Goal: Information Seeking & Learning: Learn about a topic

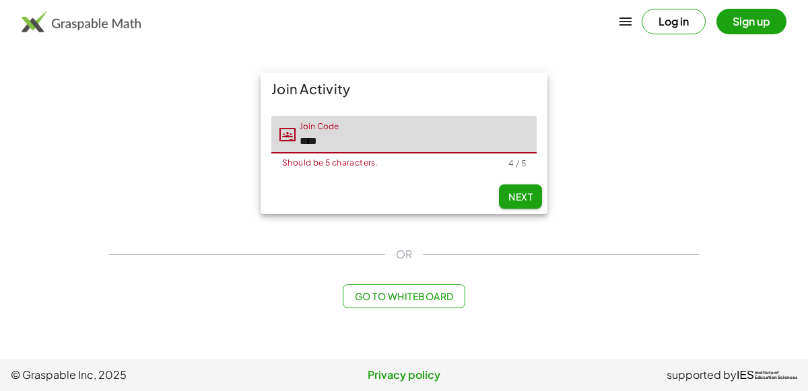
click at [352, 133] on input "****" at bounding box center [416, 135] width 241 height 38
type input "*"
click at [351, 137] on input "Join Code" at bounding box center [416, 135] width 241 height 38
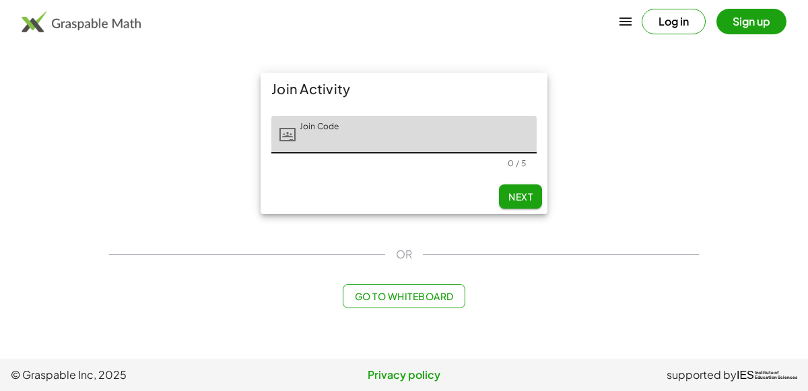
click at [676, 11] on button "Log in" at bounding box center [674, 22] width 64 height 26
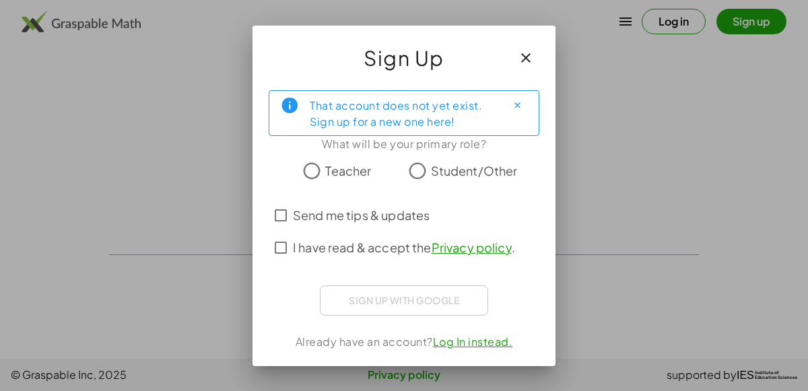
click at [528, 51] on icon "button" at bounding box center [526, 58] width 16 height 16
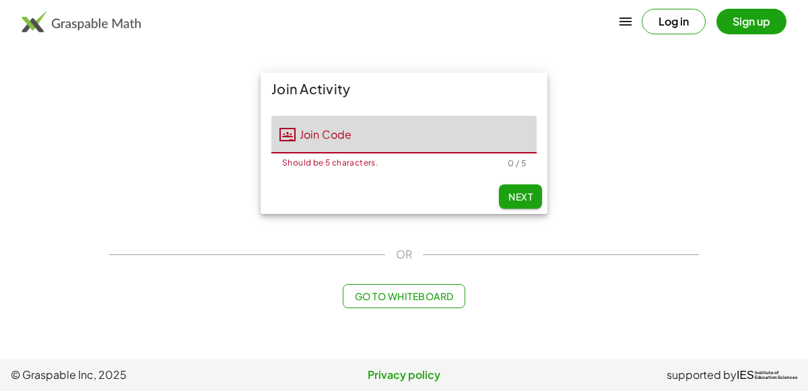
click at [516, 121] on input "Join Code" at bounding box center [416, 135] width 241 height 38
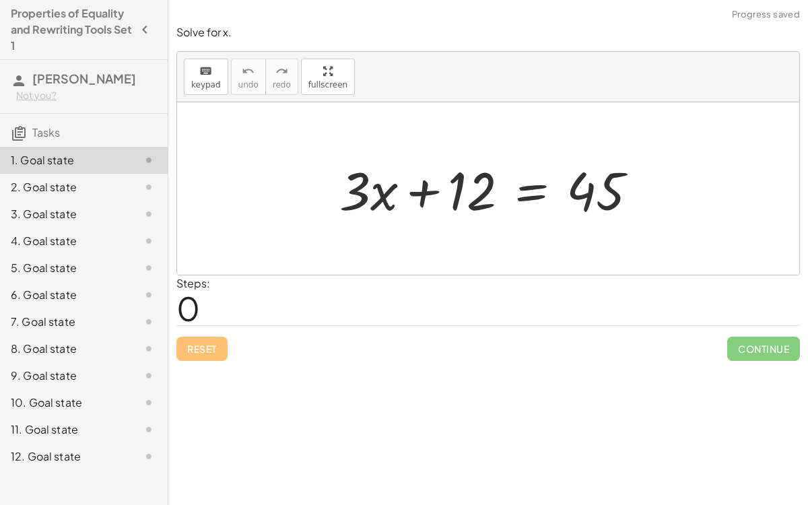
click at [422, 190] on div at bounding box center [494, 188] width 323 height 69
click at [523, 197] on div at bounding box center [494, 188] width 323 height 69
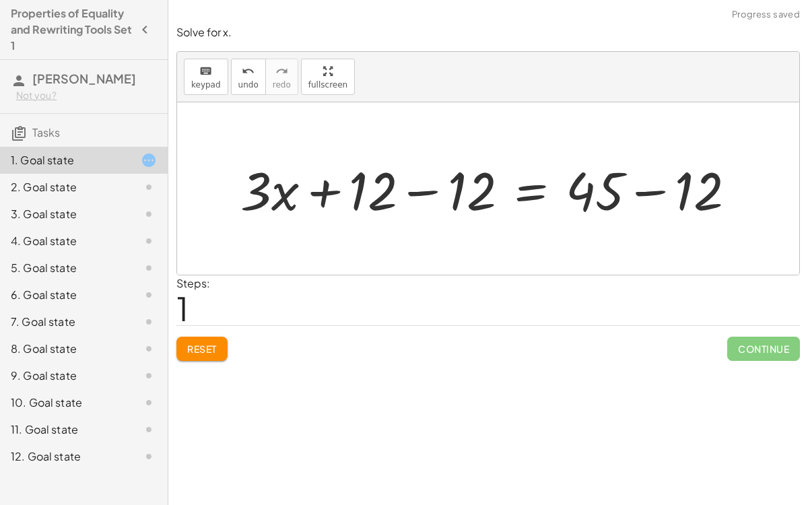
click at [661, 197] on div at bounding box center [494, 188] width 520 height 69
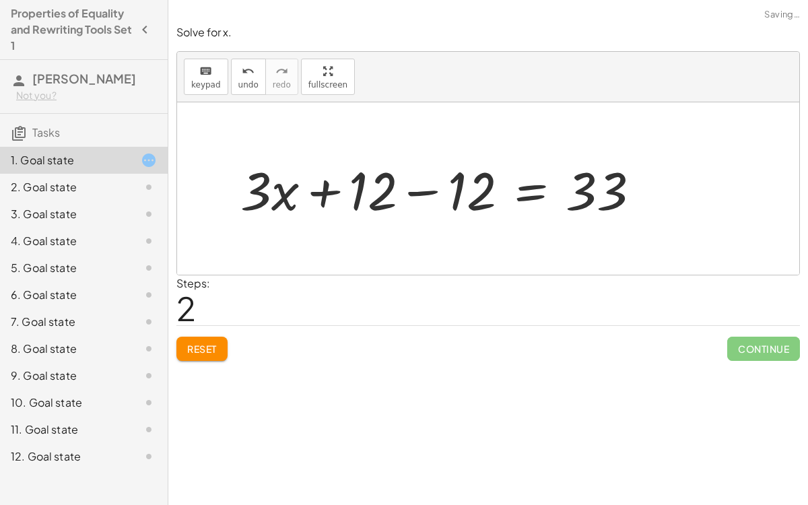
click at [423, 188] on div at bounding box center [446, 188] width 424 height 69
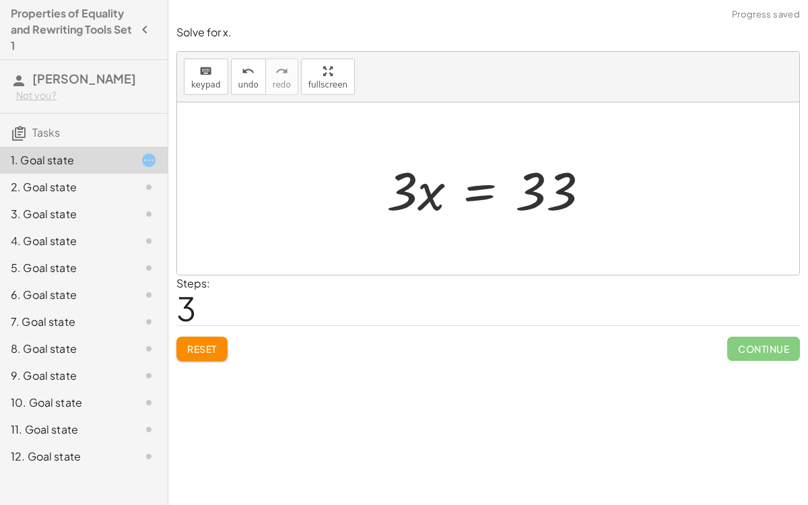
click at [479, 197] on div at bounding box center [493, 188] width 227 height 69
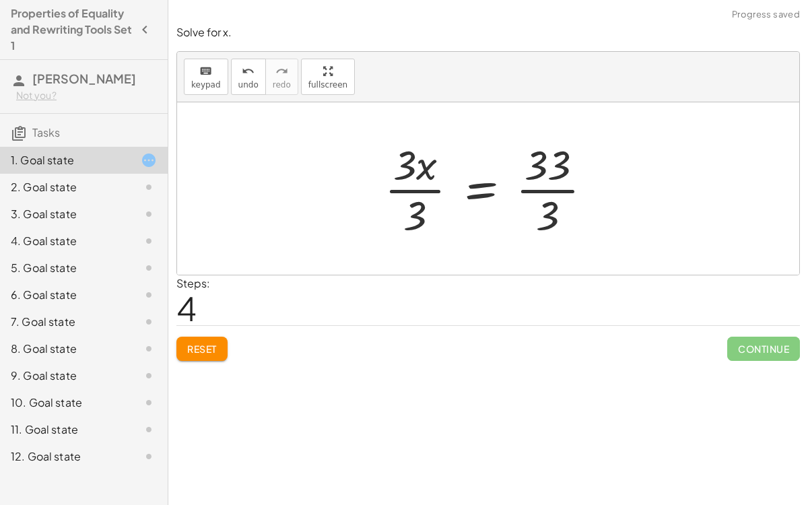
click at [416, 211] on div at bounding box center [494, 189] width 232 height 104
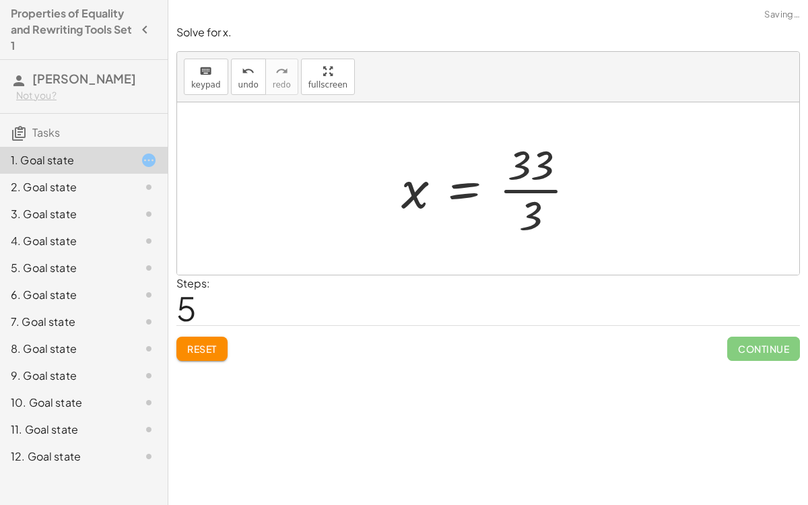
click at [537, 211] on div at bounding box center [494, 189] width 198 height 104
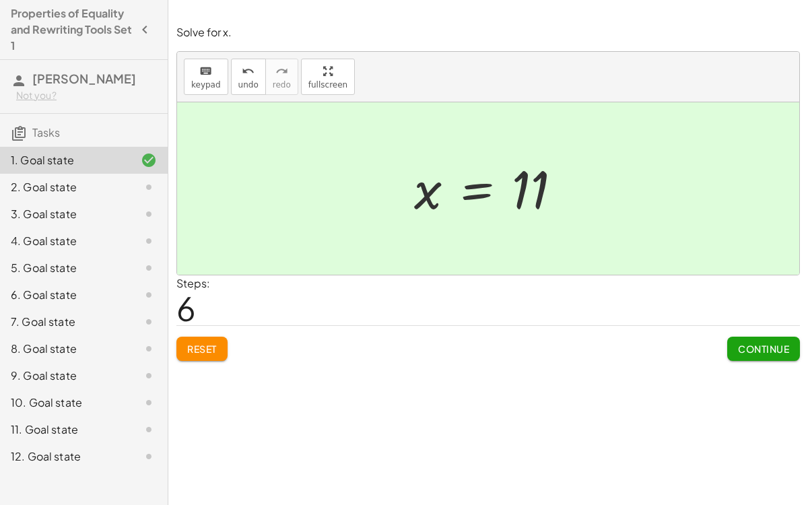
click at [708, 367] on div "Solve for x. keyboard keypad undo undo redo redo fullscreen + · 3 · x + 12 = 45…" at bounding box center [488, 252] width 640 height 505
click at [708, 345] on span "Continue" at bounding box center [763, 349] width 51 height 12
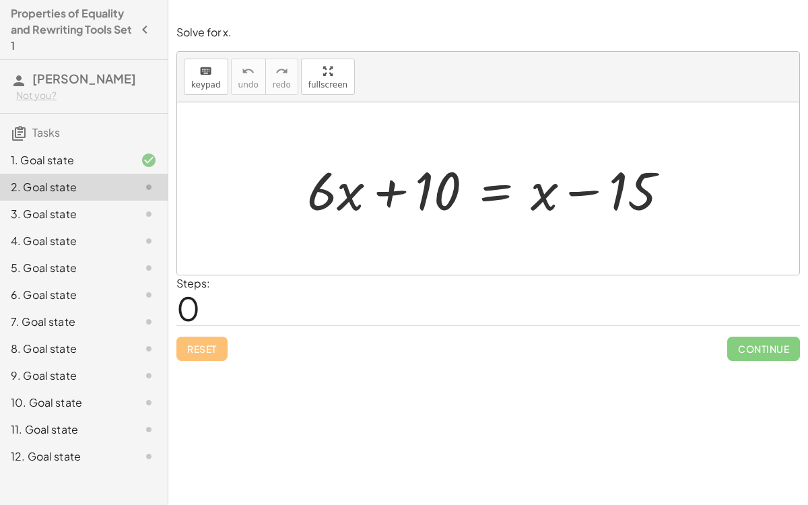
click at [581, 196] on div at bounding box center [493, 188] width 386 height 69
click at [387, 196] on div at bounding box center [493, 188] width 386 height 69
click at [498, 193] on div at bounding box center [493, 188] width 386 height 69
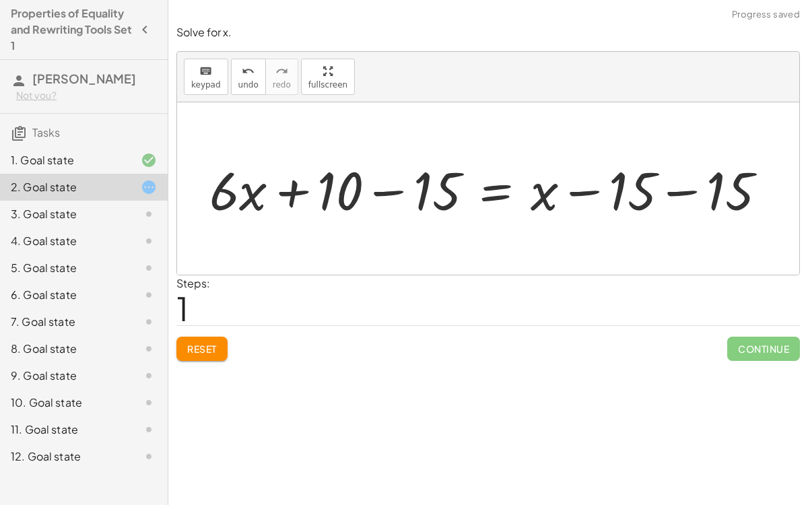
click at [407, 186] on div at bounding box center [494, 188] width 582 height 69
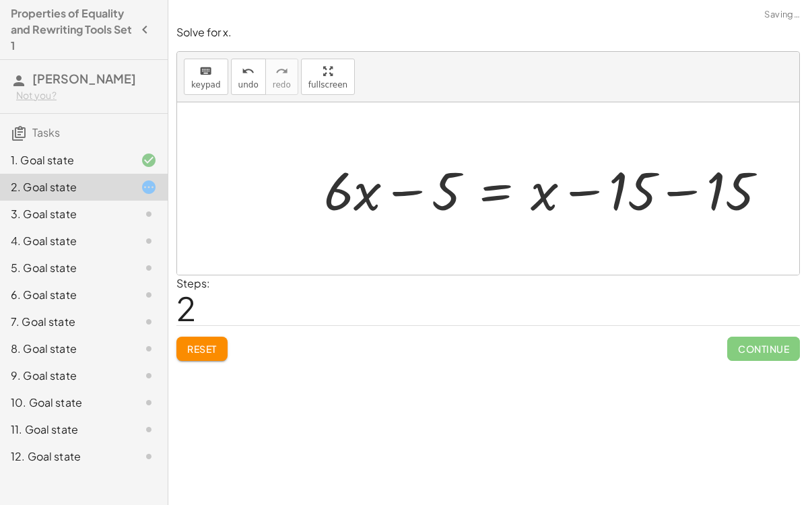
click at [665, 189] on div at bounding box center [550, 188] width 467 height 69
click at [596, 197] on div at bounding box center [507, 188] width 380 height 69
click at [212, 337] on button "Reset" at bounding box center [201, 349] width 51 height 24
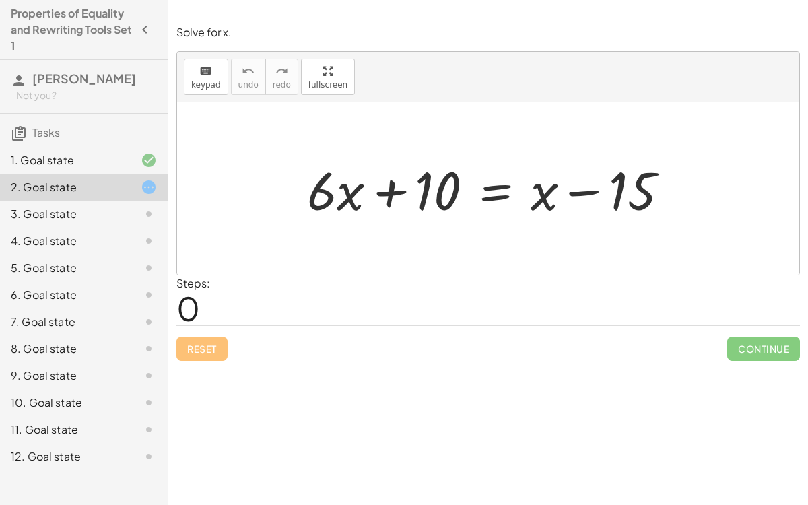
click at [496, 200] on div at bounding box center [493, 188] width 386 height 69
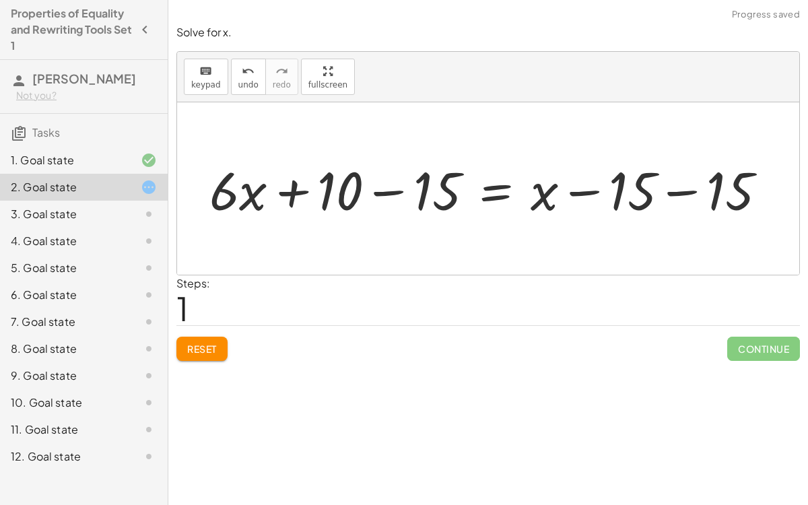
click at [665, 190] on div at bounding box center [494, 188] width 582 height 69
click at [570, 194] on div at bounding box center [450, 188] width 494 height 69
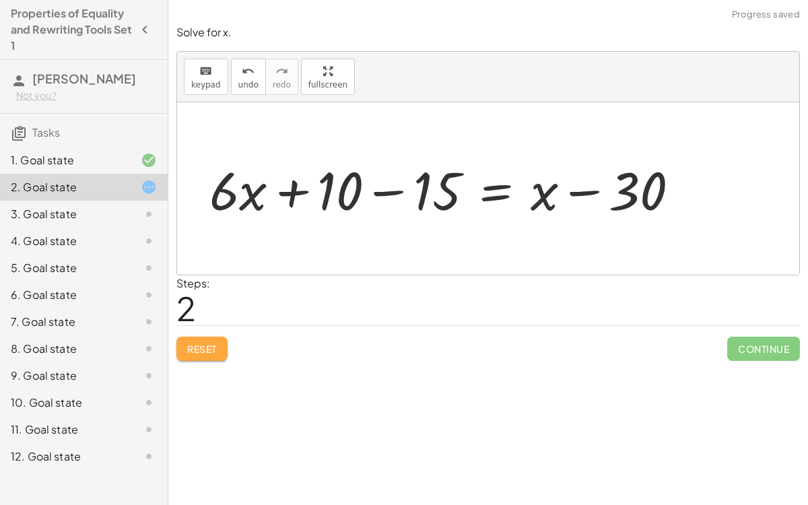
click at [208, 354] on button "Reset" at bounding box center [201, 349] width 51 height 24
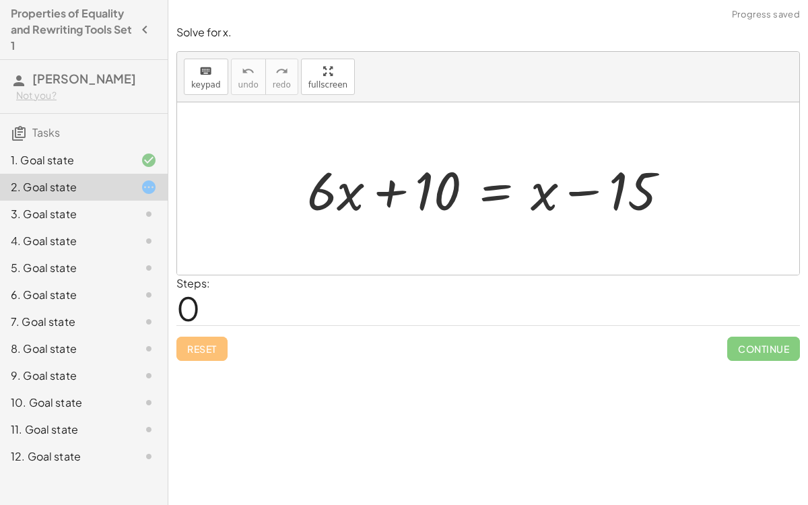
click at [489, 189] on div at bounding box center [493, 188] width 386 height 69
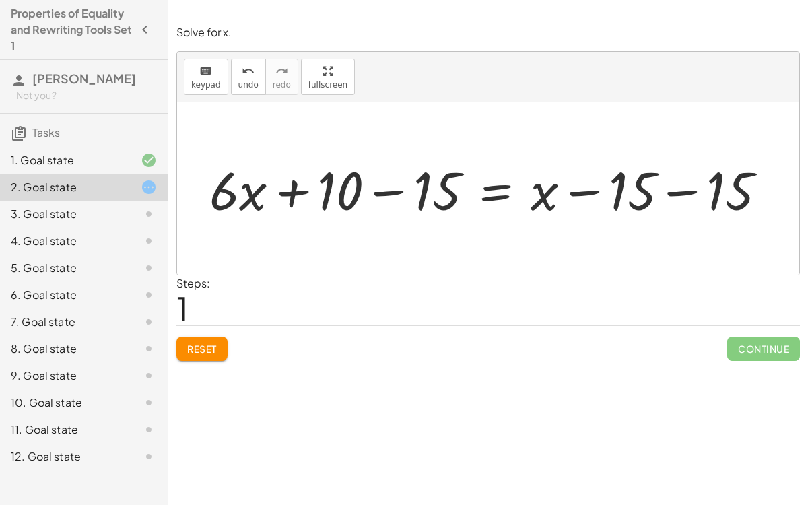
click at [214, 343] on span "Reset" at bounding box center [202, 349] width 30 height 12
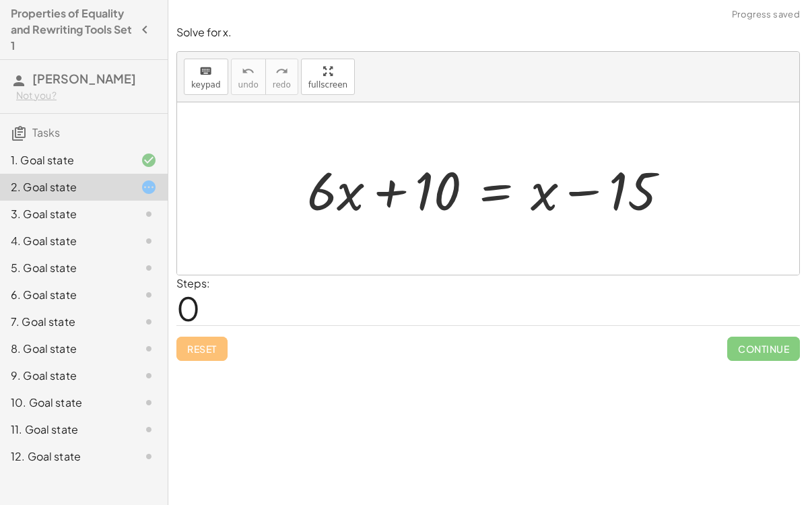
click at [494, 194] on div at bounding box center [493, 188] width 386 height 69
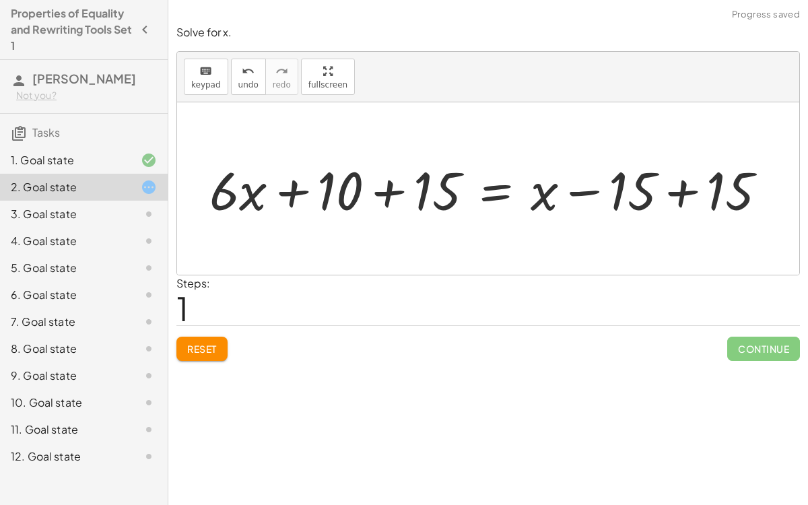
click at [674, 193] on div at bounding box center [494, 188] width 582 height 69
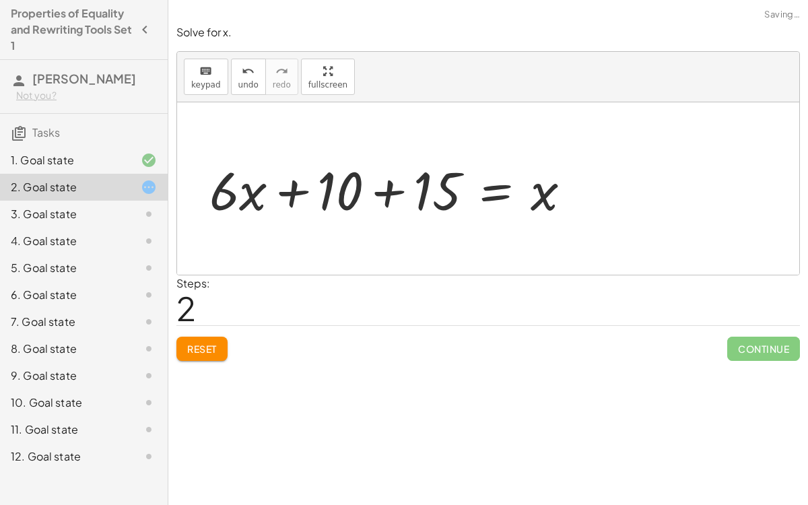
click at [396, 189] on div at bounding box center [396, 188] width 386 height 69
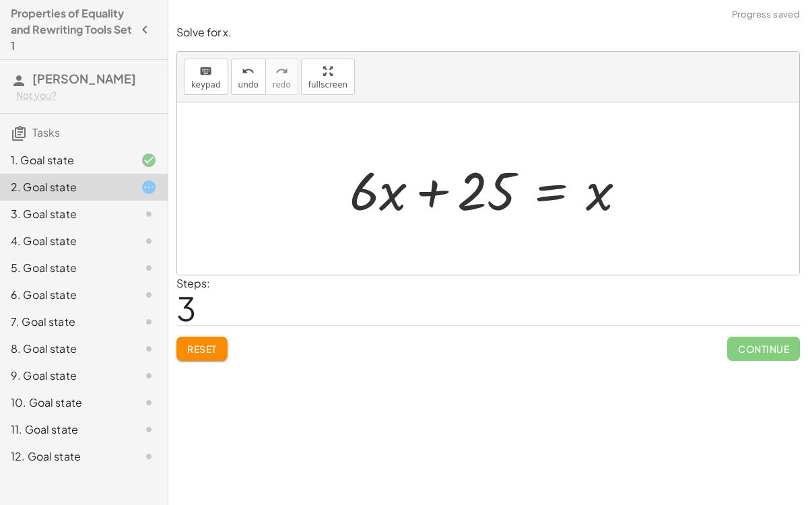
click at [433, 194] on div at bounding box center [493, 188] width 301 height 69
click at [553, 190] on div at bounding box center [493, 188] width 301 height 69
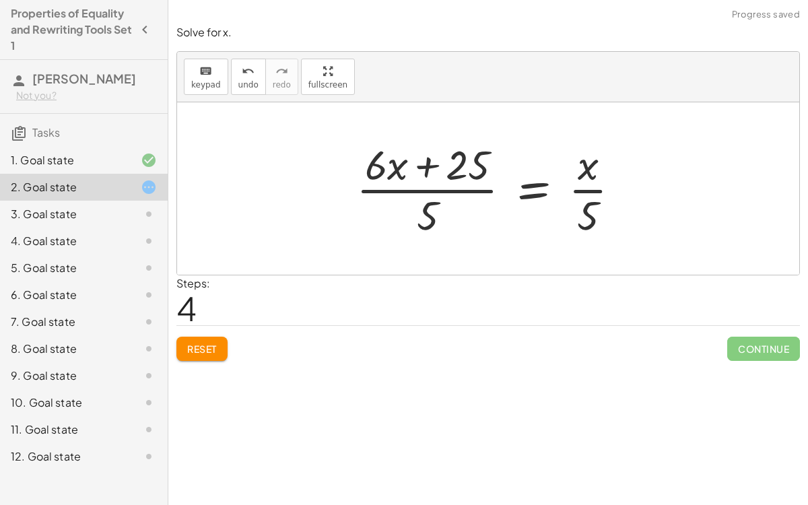
click at [449, 207] on div at bounding box center [494, 189] width 288 height 104
click at [434, 205] on div at bounding box center [494, 189] width 288 height 104
click at [598, 216] on div at bounding box center [494, 189] width 288 height 104
click at [595, 212] on div at bounding box center [494, 189] width 288 height 104
click at [210, 341] on button "Reset" at bounding box center [201, 349] width 51 height 24
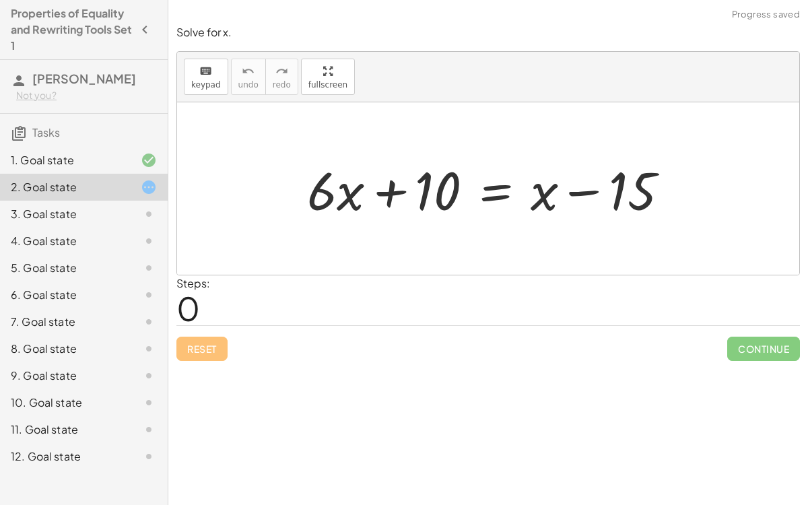
click at [495, 188] on div at bounding box center [493, 188] width 386 height 69
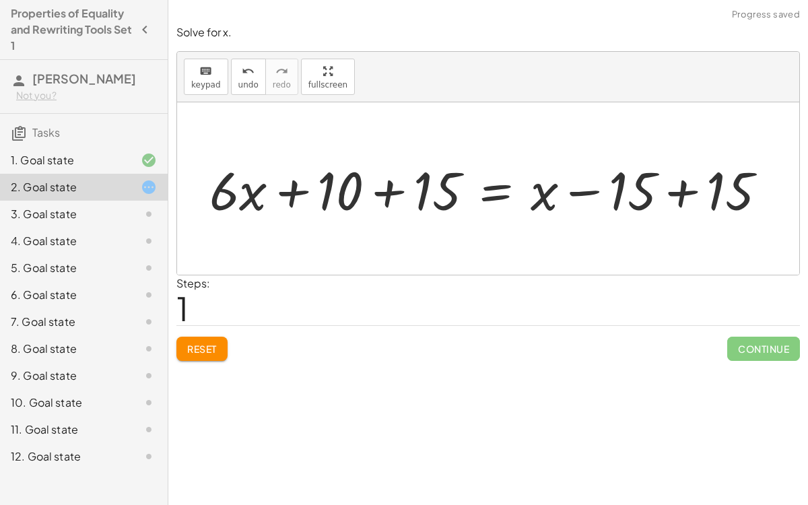
click at [671, 195] on div at bounding box center [494, 188] width 582 height 69
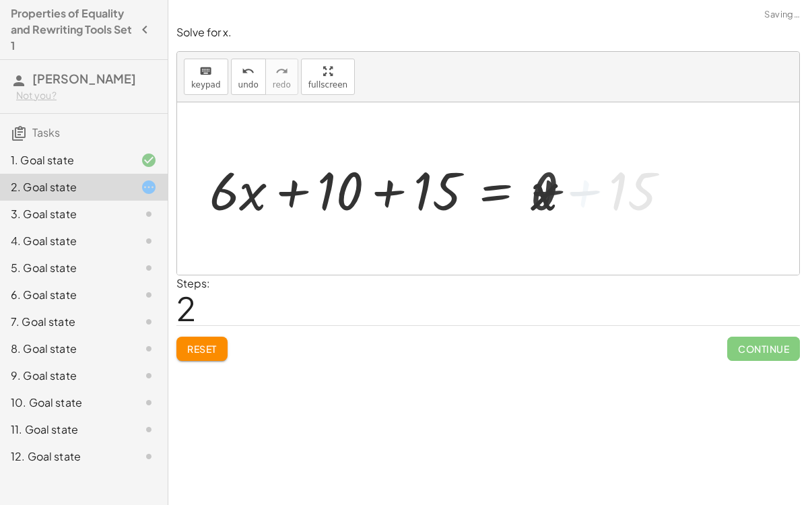
click at [388, 191] on div at bounding box center [396, 188] width 386 height 69
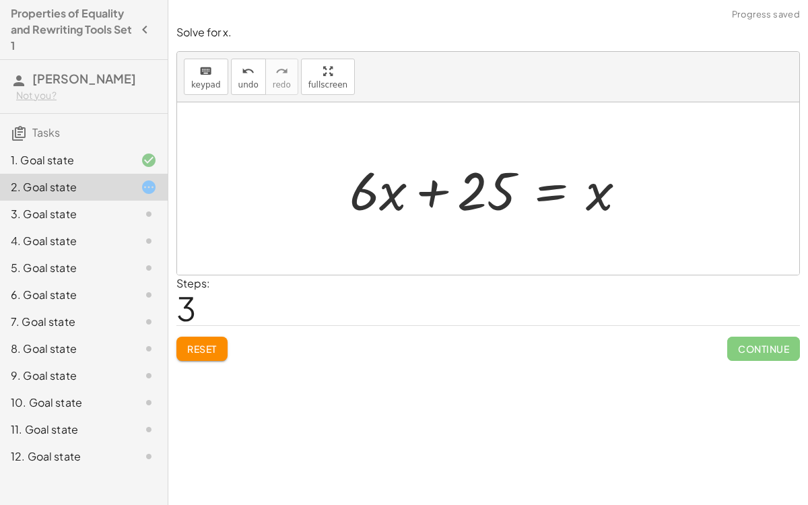
click at [552, 194] on div at bounding box center [493, 188] width 301 height 69
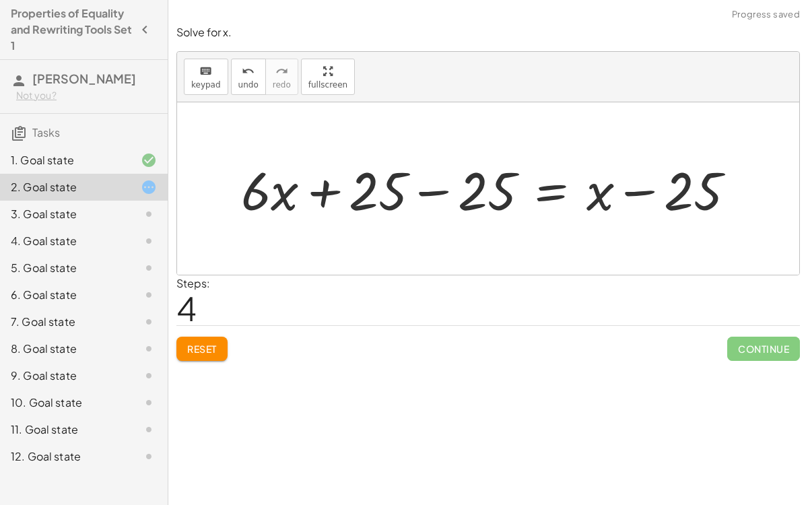
click at [427, 192] on div at bounding box center [493, 188] width 519 height 69
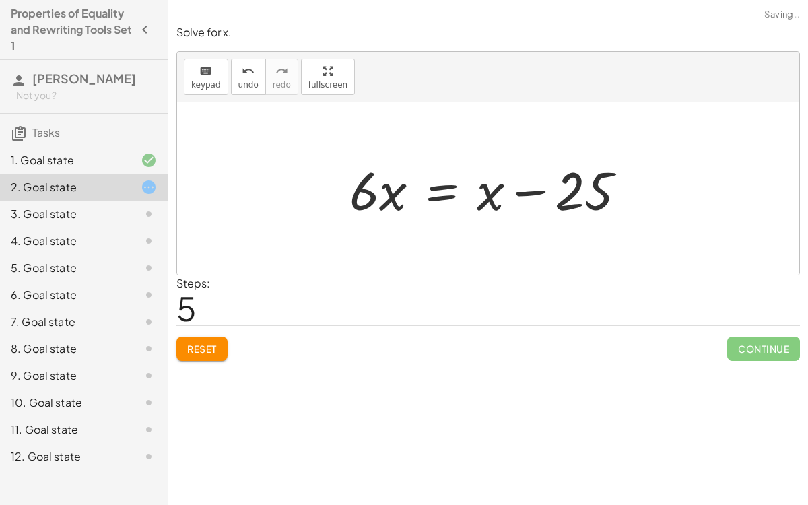
click at [528, 195] on div at bounding box center [493, 188] width 301 height 69
click at [444, 193] on div at bounding box center [493, 188] width 301 height 69
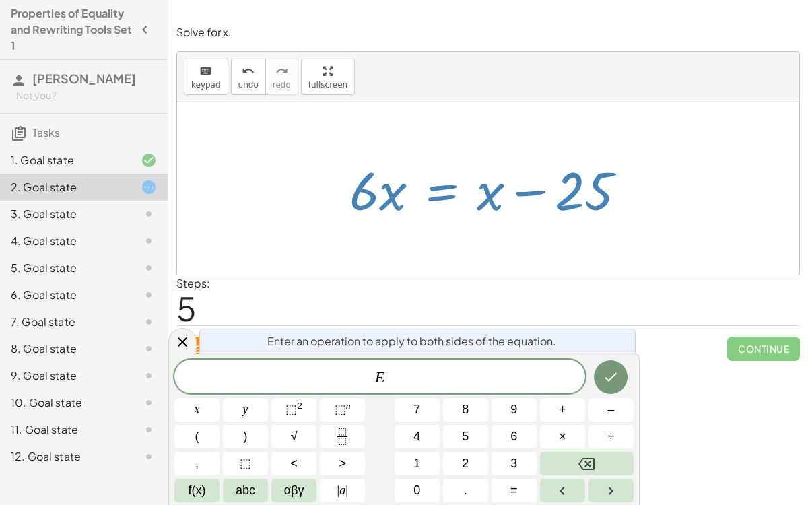
click at [628, 189] on div at bounding box center [493, 188] width 301 height 69
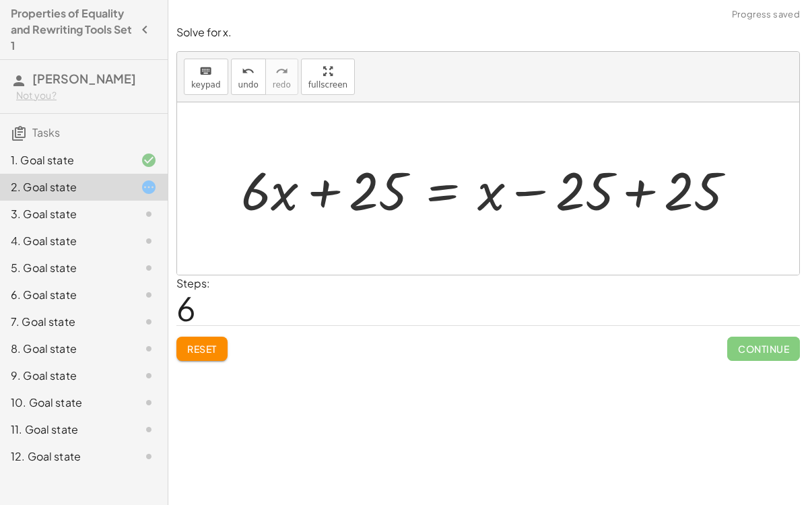
click at [635, 196] on div at bounding box center [493, 188] width 519 height 69
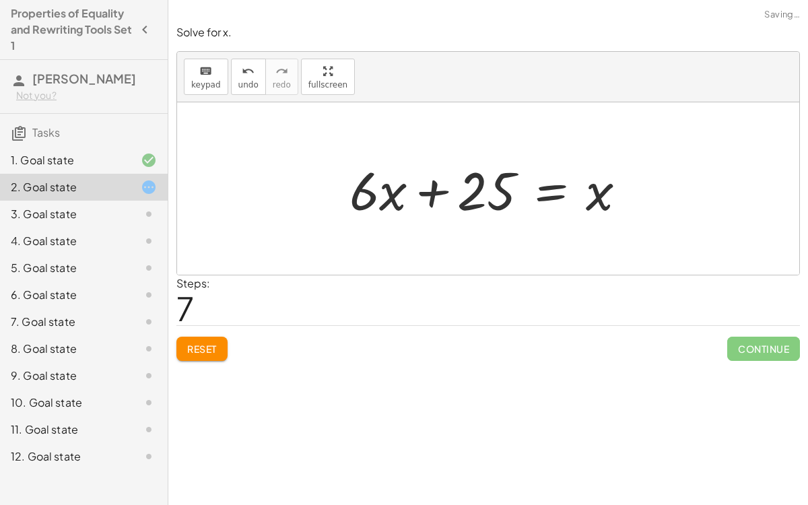
click at [323, 184] on div at bounding box center [488, 188] width 622 height 172
click at [418, 193] on div at bounding box center [493, 188] width 301 height 69
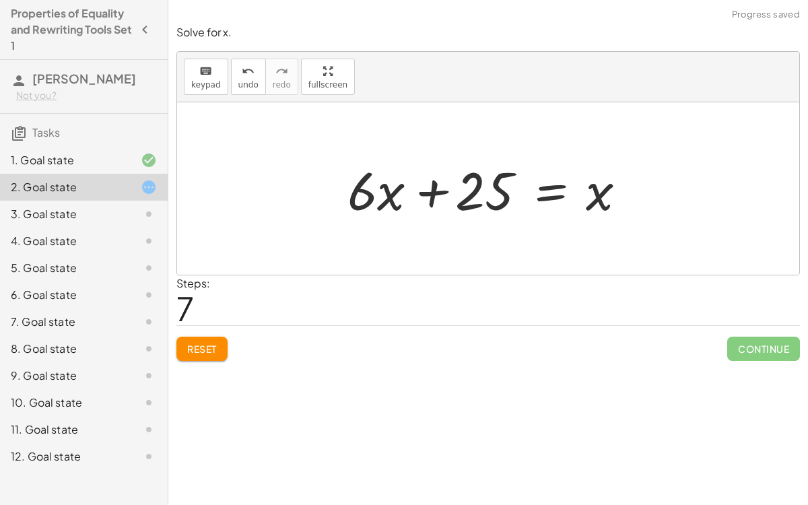
click at [418, 193] on div at bounding box center [493, 188] width 301 height 69
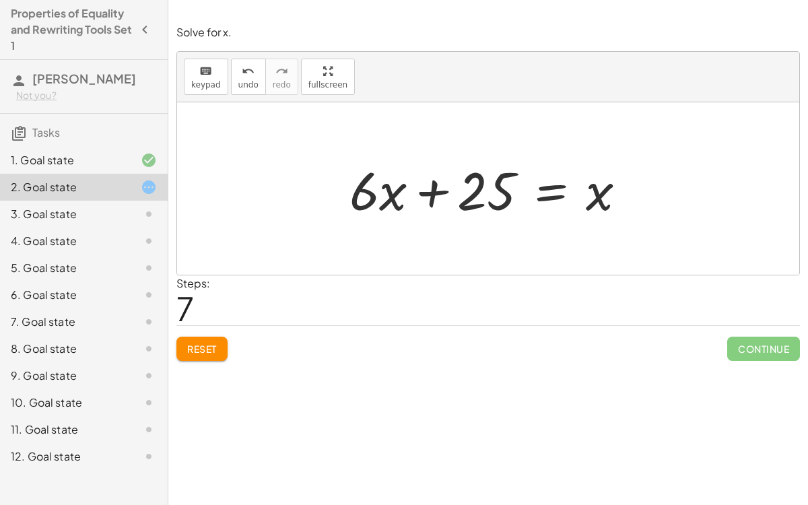
click at [534, 193] on div at bounding box center [493, 188] width 301 height 69
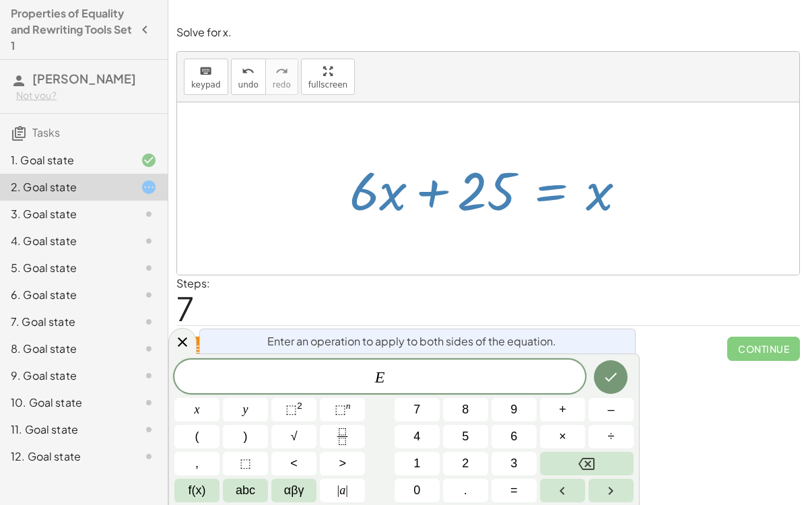
click at [477, 283] on div "Steps: 7" at bounding box center [488, 300] width 624 height 50
click at [454, 367] on span "E" at bounding box center [379, 377] width 411 height 19
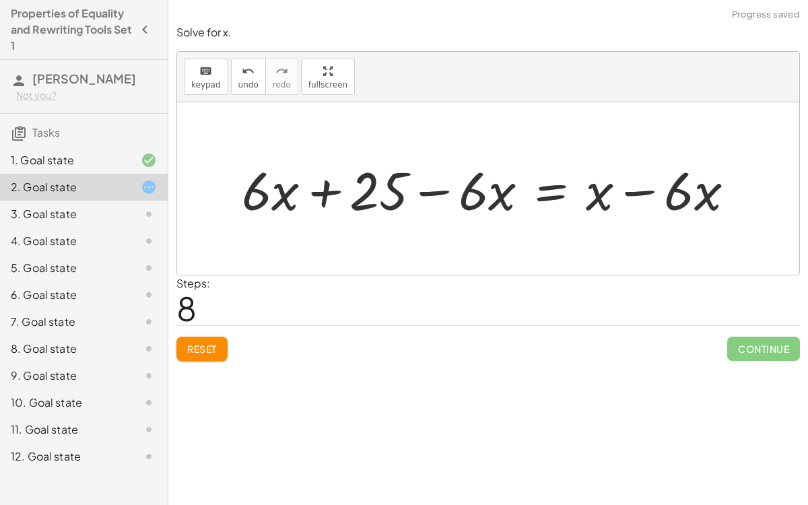
click at [628, 193] on div at bounding box center [493, 188] width 517 height 69
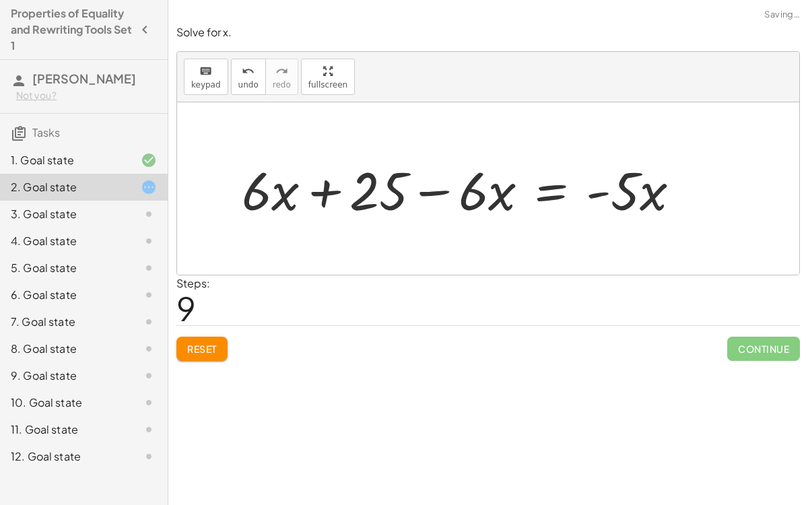
click at [581, 187] on div at bounding box center [466, 188] width 463 height 69
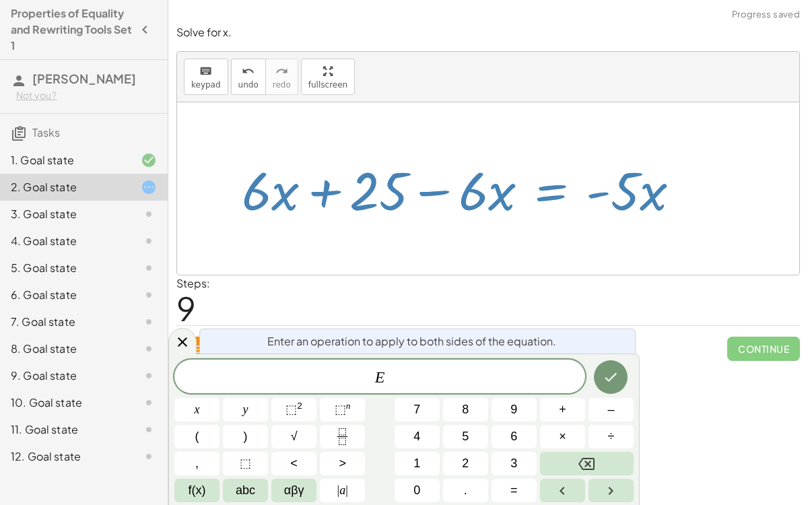
click at [437, 236] on div at bounding box center [488, 188] width 622 height 172
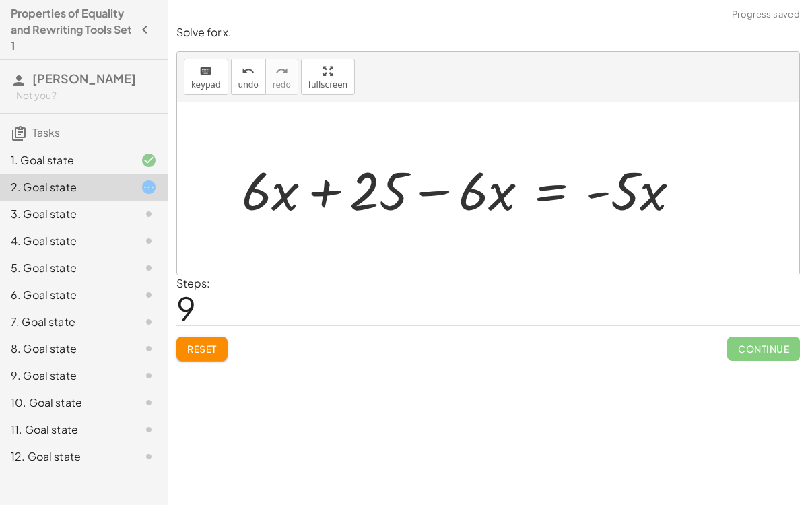
click at [331, 181] on div at bounding box center [466, 188] width 463 height 69
click at [440, 194] on div at bounding box center [466, 188] width 463 height 69
click at [436, 187] on div at bounding box center [466, 188] width 463 height 69
drag, startPoint x: 509, startPoint y: 189, endPoint x: 334, endPoint y: 175, distance: 175.7
click at [334, 175] on div at bounding box center [466, 188] width 463 height 69
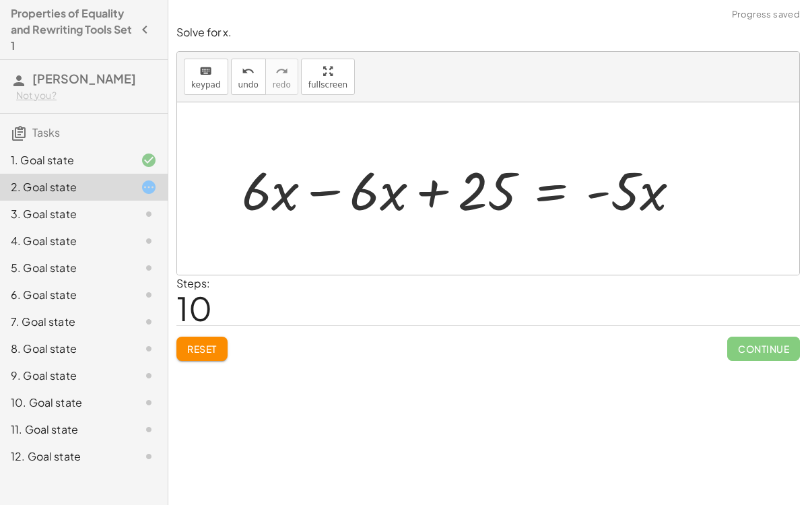
click at [329, 187] on div at bounding box center [466, 188] width 463 height 69
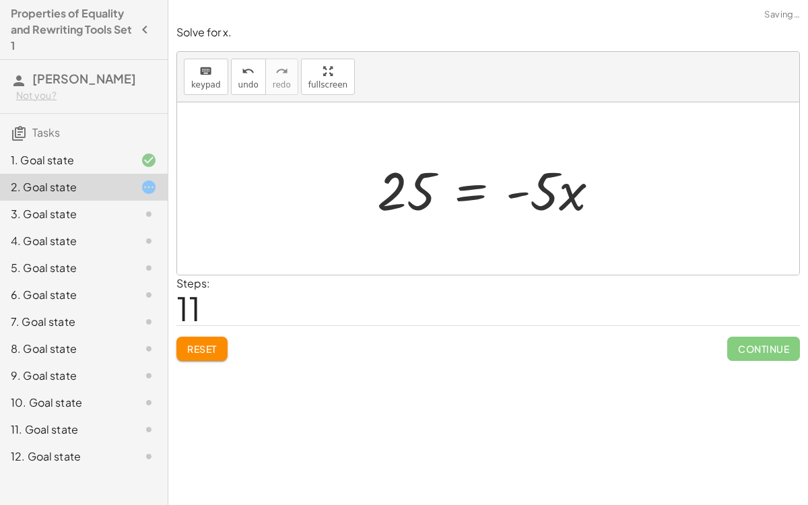
click at [470, 191] on div at bounding box center [493, 188] width 247 height 69
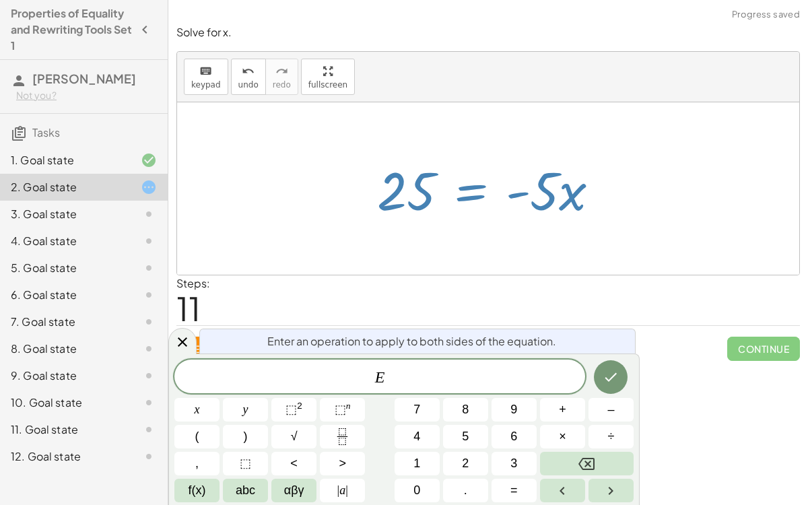
click at [591, 244] on div at bounding box center [488, 188] width 622 height 172
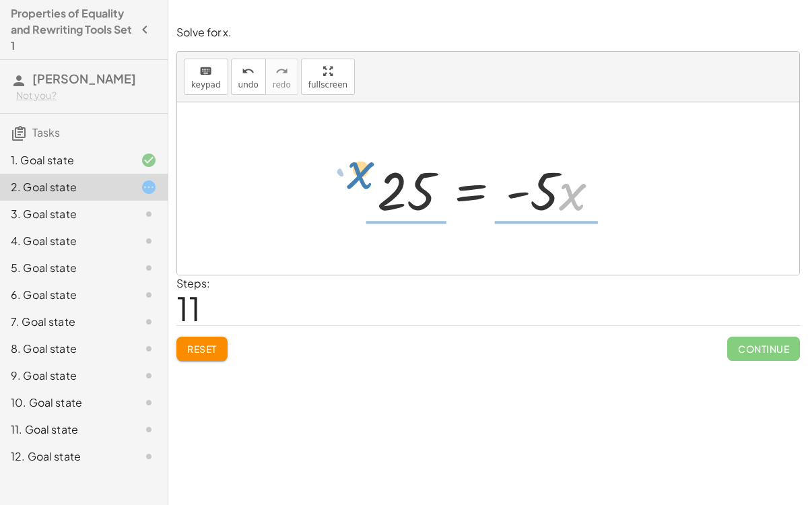
drag, startPoint x: 575, startPoint y: 195, endPoint x: 370, endPoint y: 177, distance: 206.2
click at [370, 177] on div at bounding box center [493, 188] width 247 height 69
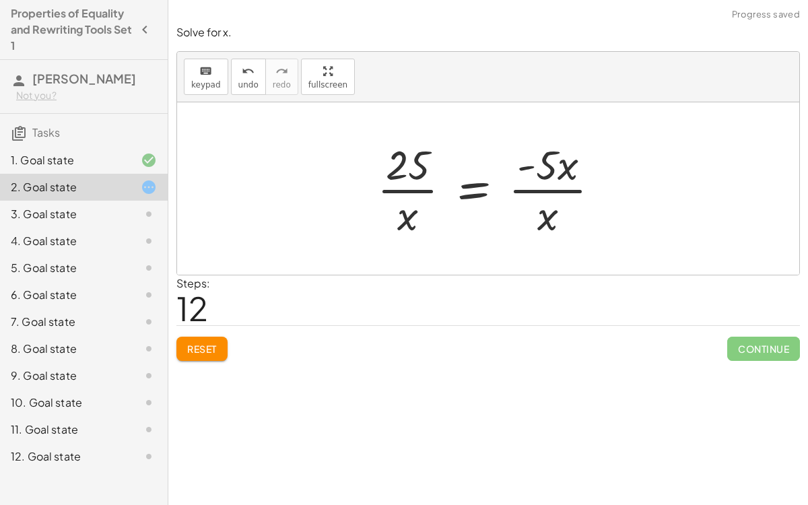
click at [414, 226] on div at bounding box center [493, 189] width 247 height 104
click at [551, 207] on div at bounding box center [493, 189] width 247 height 104
click at [540, 217] on div at bounding box center [493, 189] width 247 height 104
click at [415, 218] on div at bounding box center [493, 189] width 247 height 104
drag, startPoint x: 537, startPoint y: 218, endPoint x: 366, endPoint y: 167, distance: 177.7
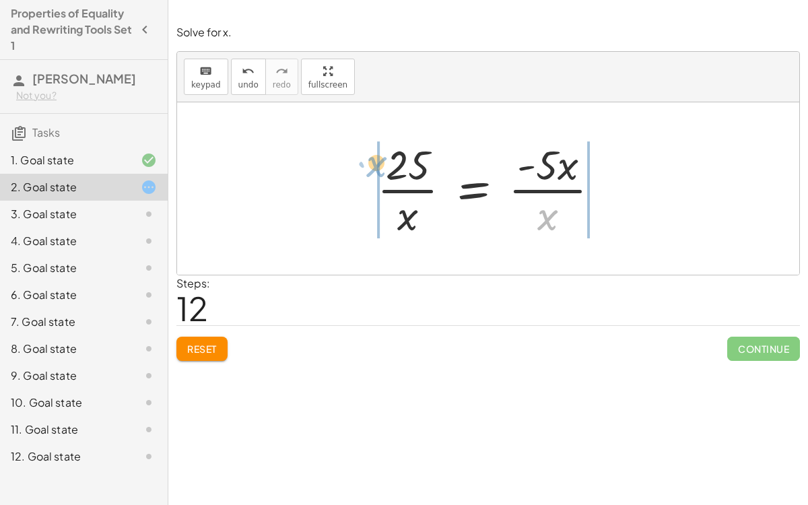
click at [366, 167] on div "+ · 6 · x + 10 = + x − 15 + · 6 · x + 10 + 15 = + x − 15 + 15 + · 6 · x + 10 + …" at bounding box center [489, 188] width 264 height 110
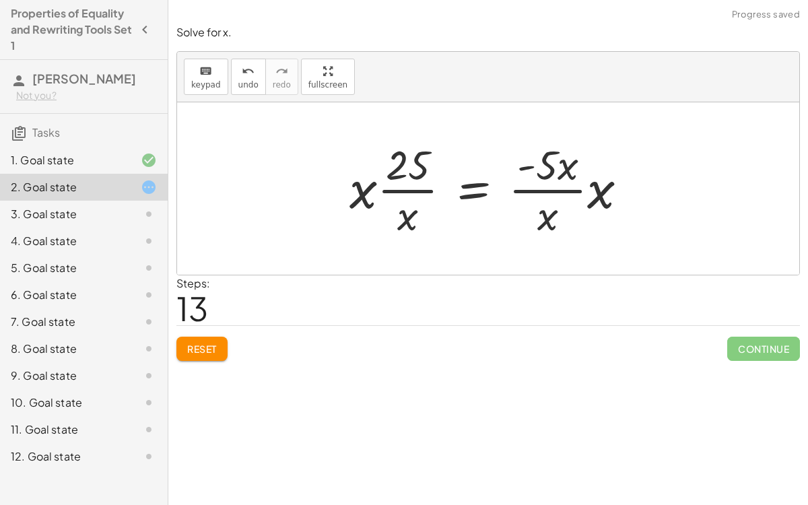
click at [546, 174] on div at bounding box center [494, 189] width 302 height 104
click at [543, 189] on div at bounding box center [494, 189] width 302 height 104
click at [418, 189] on div at bounding box center [494, 189] width 302 height 104
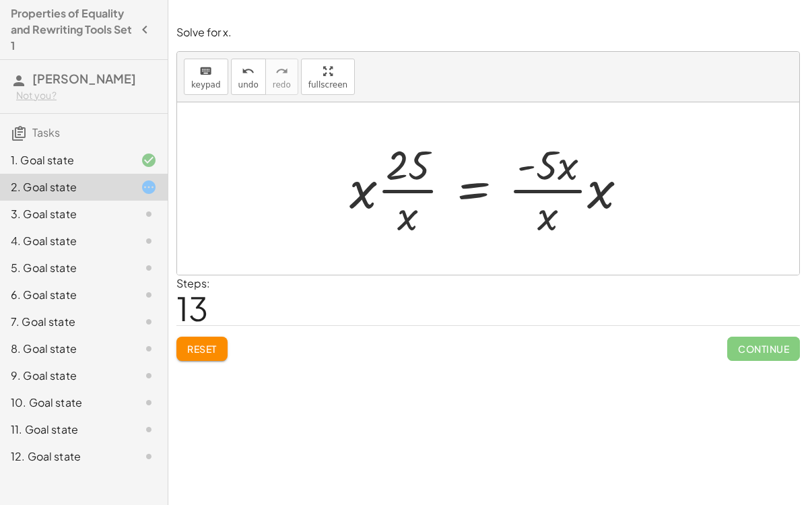
click at [407, 154] on div at bounding box center [494, 189] width 302 height 104
click at [547, 160] on div at bounding box center [494, 189] width 302 height 104
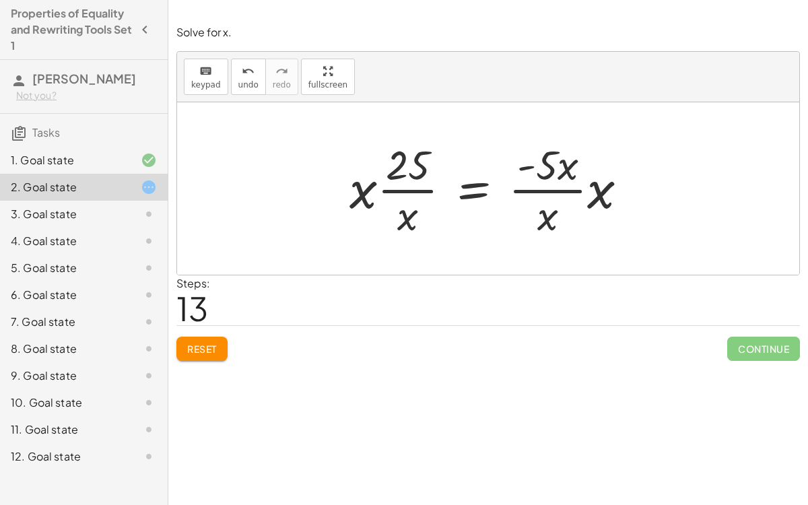
click at [547, 160] on div at bounding box center [494, 189] width 302 height 104
click at [204, 338] on button "Reset" at bounding box center [201, 349] width 51 height 24
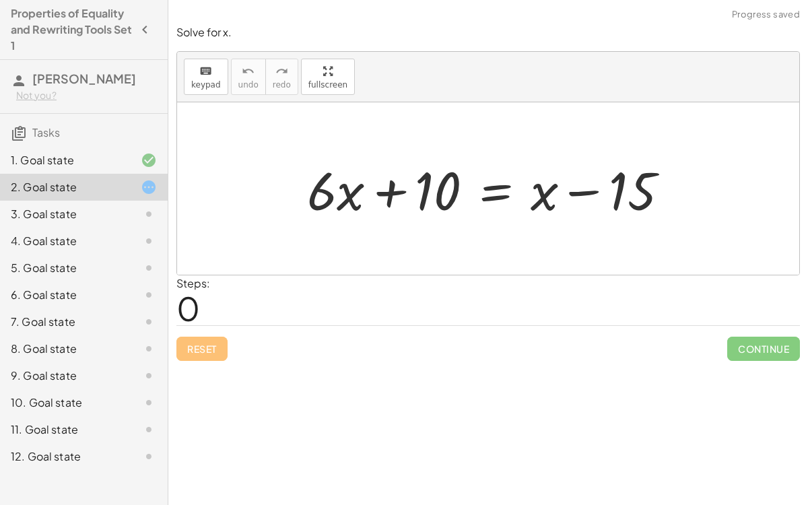
click at [498, 189] on div at bounding box center [493, 188] width 386 height 69
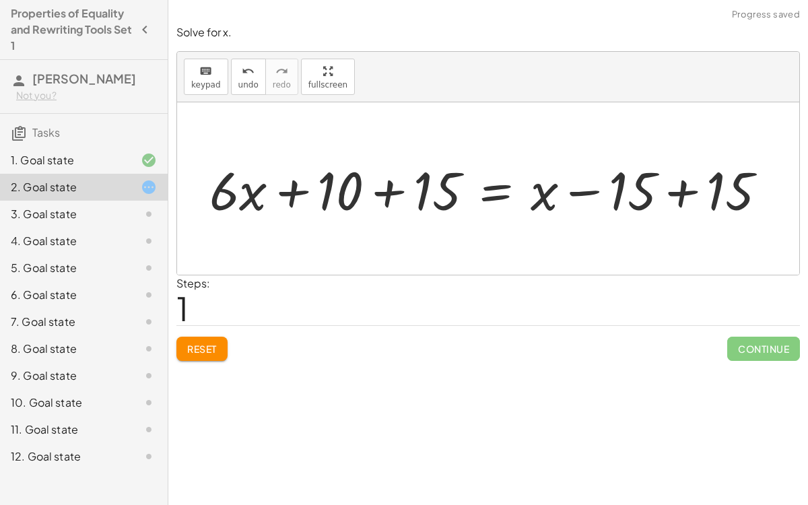
click at [680, 191] on div at bounding box center [494, 188] width 582 height 69
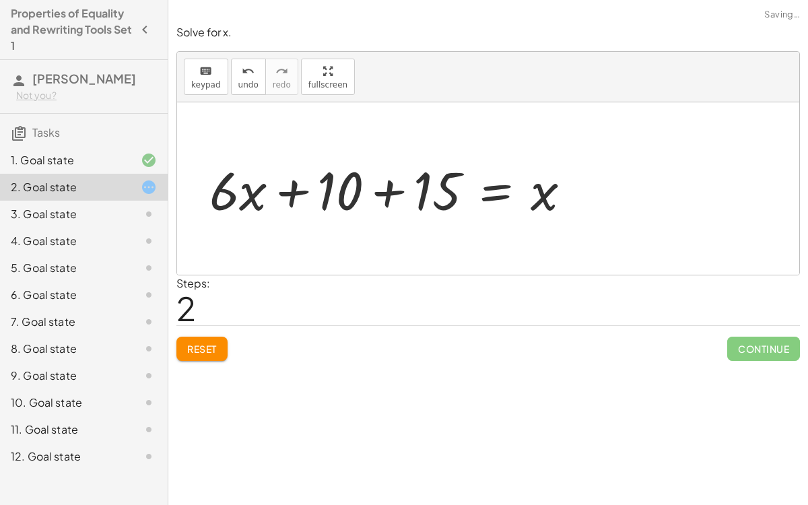
click at [389, 183] on div at bounding box center [396, 188] width 386 height 69
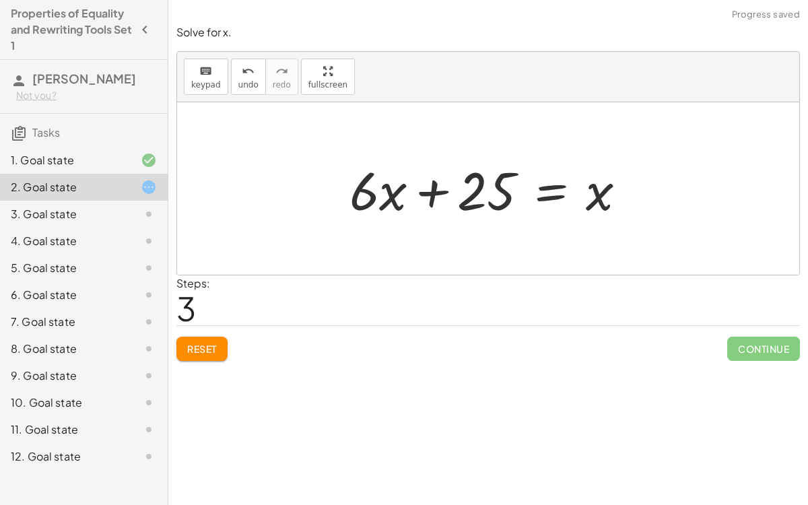
click at [536, 197] on div at bounding box center [493, 188] width 301 height 69
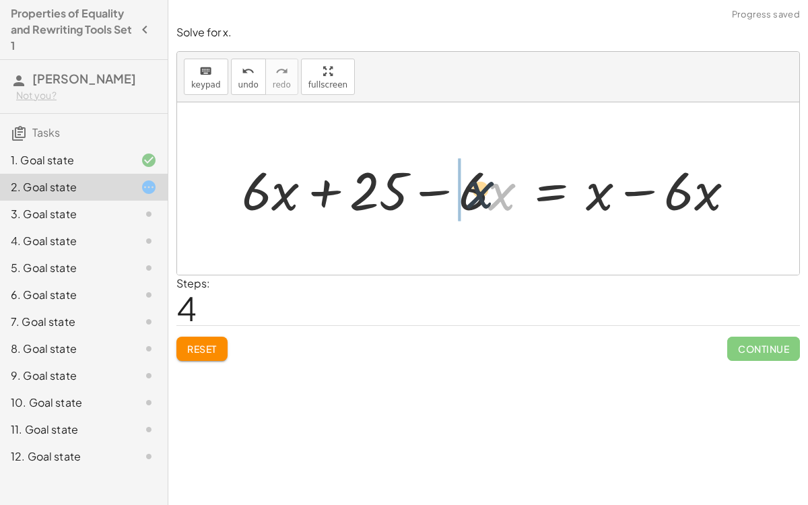
drag, startPoint x: 498, startPoint y: 199, endPoint x: 441, endPoint y: 195, distance: 56.7
click at [441, 195] on div at bounding box center [493, 188] width 517 height 69
drag, startPoint x: 441, startPoint y: 195, endPoint x: 418, endPoint y: 195, distance: 22.9
click at [418, 195] on div at bounding box center [493, 188] width 517 height 69
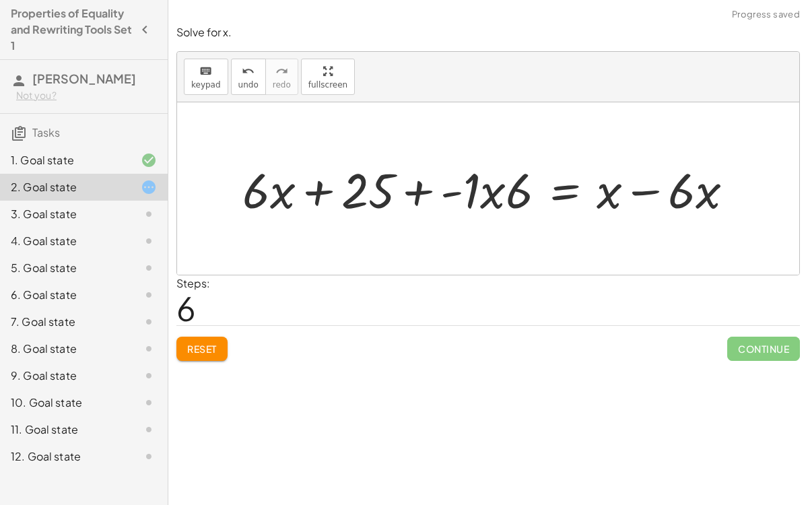
click at [414, 193] on div at bounding box center [493, 189] width 515 height 64
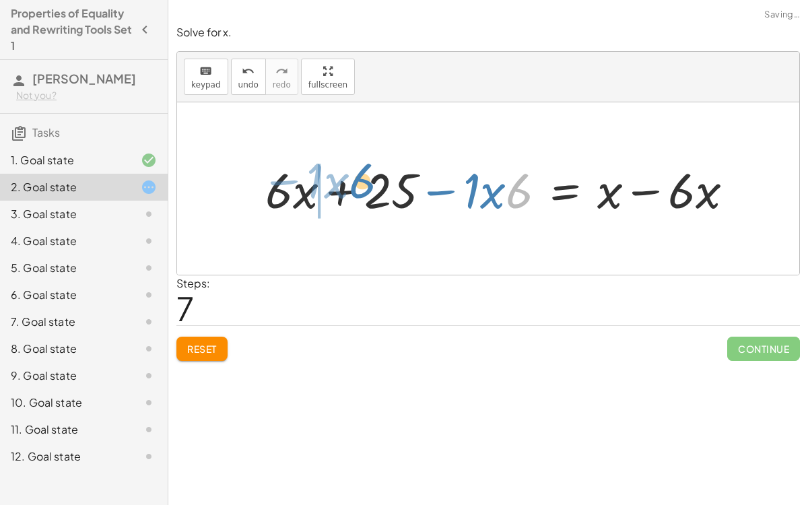
drag, startPoint x: 517, startPoint y: 191, endPoint x: 359, endPoint y: 182, distance: 157.9
click at [359, 182] on div at bounding box center [505, 189] width 493 height 64
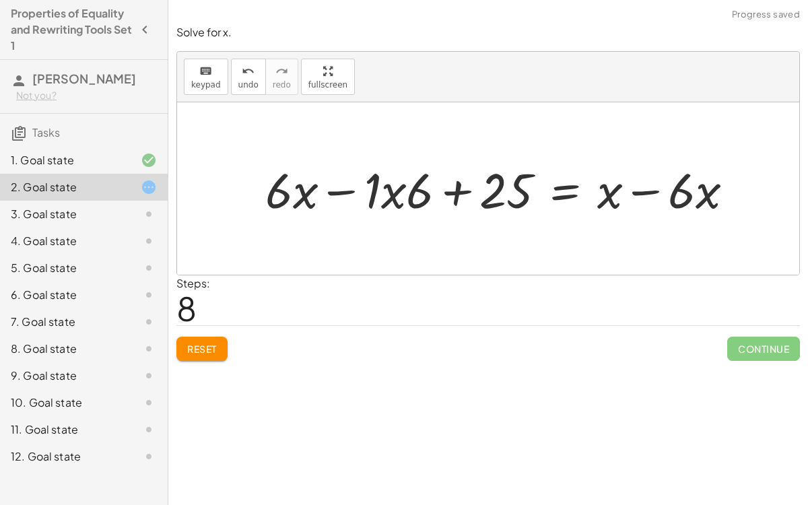
click at [321, 190] on div at bounding box center [505, 189] width 493 height 64
drag, startPoint x: 423, startPoint y: 182, endPoint x: 378, endPoint y: 180, distance: 44.5
click at [368, 182] on div at bounding box center [512, 189] width 475 height 64
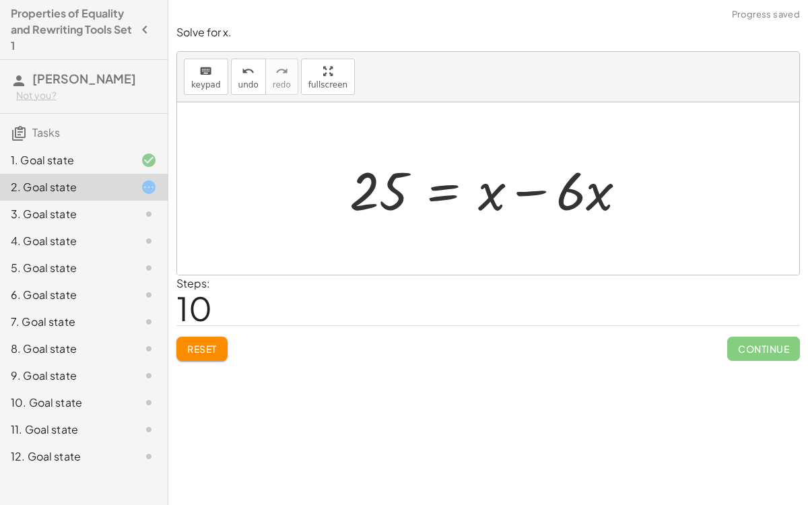
click at [522, 191] on div at bounding box center [493, 188] width 301 height 69
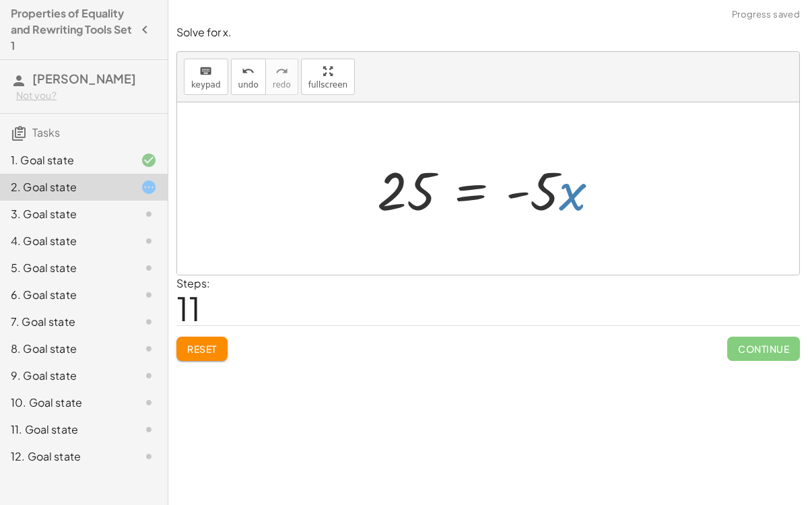
click at [568, 193] on div at bounding box center [493, 188] width 247 height 69
drag, startPoint x: 546, startPoint y: 195, endPoint x: 384, endPoint y: 191, distance: 162.4
click at [384, 191] on div at bounding box center [493, 188] width 247 height 69
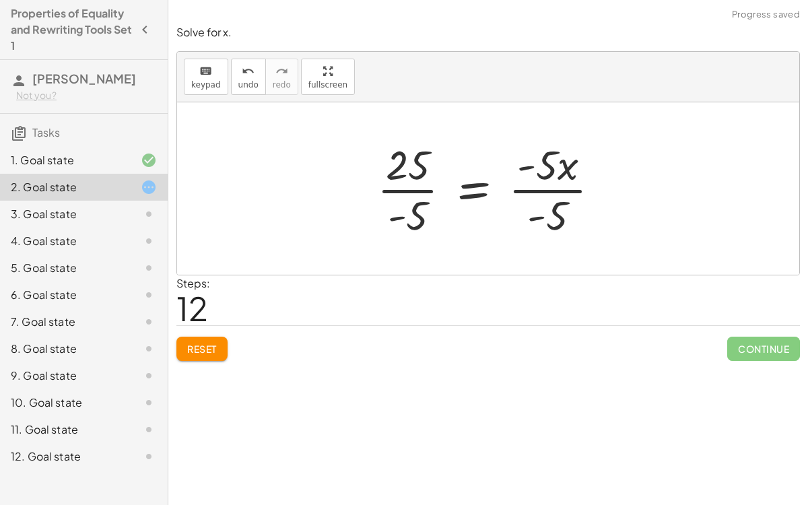
click at [411, 222] on div at bounding box center [493, 189] width 247 height 104
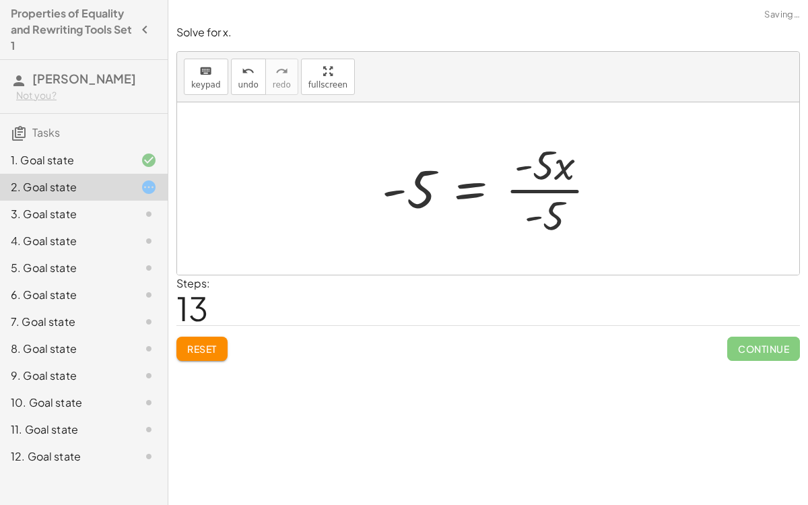
click at [550, 214] on div at bounding box center [494, 189] width 239 height 104
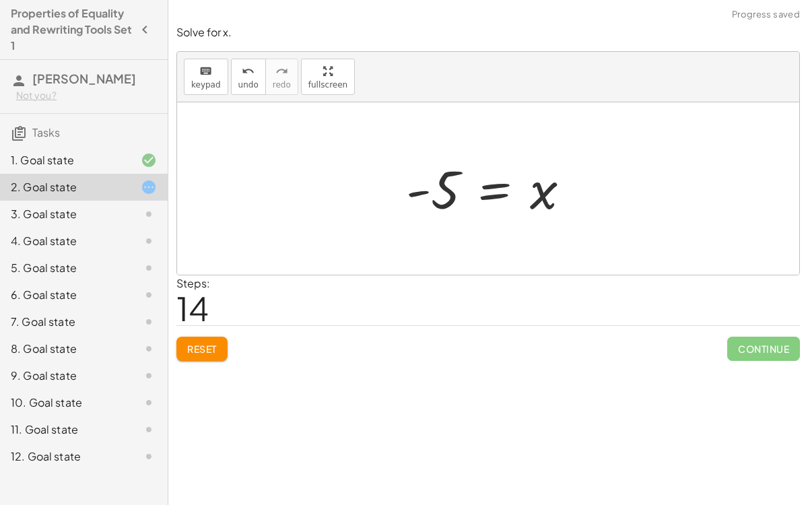
click at [507, 200] on div at bounding box center [493, 189] width 189 height 67
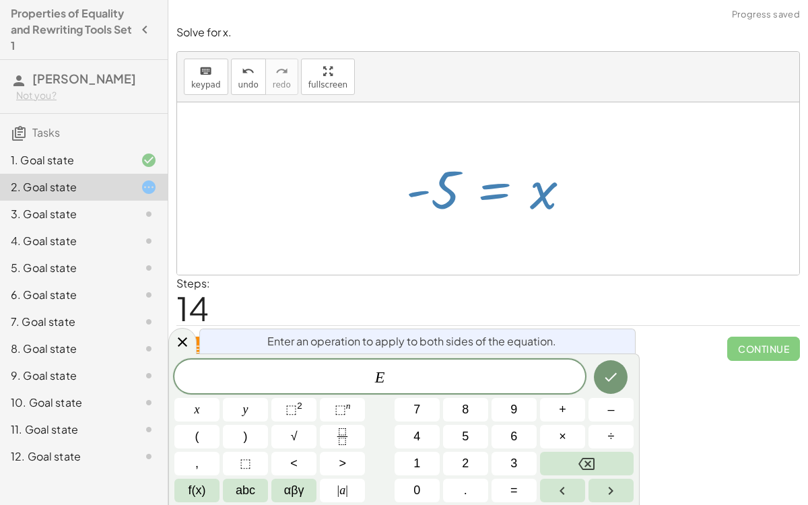
click at [482, 275] on div "Steps: 14" at bounding box center [488, 300] width 624 height 50
click at [576, 251] on div at bounding box center [488, 188] width 622 height 172
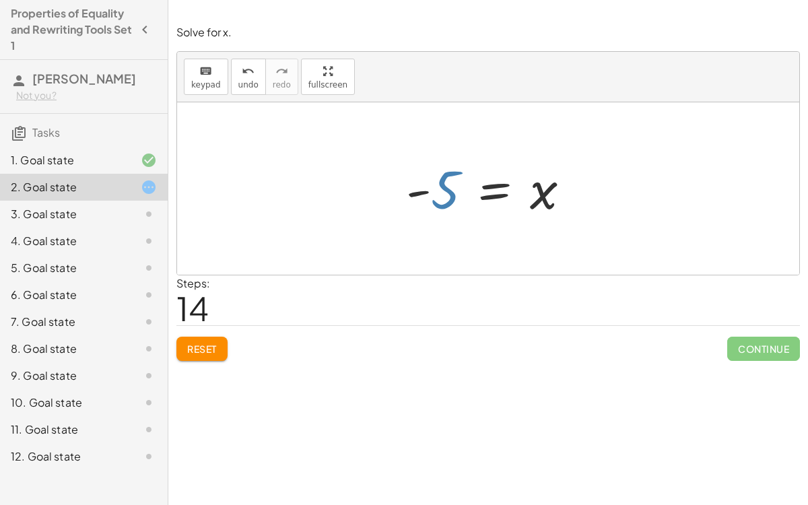
click at [449, 196] on div at bounding box center [493, 189] width 189 height 67
click at [449, 198] on div at bounding box center [493, 189] width 189 height 67
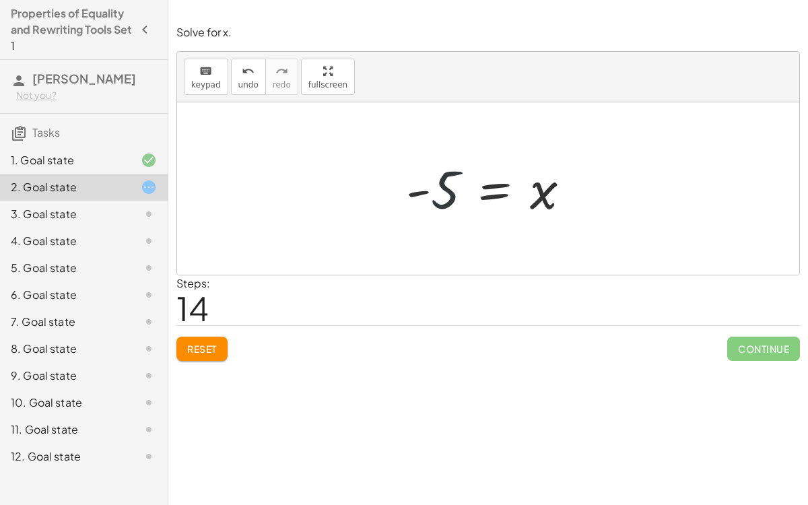
click at [449, 198] on div at bounding box center [493, 189] width 189 height 67
click at [500, 193] on div at bounding box center [493, 189] width 189 height 67
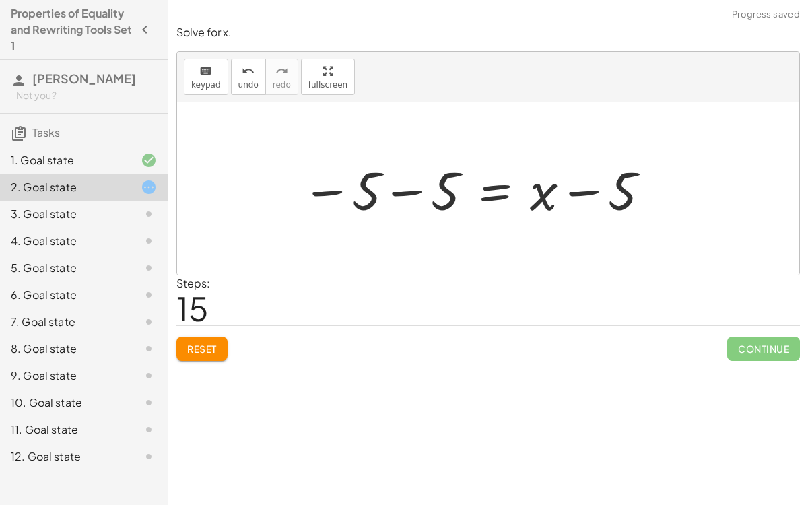
click at [401, 193] on div at bounding box center [477, 188] width 364 height 69
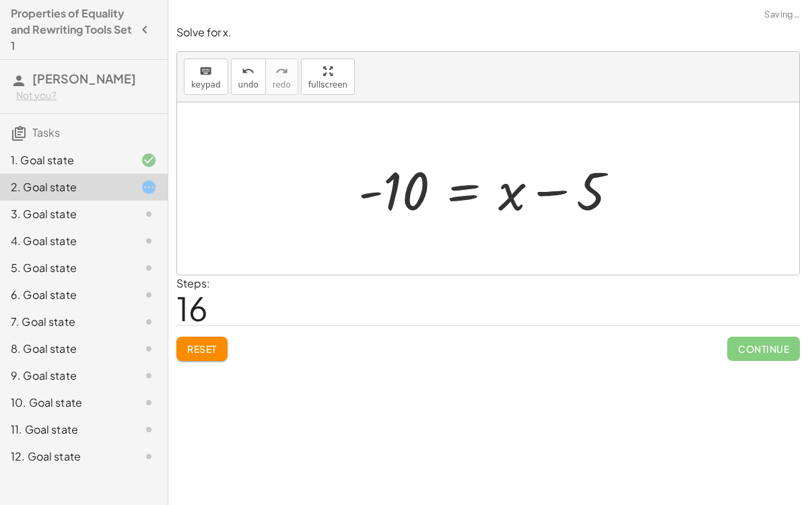
click at [374, 194] on div at bounding box center [494, 188] width 284 height 69
drag, startPoint x: 597, startPoint y: 194, endPoint x: 391, endPoint y: 187, distance: 206.9
click at [391, 187] on div at bounding box center [494, 188] width 284 height 69
click at [368, 192] on div at bounding box center [506, 188] width 418 height 69
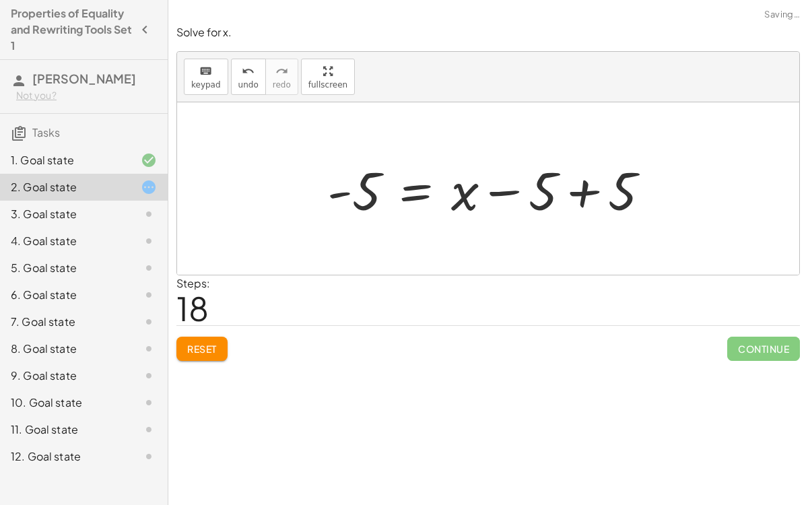
click at [609, 189] on div at bounding box center [494, 188] width 347 height 69
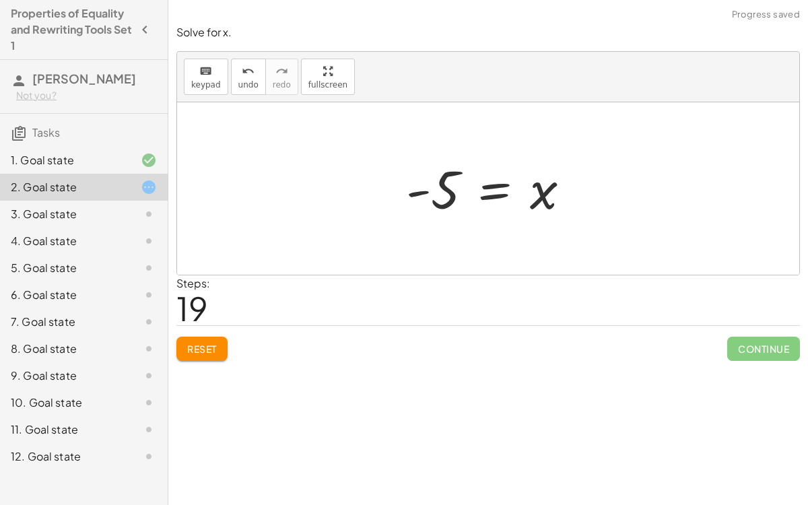
click at [500, 189] on div at bounding box center [493, 189] width 189 height 67
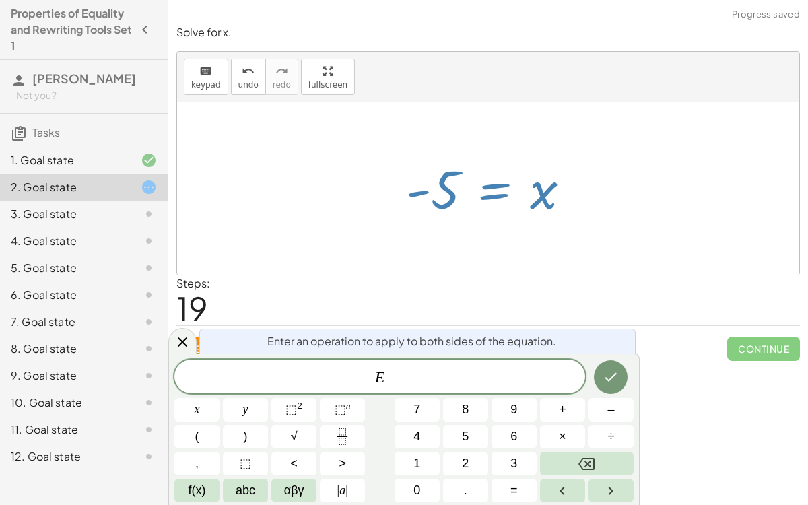
click at [593, 201] on div at bounding box center [488, 188] width 622 height 172
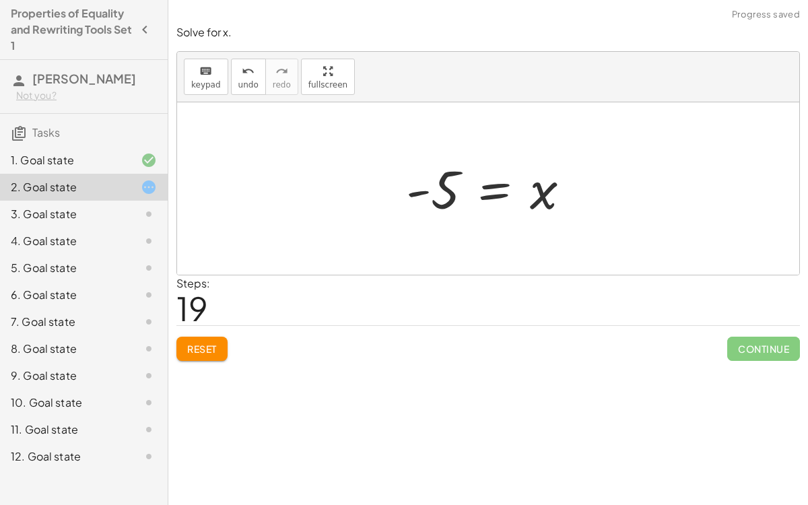
click at [490, 185] on div at bounding box center [493, 189] width 189 height 67
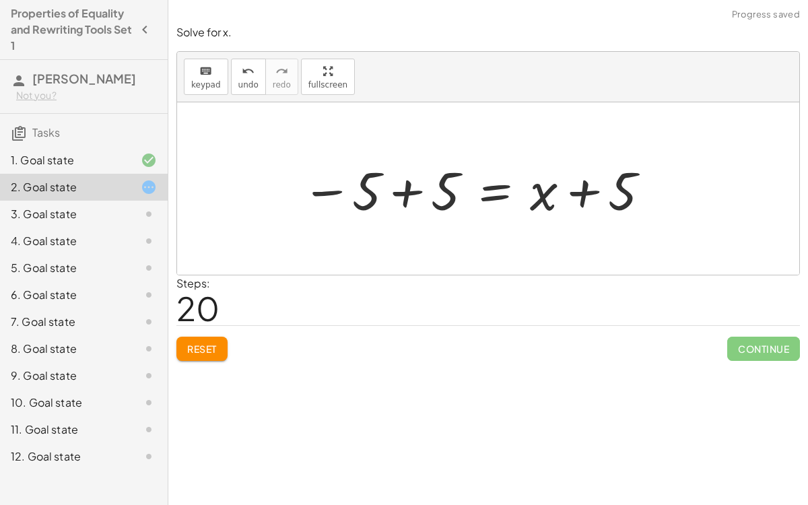
click at [404, 194] on div at bounding box center [477, 188] width 364 height 69
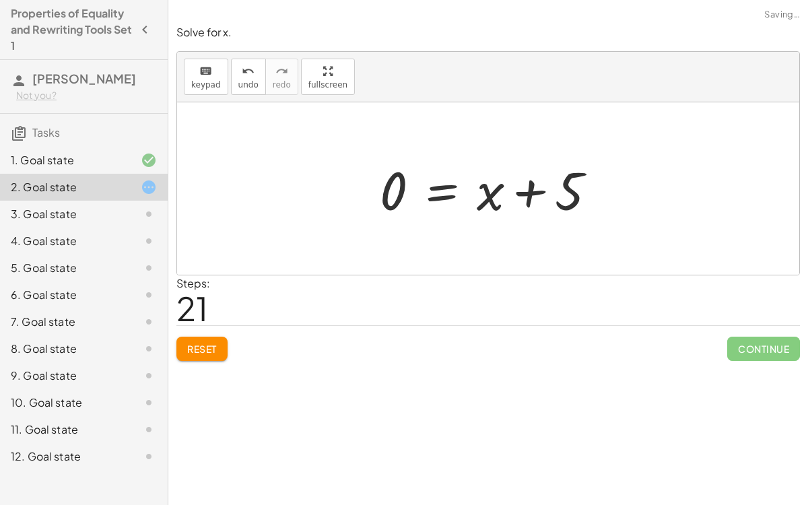
click at [525, 195] on div at bounding box center [493, 188] width 241 height 69
drag, startPoint x: 566, startPoint y: 194, endPoint x: 346, endPoint y: 163, distance: 221.7
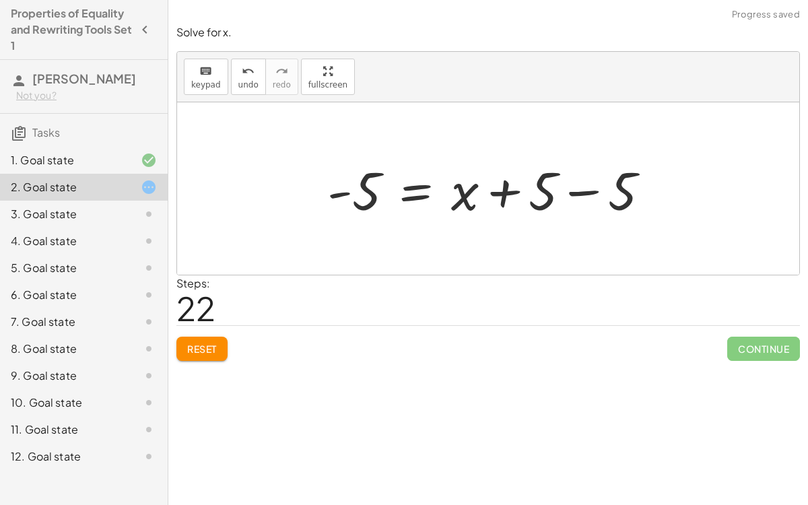
click at [578, 187] on div at bounding box center [494, 188] width 347 height 69
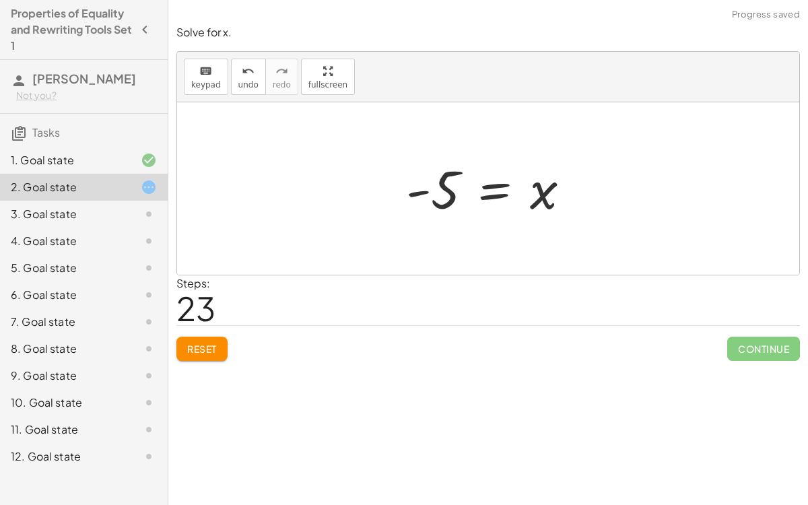
click at [496, 192] on div at bounding box center [493, 189] width 189 height 67
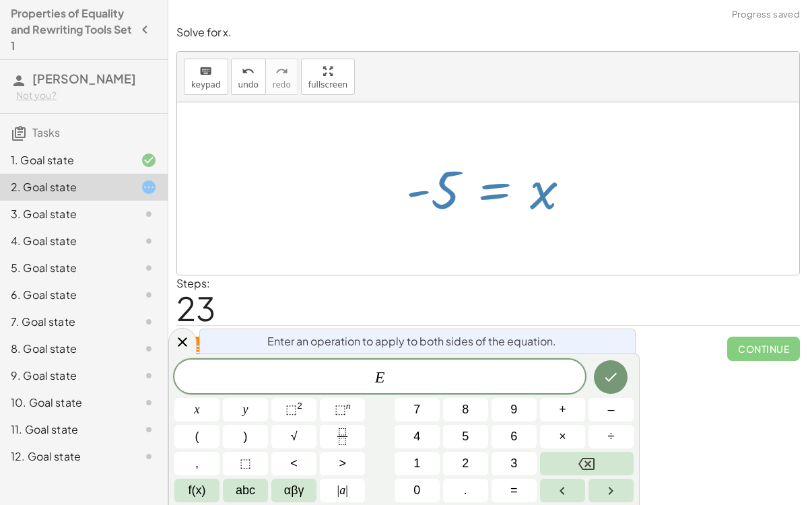
click at [606, 272] on div at bounding box center [488, 188] width 622 height 172
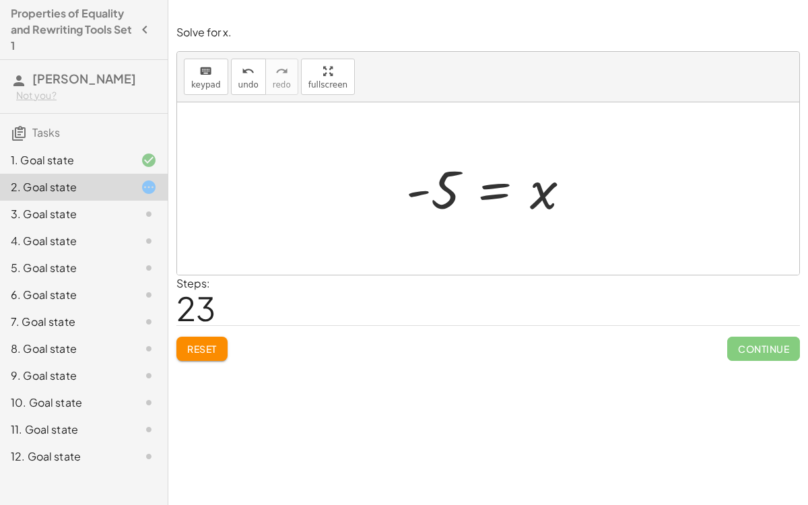
click at [457, 183] on div at bounding box center [493, 189] width 189 height 67
click at [408, 190] on div at bounding box center [493, 189] width 189 height 67
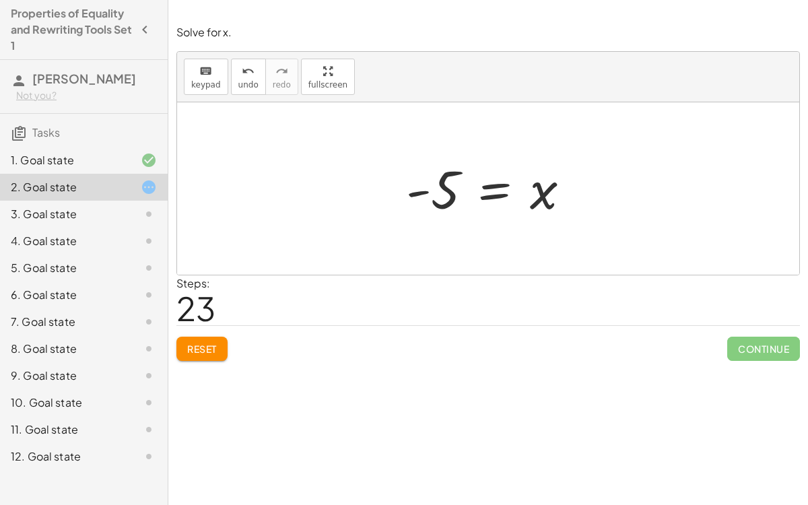
click at [408, 190] on div at bounding box center [493, 189] width 189 height 67
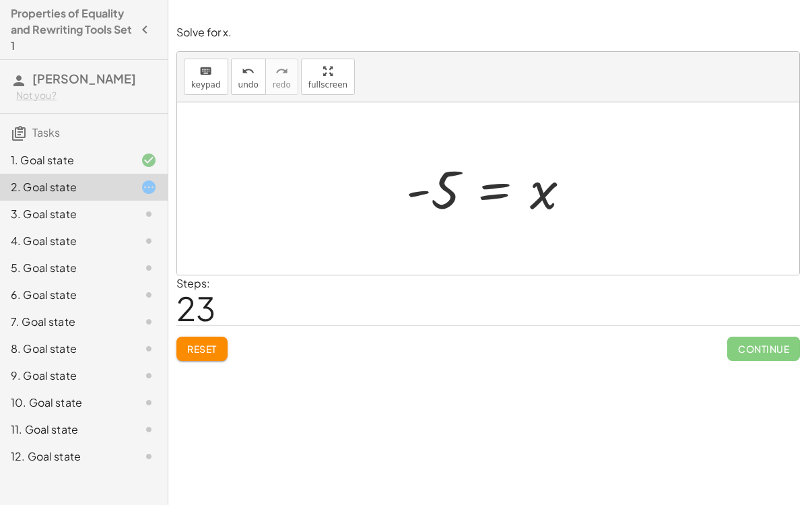
click at [408, 190] on div at bounding box center [493, 189] width 189 height 67
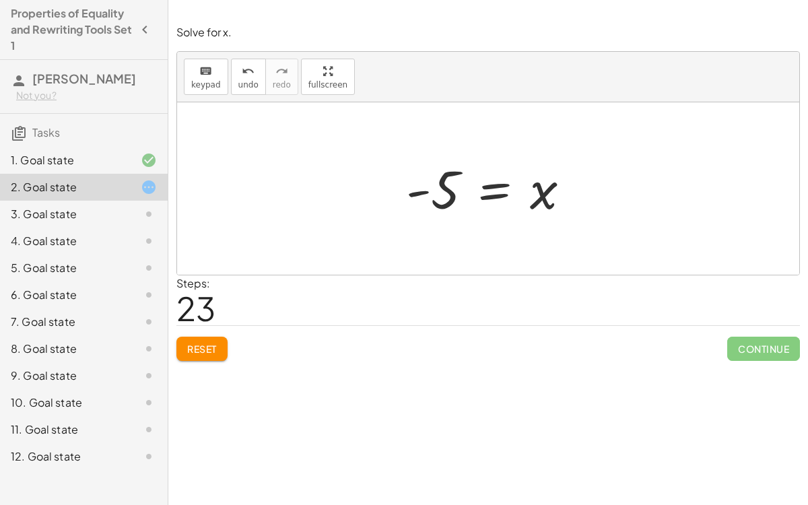
click at [408, 190] on div at bounding box center [493, 189] width 189 height 67
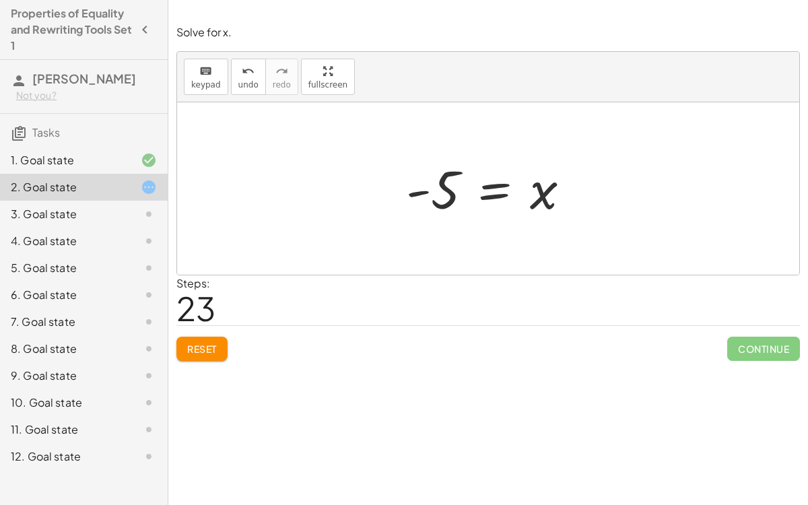
click at [408, 190] on div at bounding box center [493, 189] width 189 height 67
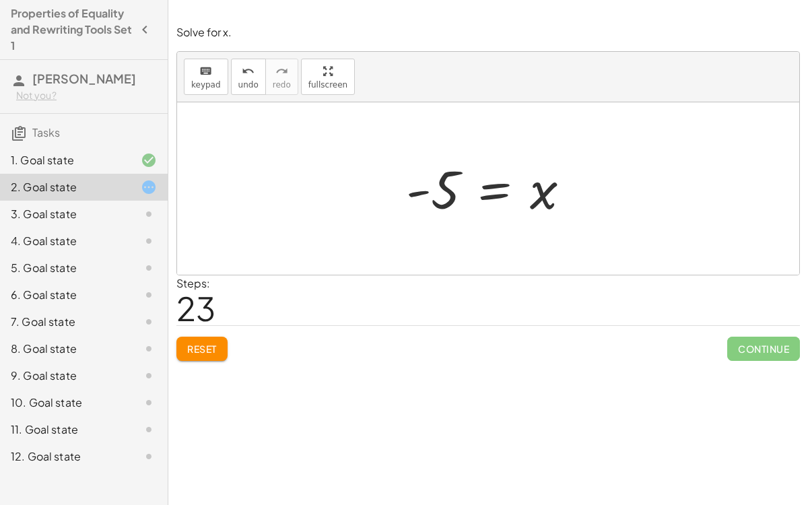
click at [408, 190] on div at bounding box center [493, 189] width 189 height 67
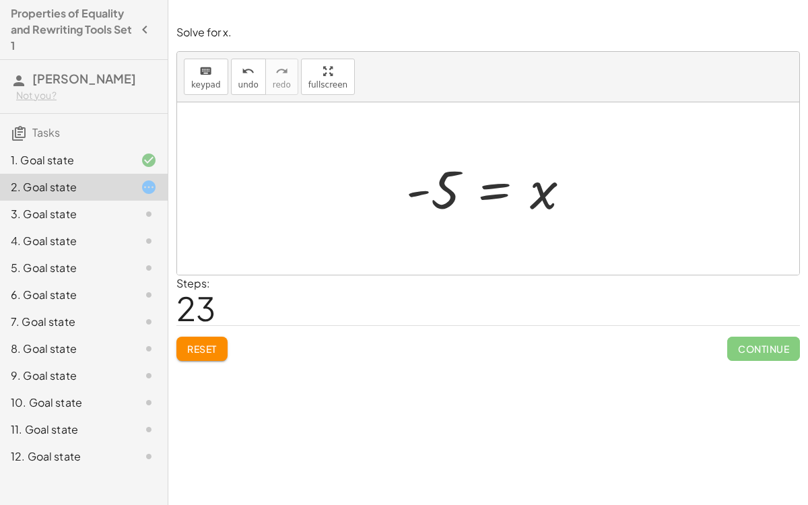
click at [482, 199] on div at bounding box center [493, 189] width 189 height 67
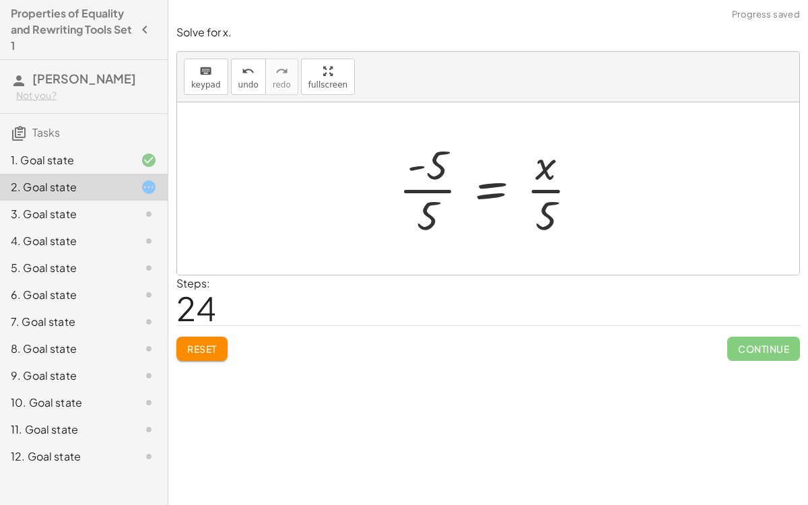
click at [558, 211] on div at bounding box center [494, 189] width 204 height 104
click at [550, 210] on div at bounding box center [494, 189] width 204 height 104
click at [439, 194] on div at bounding box center [494, 189] width 204 height 104
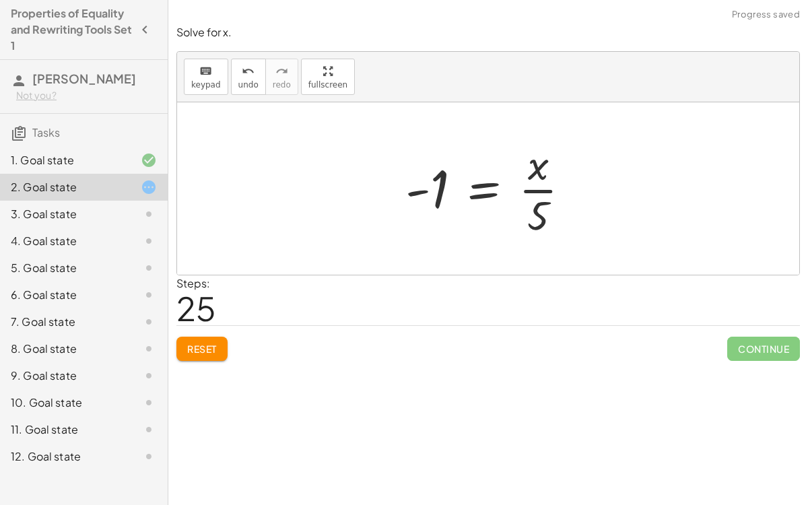
click at [423, 192] on div at bounding box center [493, 189] width 189 height 104
drag, startPoint x: 545, startPoint y: 204, endPoint x: 520, endPoint y: 136, distance: 72.4
click at [520, 137] on div at bounding box center [493, 189] width 189 height 104
click at [537, 169] on div at bounding box center [508, 189] width 218 height 104
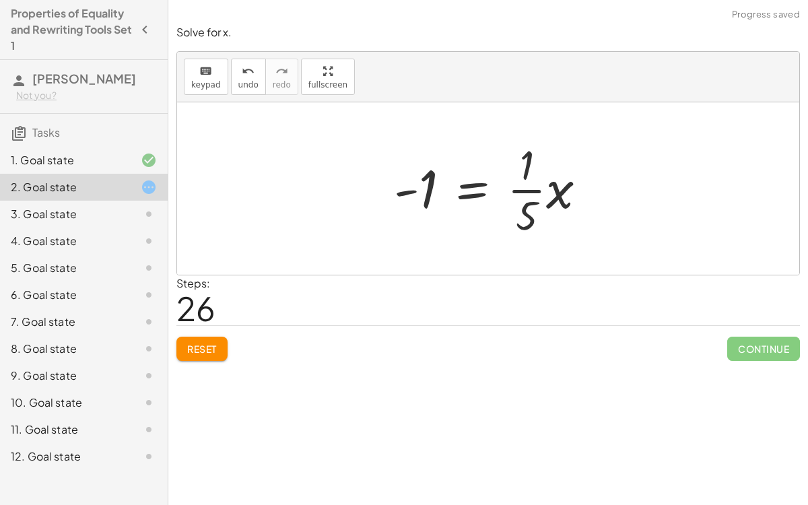
click at [537, 169] on div at bounding box center [496, 189] width 218 height 104
click at [537, 169] on div at bounding box center [494, 189] width 218 height 104
click at [552, 192] on div at bounding box center [494, 189] width 218 height 104
click at [552, 192] on div at bounding box center [479, 189] width 189 height 104
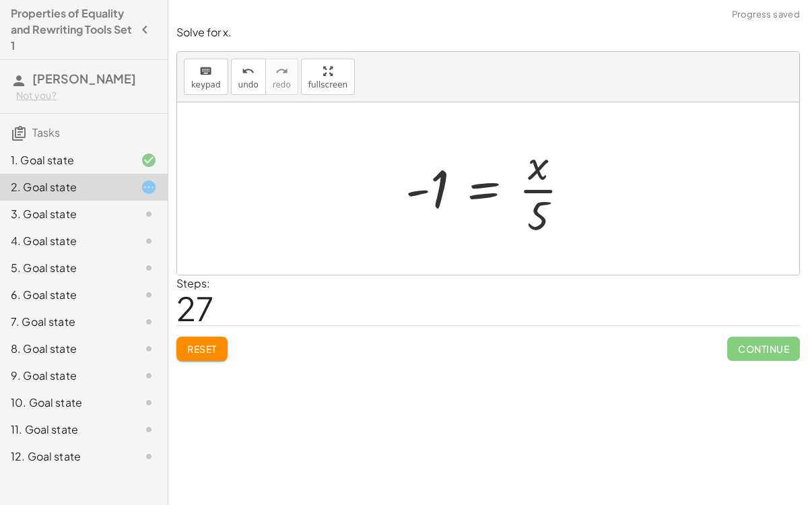
click at [539, 213] on div at bounding box center [493, 189] width 189 height 104
drag, startPoint x: 546, startPoint y: 191, endPoint x: 425, endPoint y: 186, distance: 120.7
click at [425, 186] on div at bounding box center [493, 189] width 189 height 104
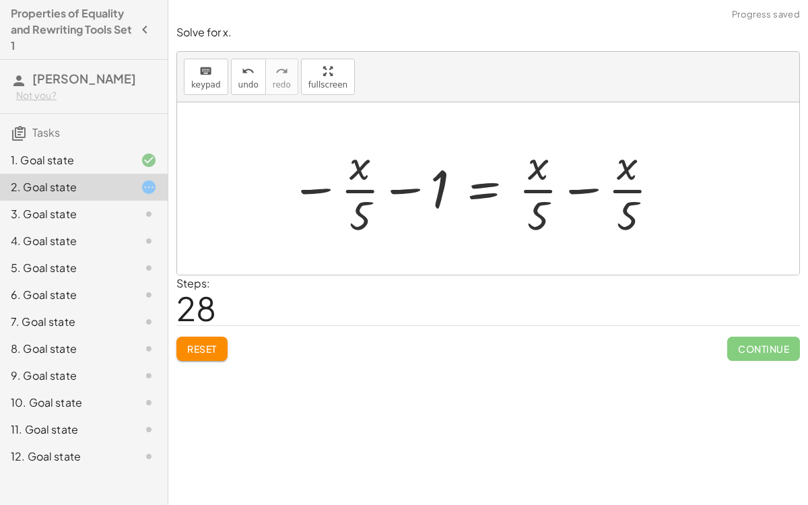
click at [405, 187] on div at bounding box center [476, 189] width 385 height 104
click at [323, 188] on div at bounding box center [476, 189] width 385 height 104
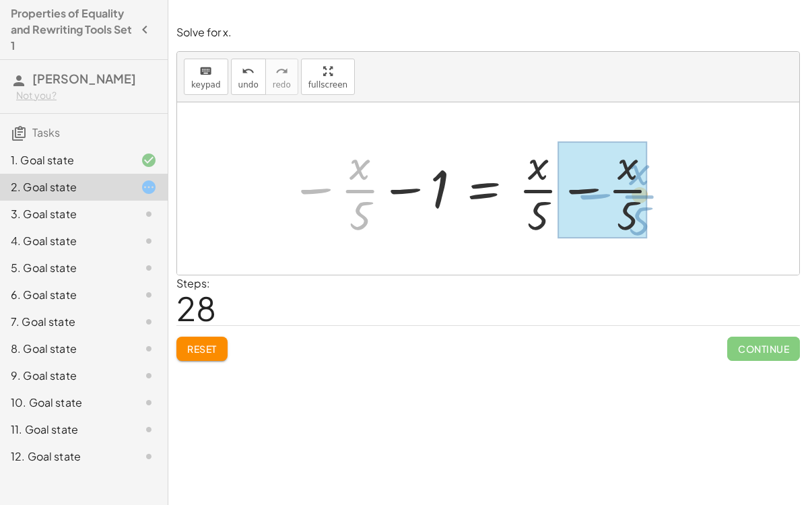
drag, startPoint x: 323, startPoint y: 188, endPoint x: 603, endPoint y: 193, distance: 280.2
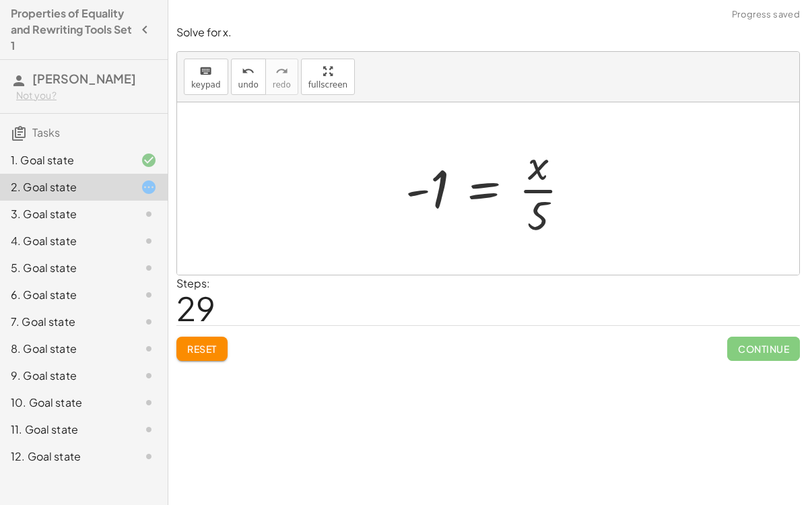
click at [536, 175] on div at bounding box center [493, 189] width 189 height 104
drag, startPoint x: 537, startPoint y: 184, endPoint x: 473, endPoint y: 180, distance: 63.4
click at [473, 180] on div at bounding box center [493, 189] width 189 height 104
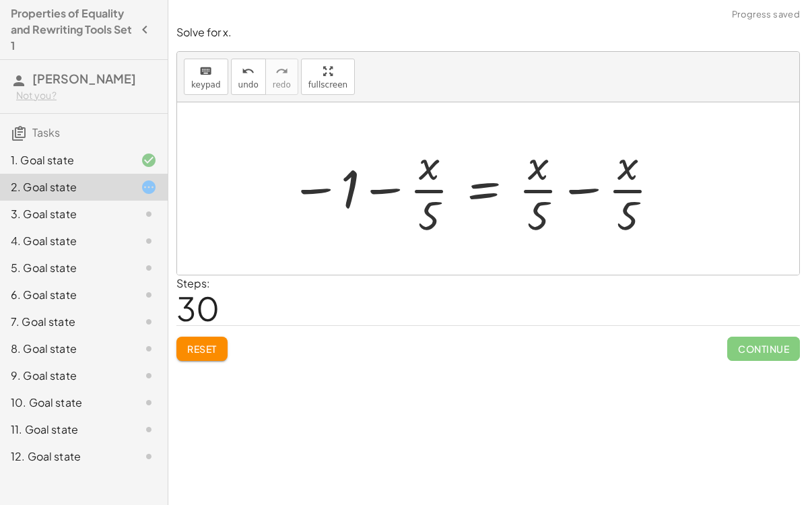
click at [393, 187] on div at bounding box center [476, 189] width 385 height 104
click at [424, 191] on div at bounding box center [476, 189] width 385 height 104
click at [535, 191] on div at bounding box center [476, 189] width 385 height 104
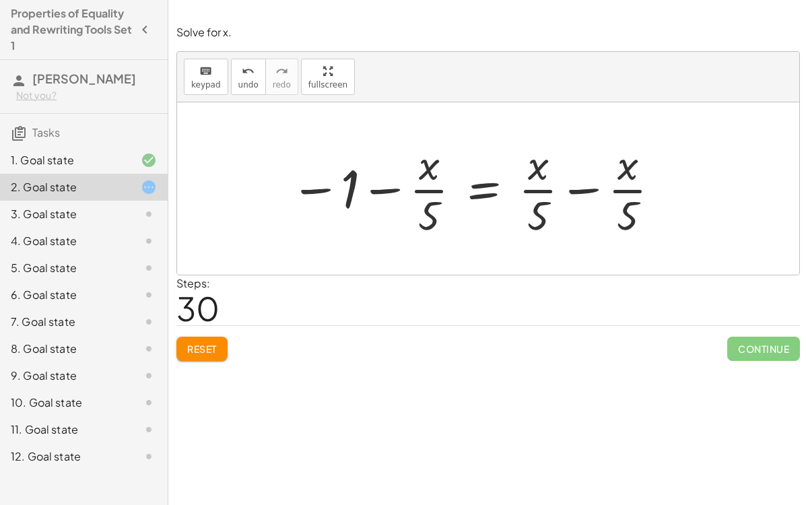
click at [610, 191] on div at bounding box center [476, 189] width 385 height 104
click at [207, 339] on button "Reset" at bounding box center [201, 349] width 51 height 24
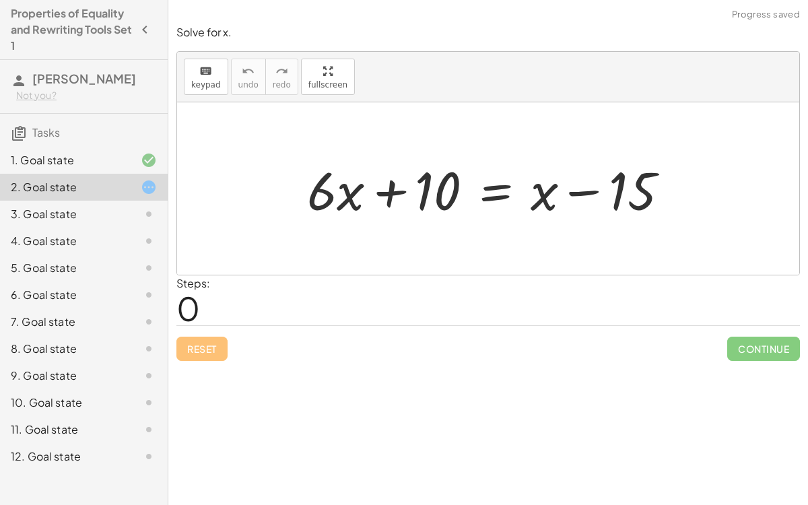
click at [207, 339] on div "Reset Continue" at bounding box center [488, 343] width 624 height 36
click at [497, 191] on div at bounding box center [493, 188] width 386 height 69
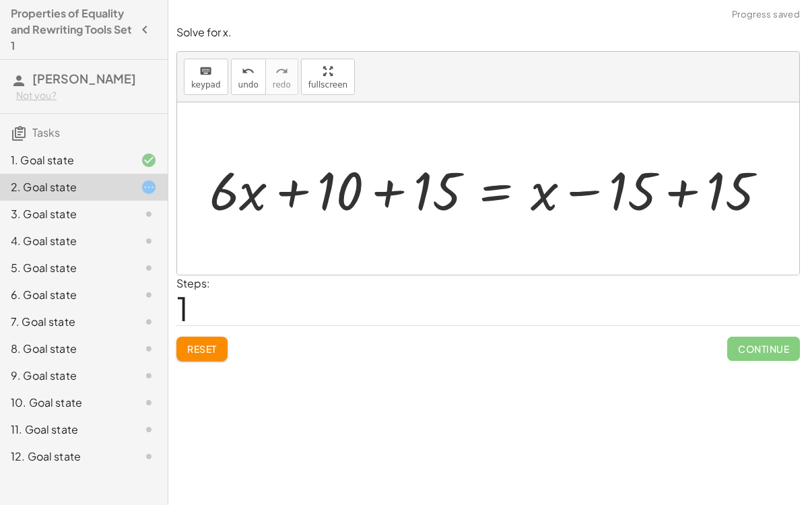
click at [684, 180] on div at bounding box center [494, 188] width 582 height 69
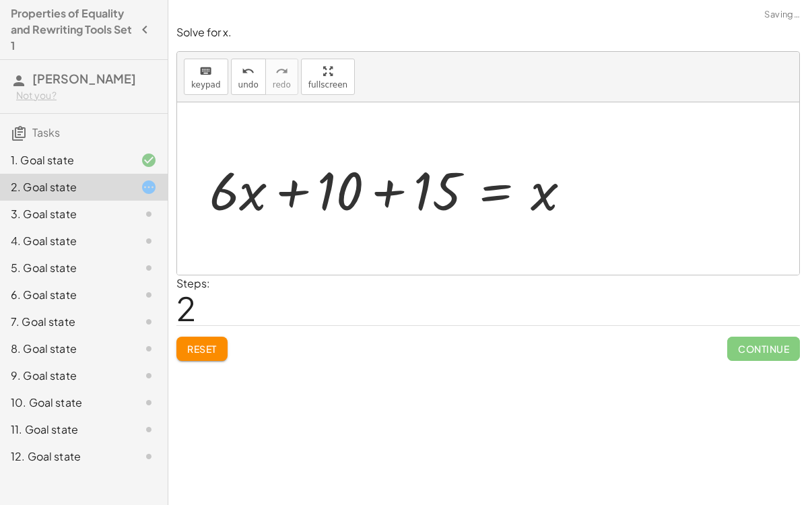
click at [371, 198] on div at bounding box center [396, 188] width 386 height 69
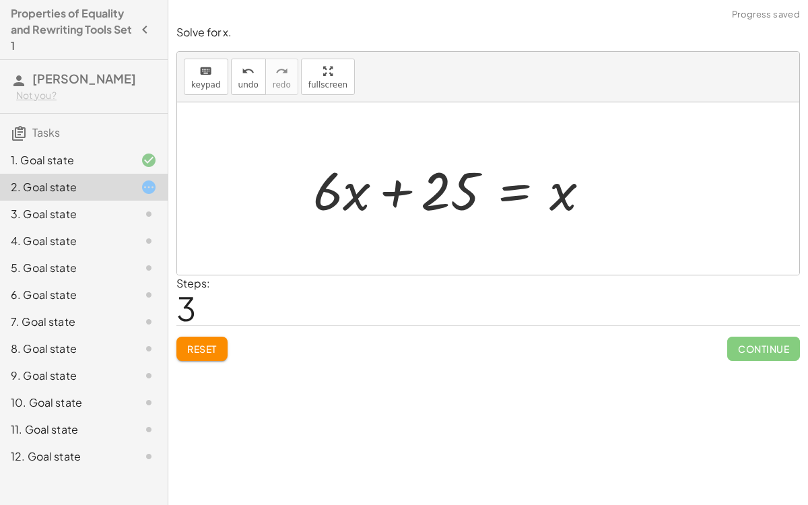
click at [380, 193] on div at bounding box center [456, 188] width 301 height 69
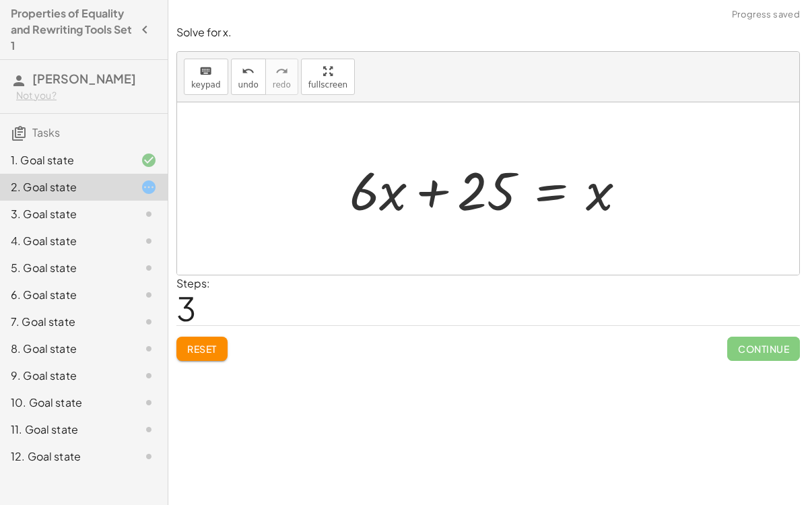
click at [437, 201] on div at bounding box center [493, 188] width 301 height 69
drag, startPoint x: 395, startPoint y: 200, endPoint x: 555, endPoint y: 197, distance: 159.6
click at [555, 197] on div at bounding box center [493, 188] width 301 height 69
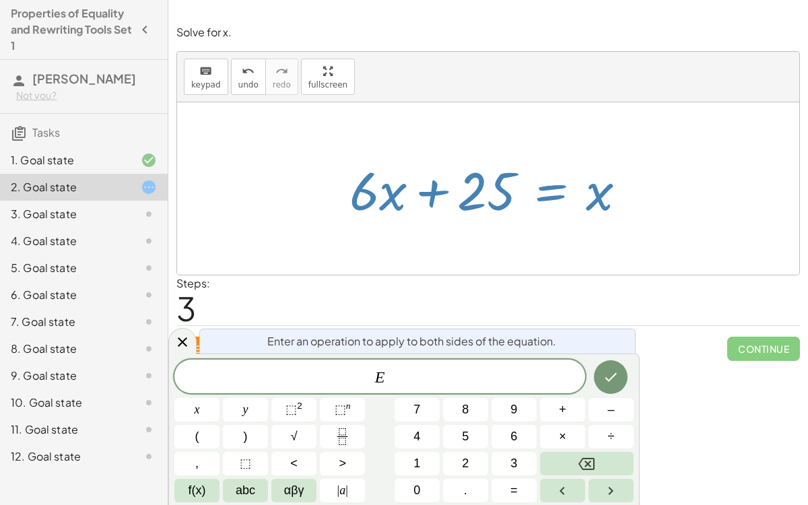
click at [504, 225] on div "+ · 6 · x + 10 = + x − 15 + · 6 · x + 10 + 15 = + x − 15 + 15 + · 6 · x + 10 + …" at bounding box center [488, 189] width 318 height 76
click at [178, 338] on icon at bounding box center [182, 341] width 9 height 9
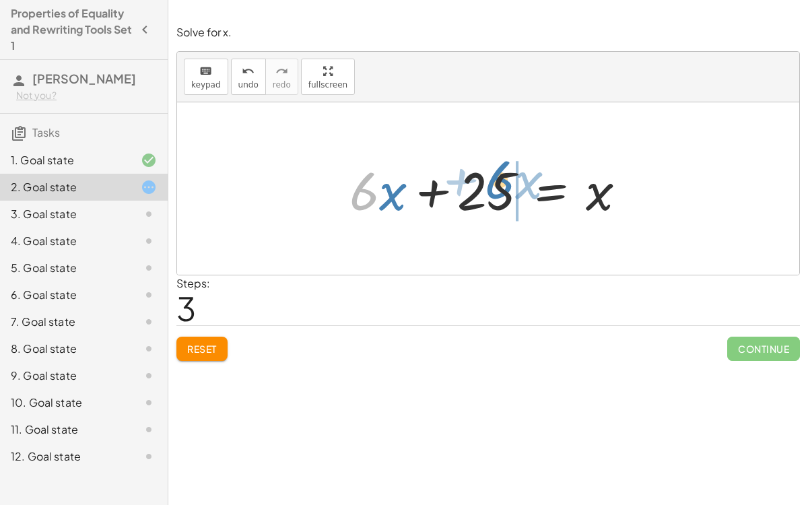
drag, startPoint x: 374, startPoint y: 187, endPoint x: 513, endPoint y: 175, distance: 139.9
click at [513, 175] on div at bounding box center [493, 188] width 301 height 69
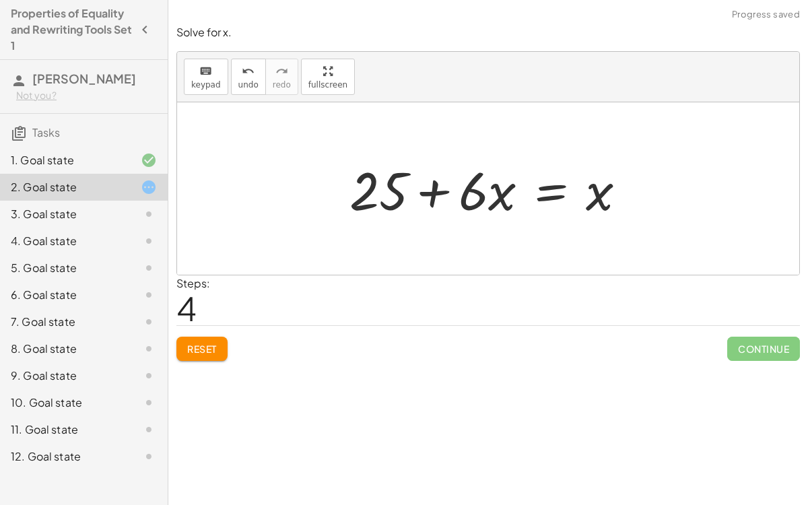
click at [424, 190] on div at bounding box center [493, 188] width 301 height 69
click at [541, 199] on div at bounding box center [493, 188] width 301 height 69
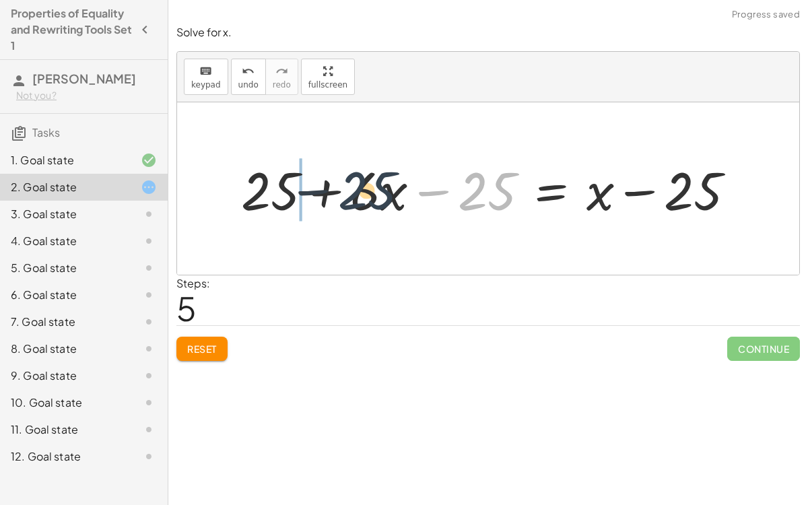
drag, startPoint x: 480, startPoint y: 195, endPoint x: 343, endPoint y: 194, distance: 136.7
click at [343, 194] on div at bounding box center [493, 188] width 519 height 69
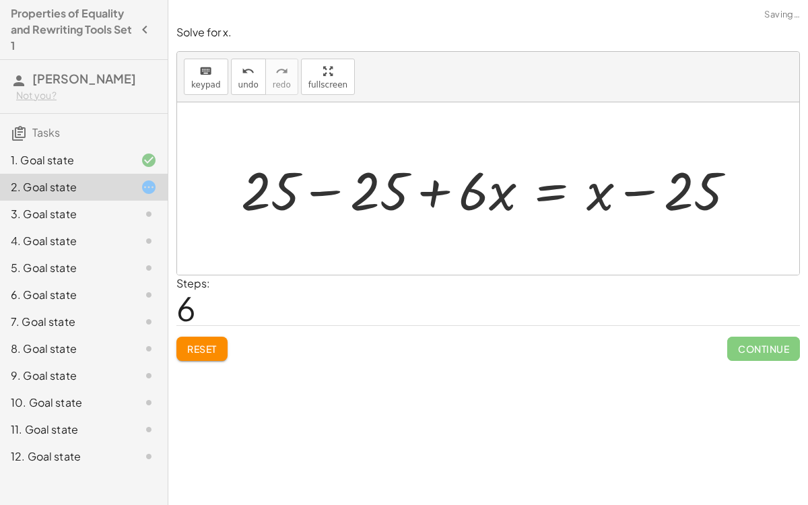
click at [333, 191] on div at bounding box center [493, 188] width 519 height 69
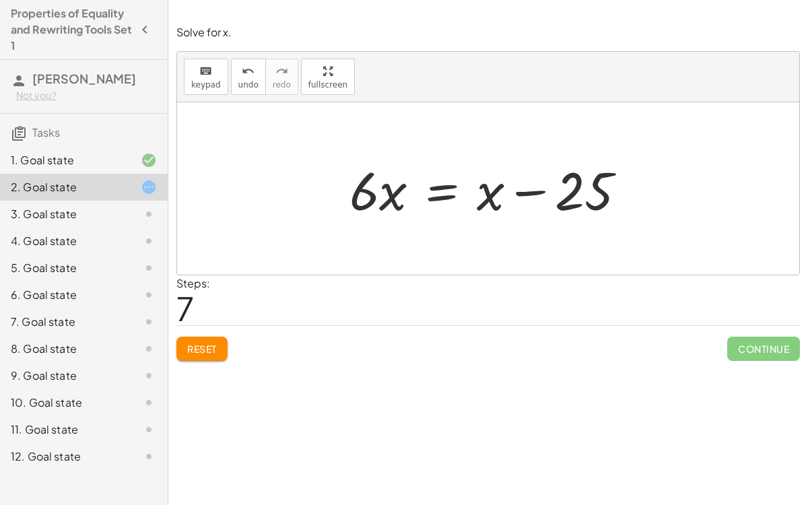
click at [430, 185] on div at bounding box center [493, 188] width 301 height 69
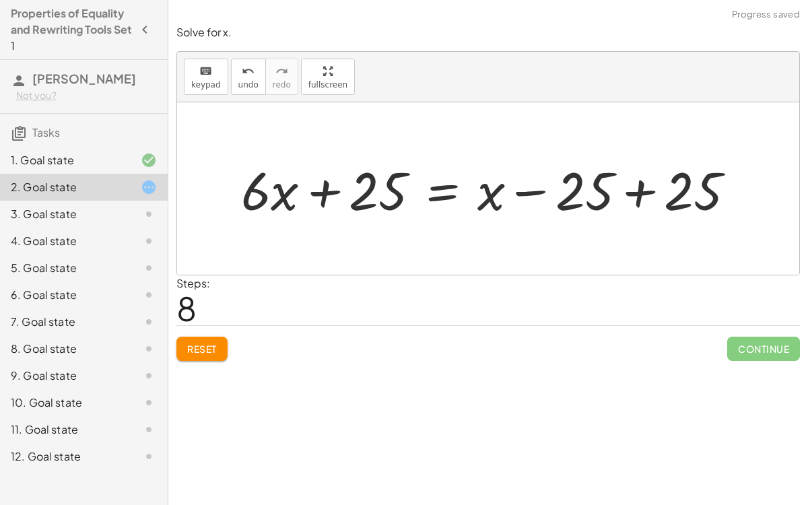
click at [632, 190] on div at bounding box center [493, 188] width 519 height 69
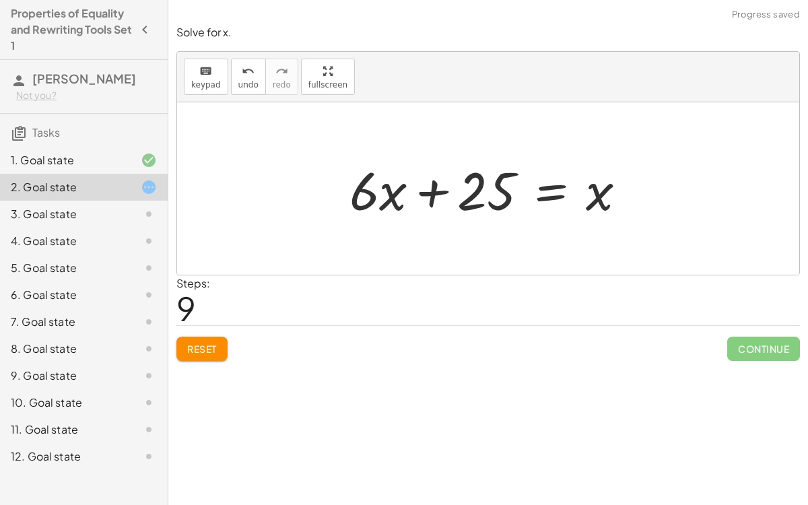
click at [563, 194] on div at bounding box center [493, 188] width 301 height 69
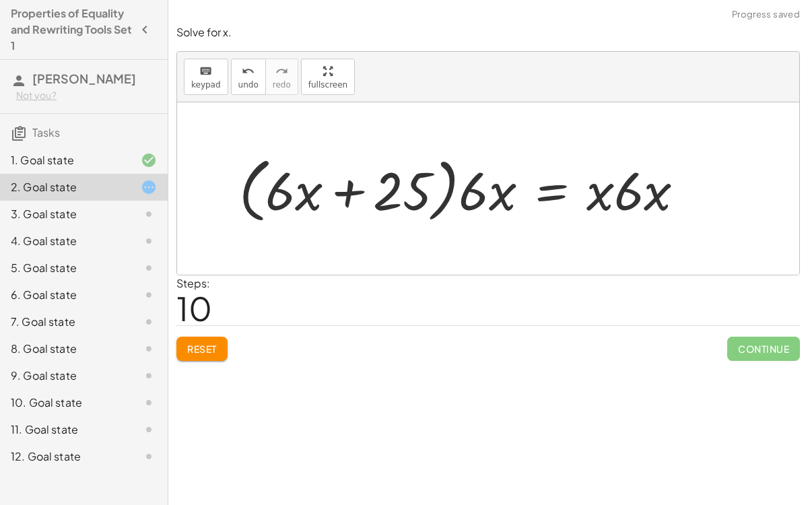
click at [324, 188] on div at bounding box center [466, 188] width 469 height 77
click at [493, 191] on div at bounding box center [466, 188] width 469 height 77
click at [647, 183] on div at bounding box center [466, 188] width 469 height 77
click at [187, 354] on button "Reset" at bounding box center [201, 349] width 51 height 24
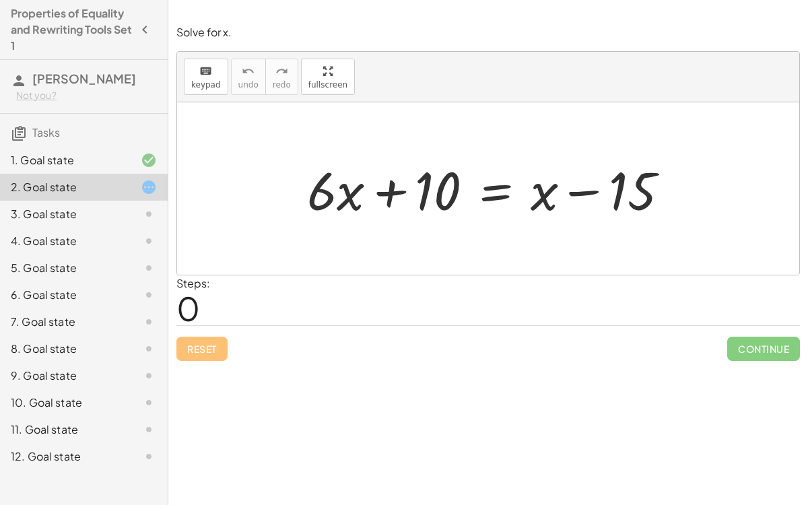
click at [497, 195] on div at bounding box center [493, 188] width 386 height 69
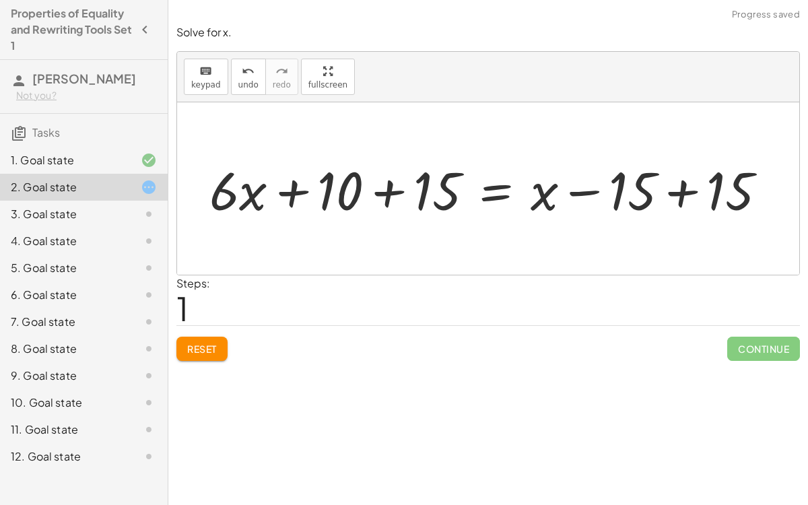
click at [665, 190] on div at bounding box center [494, 188] width 582 height 69
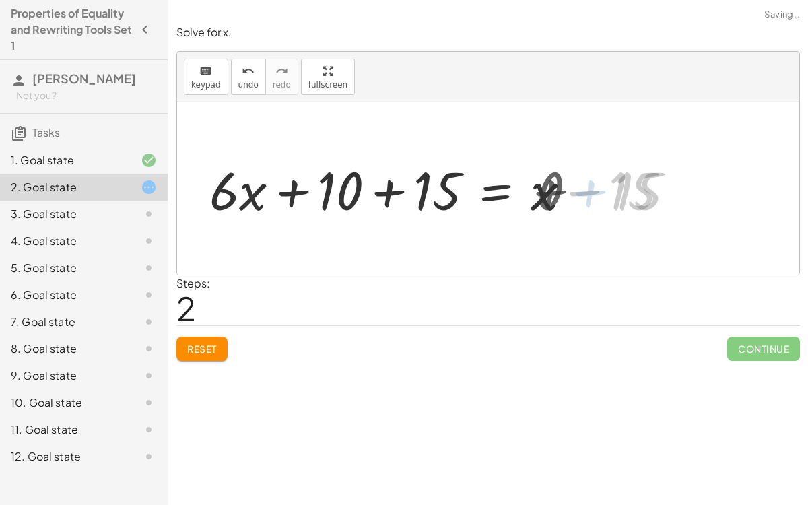
click at [391, 197] on div at bounding box center [396, 188] width 386 height 69
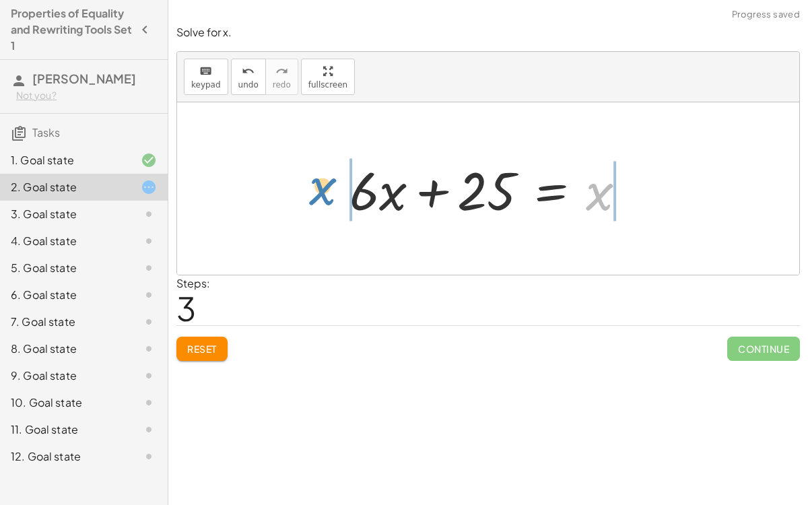
drag, startPoint x: 589, startPoint y: 199, endPoint x: 313, endPoint y: 194, distance: 276.2
click at [313, 194] on div "+ · 6 · x + 10 = + x − 15 + · 6 · x + 10 + 15 = + x − 15 + 15 + · 6 · x + 10 + …" at bounding box center [488, 188] width 622 height 172
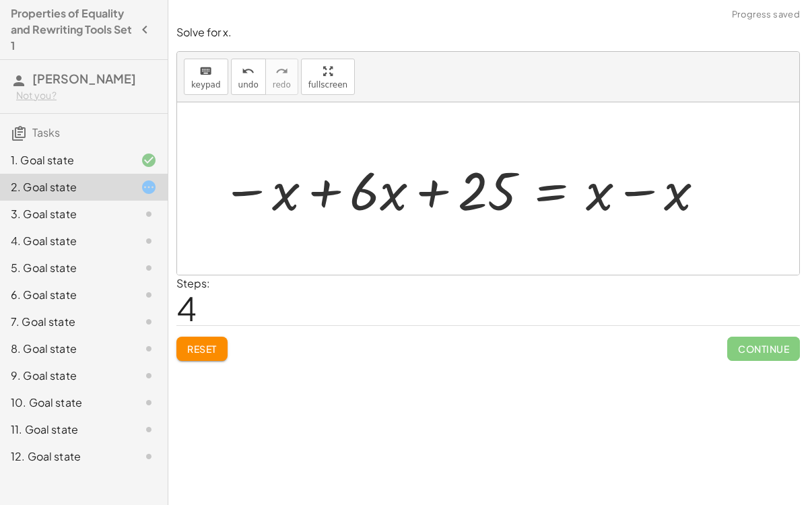
click at [319, 197] on div at bounding box center [464, 188] width 498 height 69
click at [621, 186] on div at bounding box center [533, 188] width 378 height 69
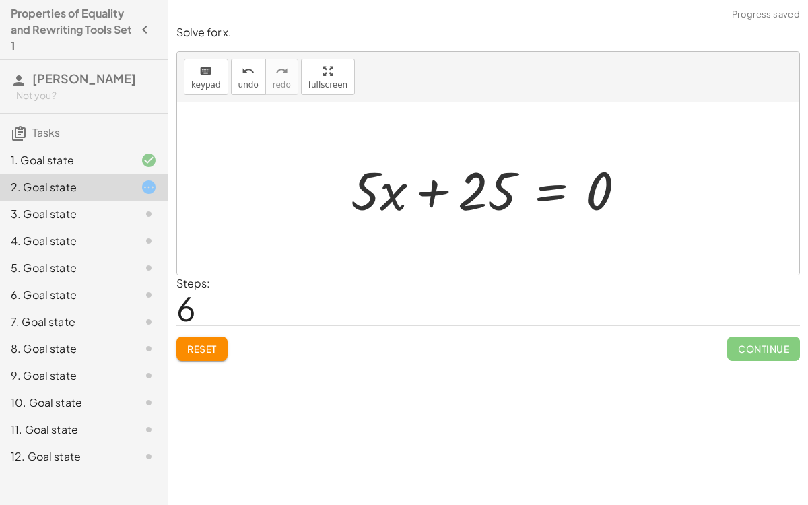
click at [432, 189] on div at bounding box center [493, 188] width 299 height 69
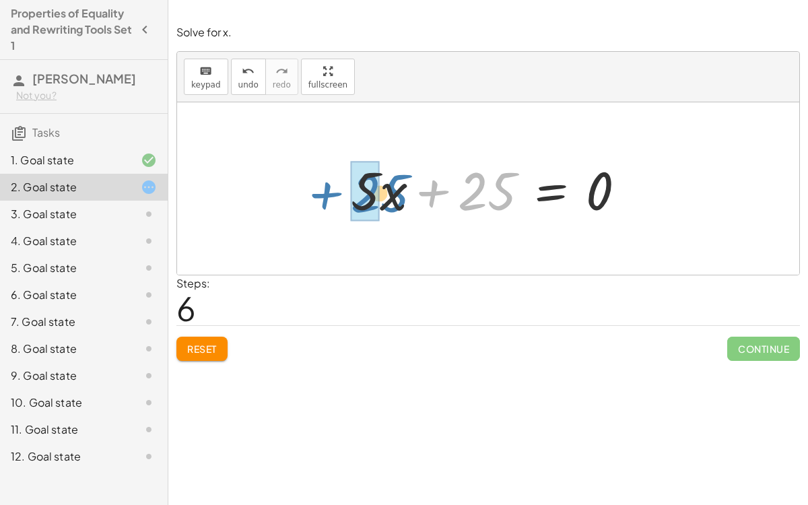
drag, startPoint x: 461, startPoint y: 201, endPoint x: 337, endPoint y: 203, distance: 123.9
click at [337, 203] on div "+ · 6 · x + 10 = + x − 15 + · 6 · x + 10 + 15 = + x − 15 + 15 + · 6 · x + 10 + …" at bounding box center [489, 189] width 316 height 76
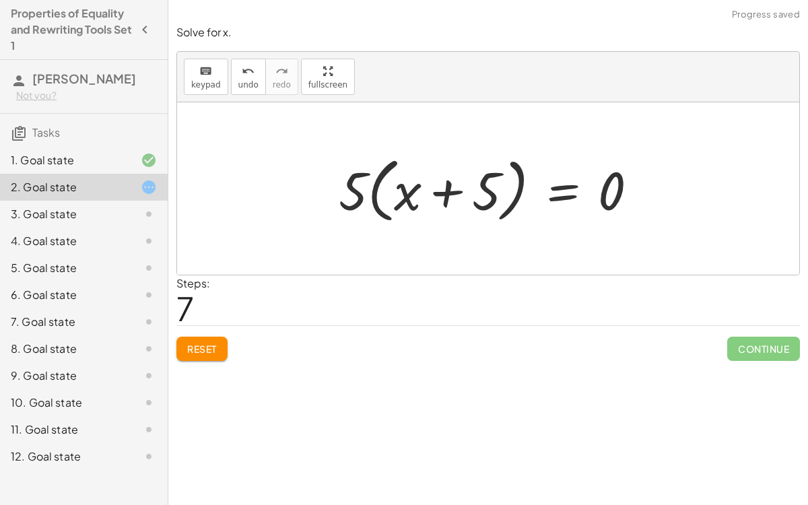
click at [438, 193] on div at bounding box center [493, 188] width 323 height 77
click at [409, 198] on div at bounding box center [493, 188] width 323 height 77
click at [183, 344] on button "Reset" at bounding box center [201, 349] width 51 height 24
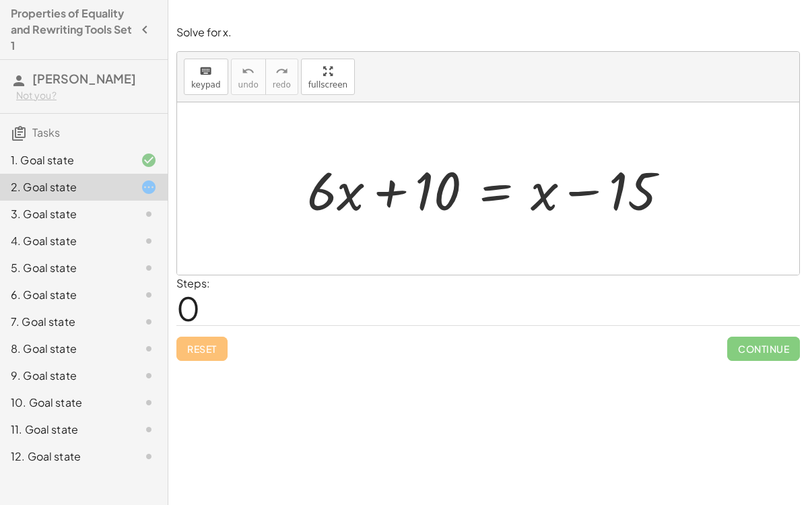
click at [488, 199] on div at bounding box center [493, 188] width 386 height 69
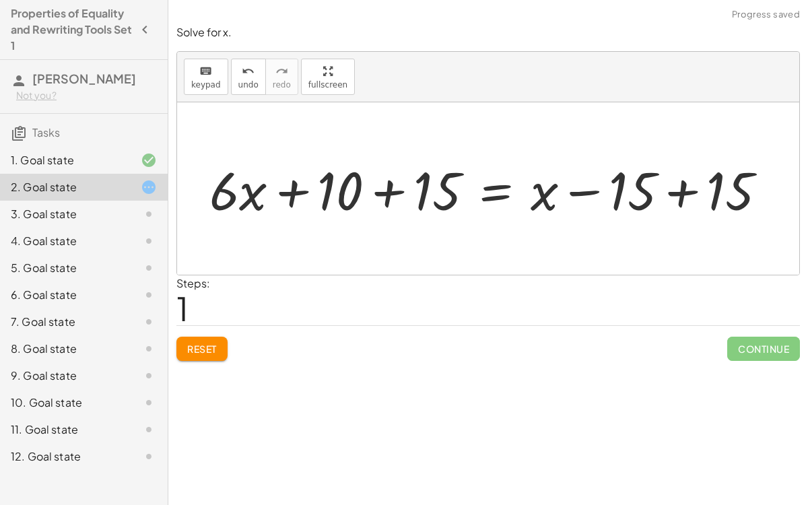
click at [673, 186] on div at bounding box center [494, 188] width 582 height 69
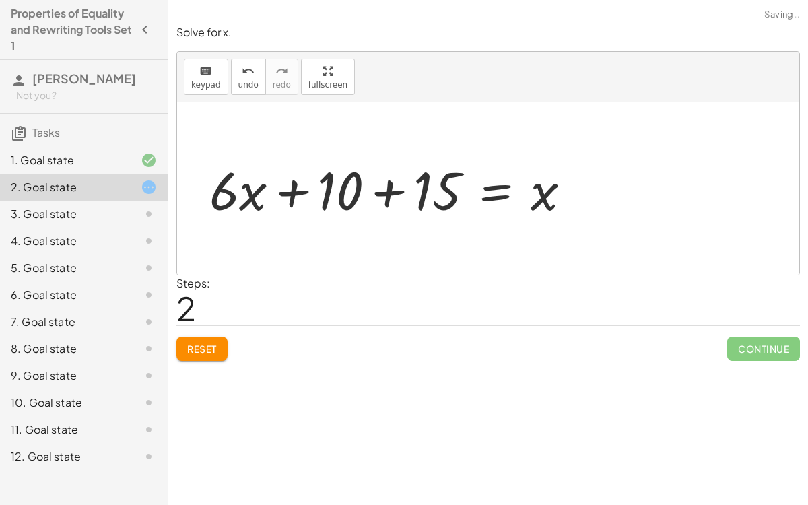
click at [304, 191] on div at bounding box center [396, 188] width 386 height 69
click at [401, 195] on div at bounding box center [396, 188] width 386 height 69
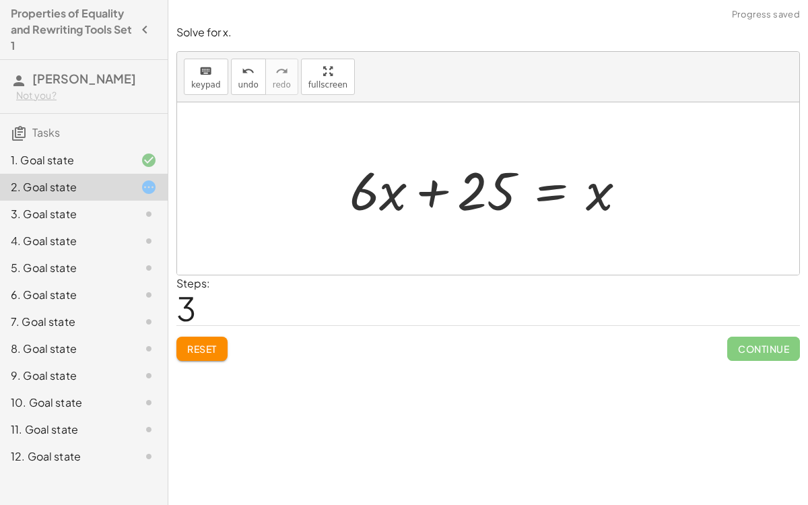
click at [429, 196] on div at bounding box center [493, 188] width 301 height 69
click at [545, 189] on div at bounding box center [493, 188] width 301 height 69
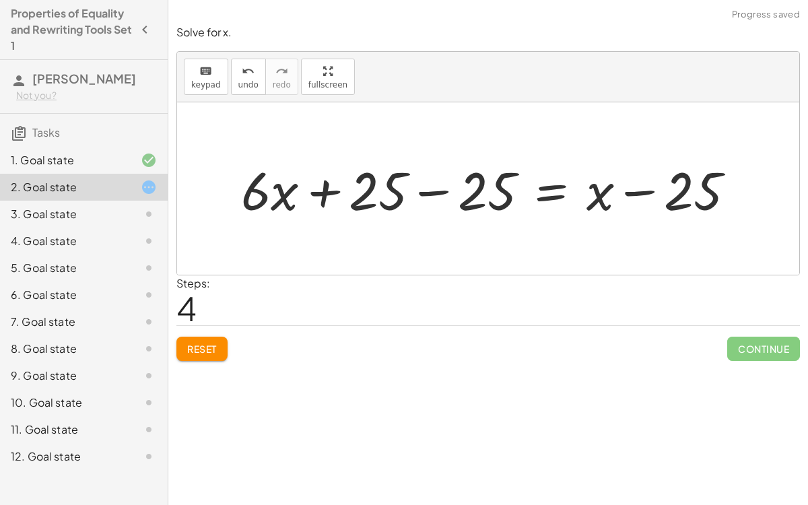
click at [440, 196] on div at bounding box center [493, 188] width 519 height 69
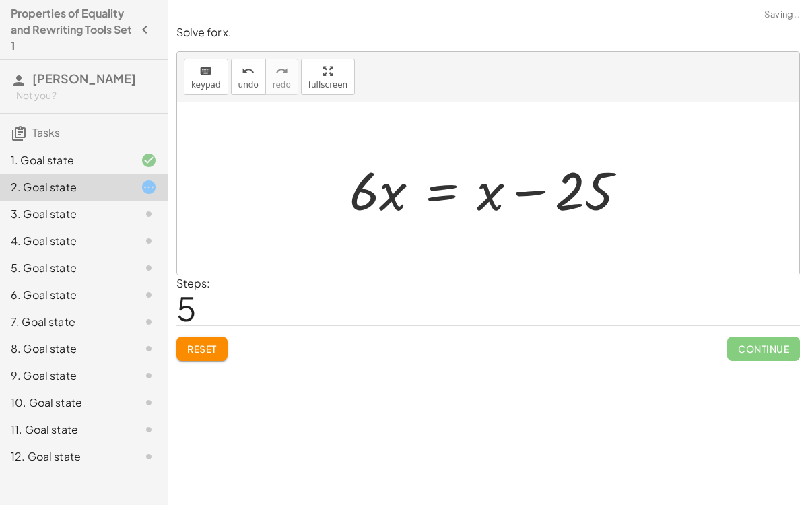
click at [540, 190] on div at bounding box center [493, 188] width 301 height 69
click at [444, 187] on div at bounding box center [493, 188] width 301 height 69
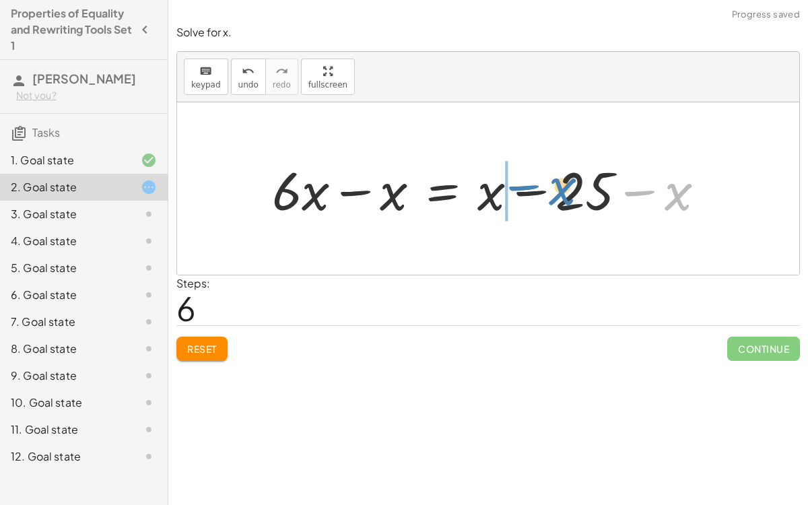
drag, startPoint x: 669, startPoint y: 191, endPoint x: 552, endPoint y: 186, distance: 117.3
click at [552, 186] on div at bounding box center [493, 188] width 457 height 69
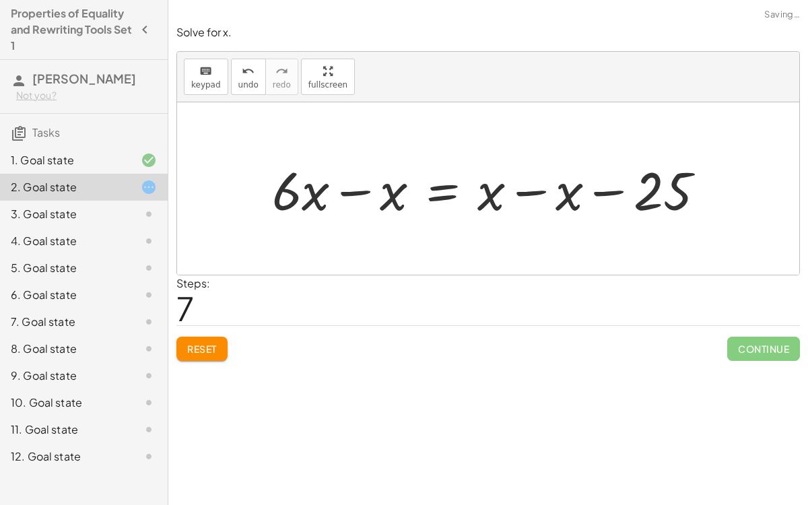
click at [536, 187] on div at bounding box center [493, 188] width 457 height 69
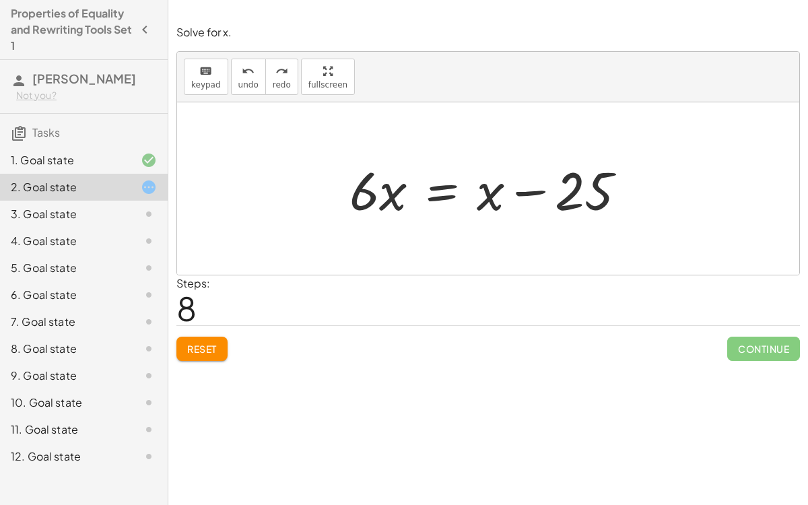
click at [431, 193] on div at bounding box center [493, 188] width 301 height 69
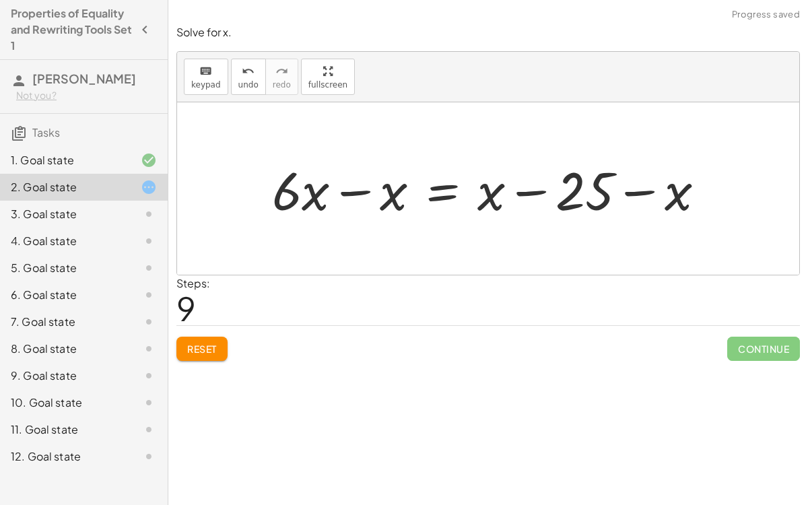
click at [364, 187] on div at bounding box center [493, 188] width 457 height 69
click at [540, 193] on div at bounding box center [533, 188] width 378 height 69
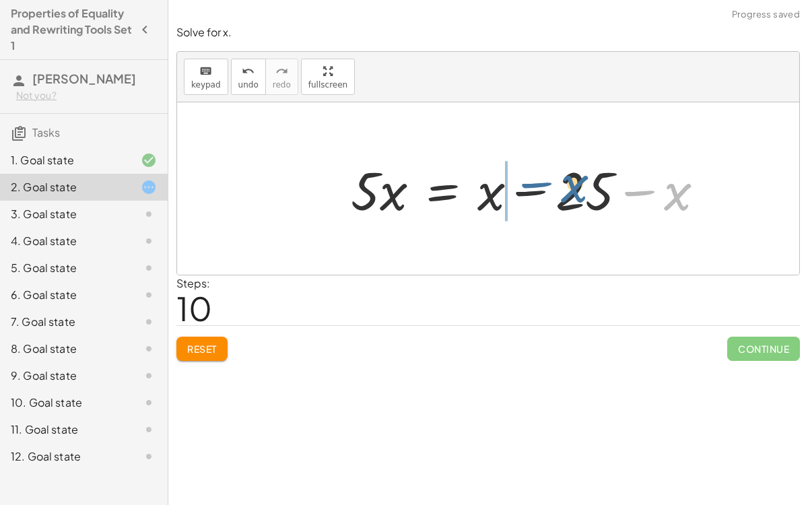
drag, startPoint x: 671, startPoint y: 194, endPoint x: 562, endPoint y: 186, distance: 110.1
click at [562, 186] on div at bounding box center [533, 188] width 378 height 69
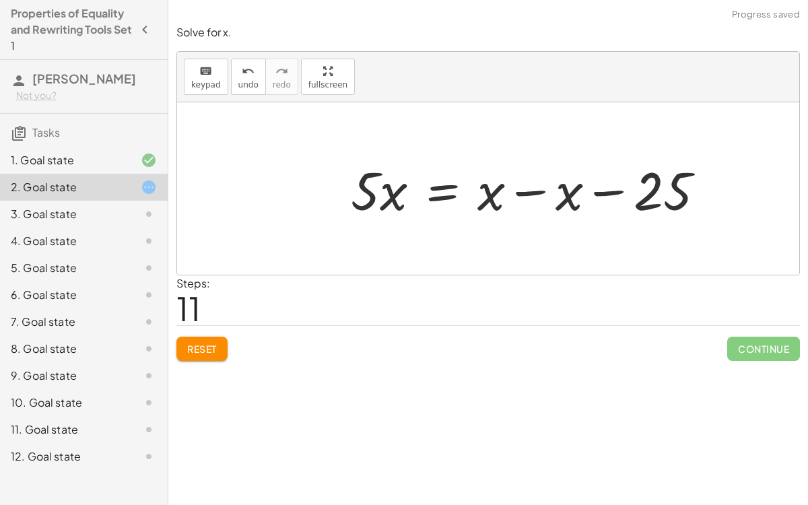
click at [560, 196] on div at bounding box center [533, 188] width 378 height 69
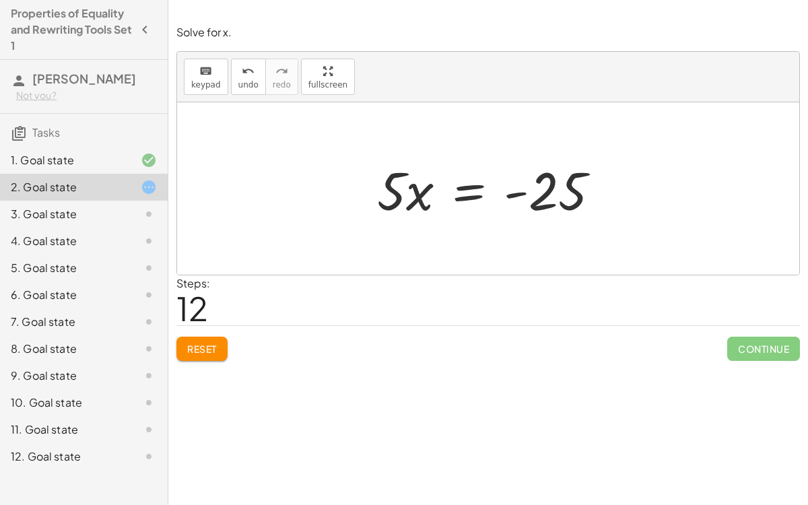
click at [467, 191] on div at bounding box center [493, 188] width 247 height 69
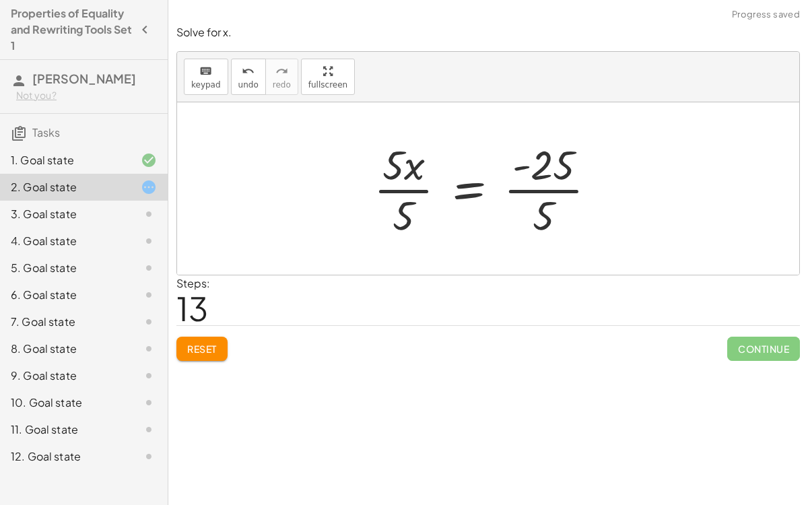
click at [539, 205] on div at bounding box center [490, 189] width 247 height 104
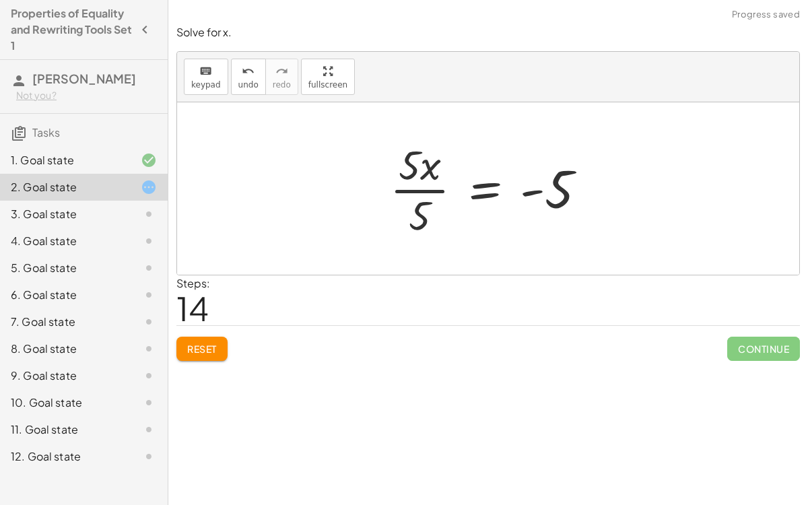
click at [424, 199] on div at bounding box center [493, 189] width 221 height 104
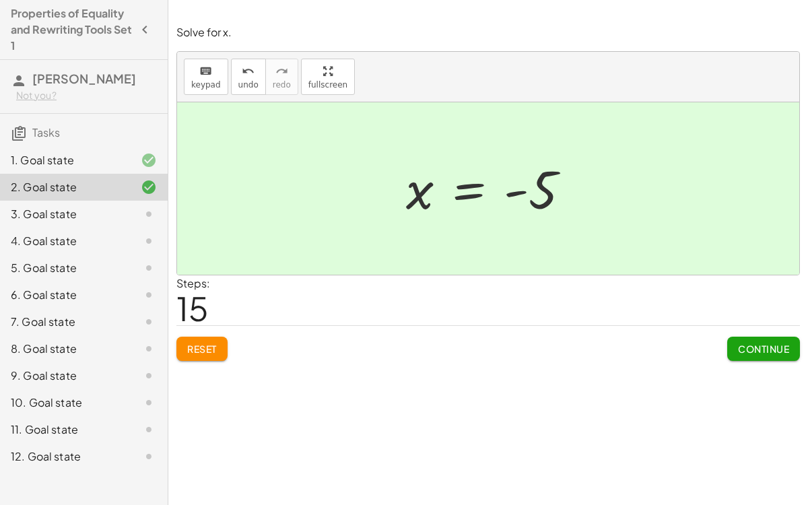
click at [708, 348] on span "Continue" at bounding box center [763, 349] width 51 height 12
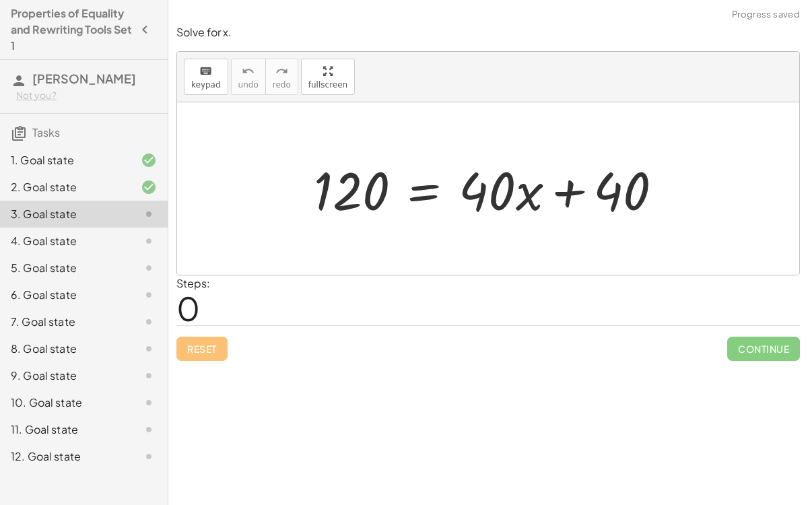
click at [566, 201] on div at bounding box center [493, 188] width 373 height 69
click at [430, 197] on div at bounding box center [493, 188] width 373 height 69
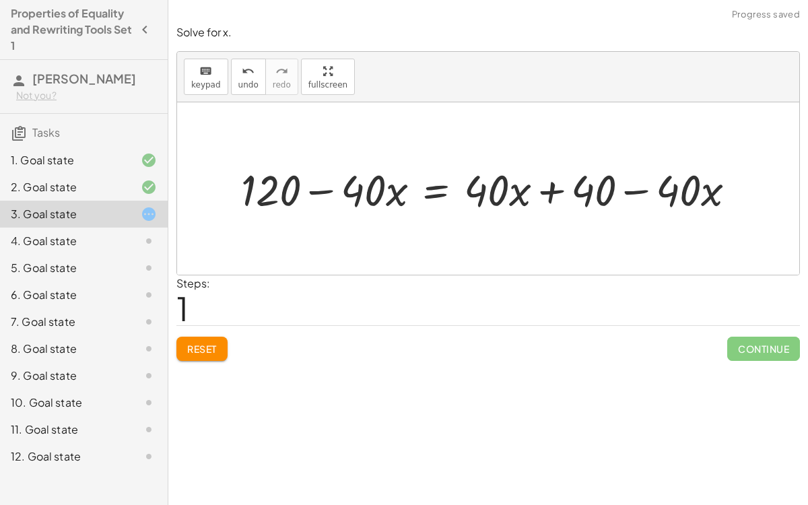
click at [315, 189] on div at bounding box center [493, 188] width 519 height 57
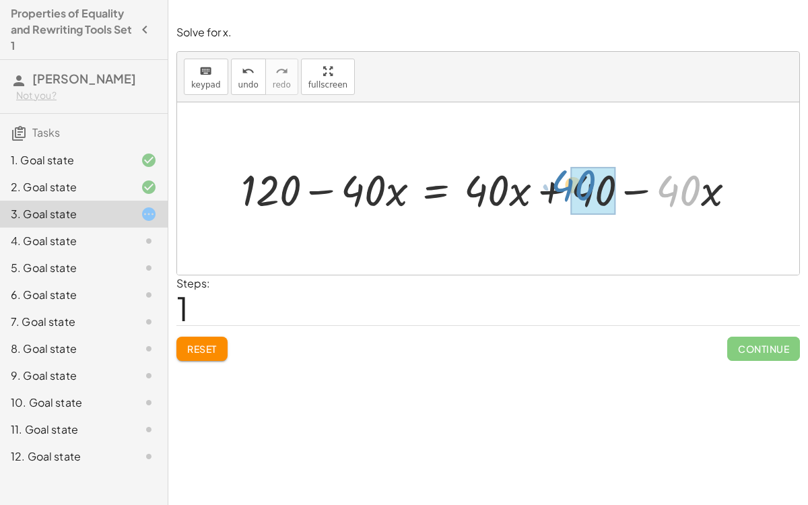
drag, startPoint x: 666, startPoint y: 191, endPoint x: 562, endPoint y: 186, distance: 103.9
click at [562, 186] on div at bounding box center [493, 188] width 519 height 57
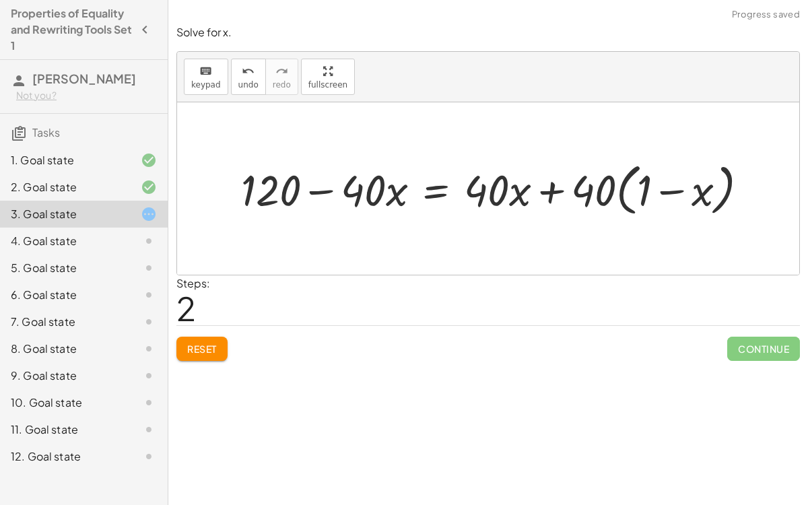
click at [584, 189] on div at bounding box center [499, 188] width 531 height 63
click at [671, 189] on div at bounding box center [499, 188] width 531 height 63
click at [195, 334] on div "Reset Continue" at bounding box center [488, 343] width 624 height 36
click at [196, 340] on button "Reset" at bounding box center [201, 349] width 51 height 24
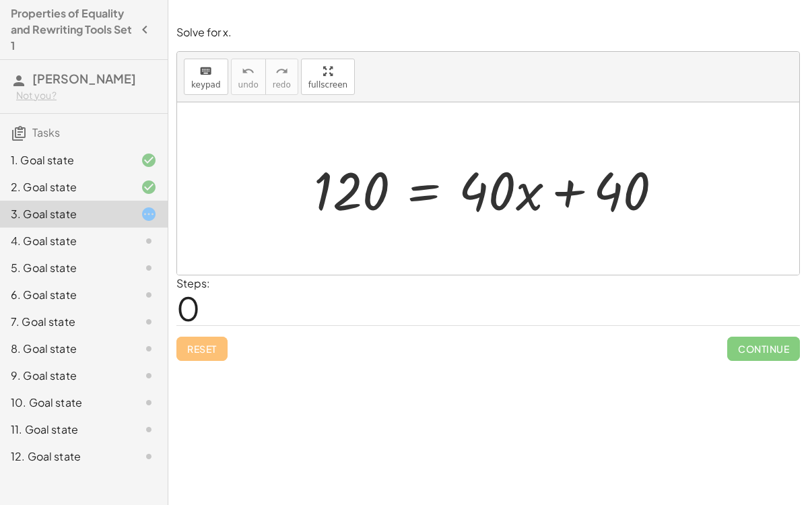
click at [425, 192] on div at bounding box center [493, 188] width 373 height 69
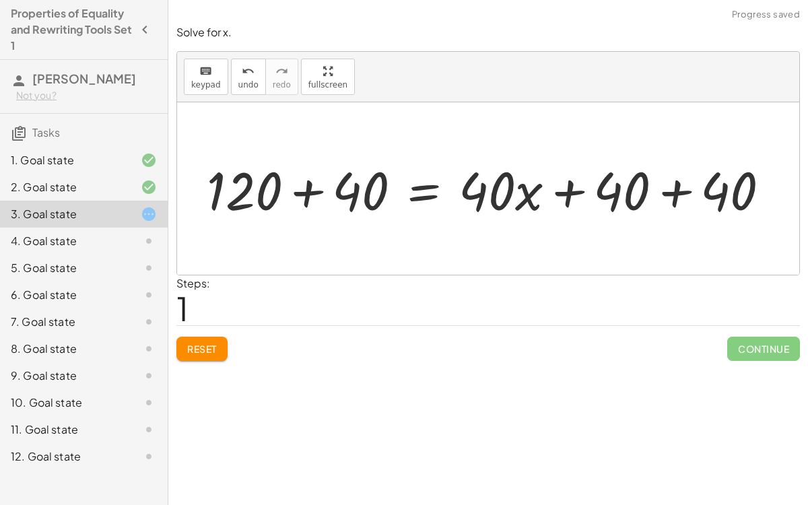
click at [676, 197] on div at bounding box center [493, 188] width 587 height 69
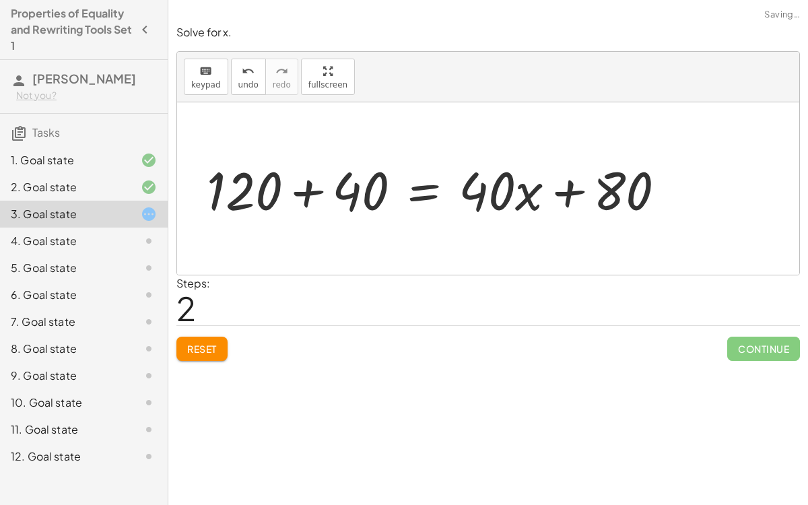
click at [314, 194] on div at bounding box center [441, 188] width 483 height 69
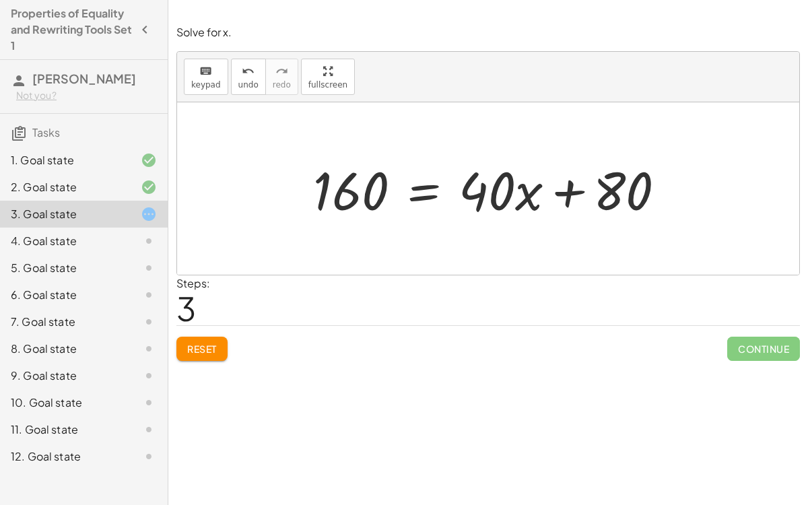
click at [430, 189] on div at bounding box center [494, 188] width 376 height 69
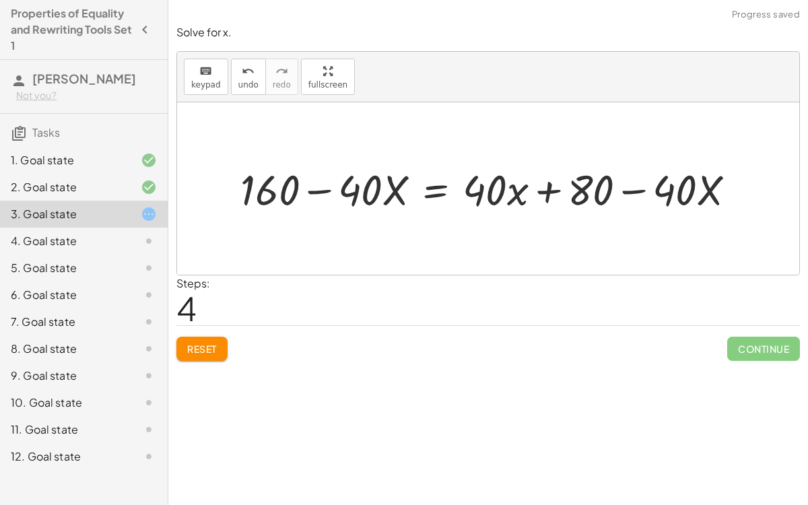
click at [544, 186] on div at bounding box center [494, 188] width 520 height 55
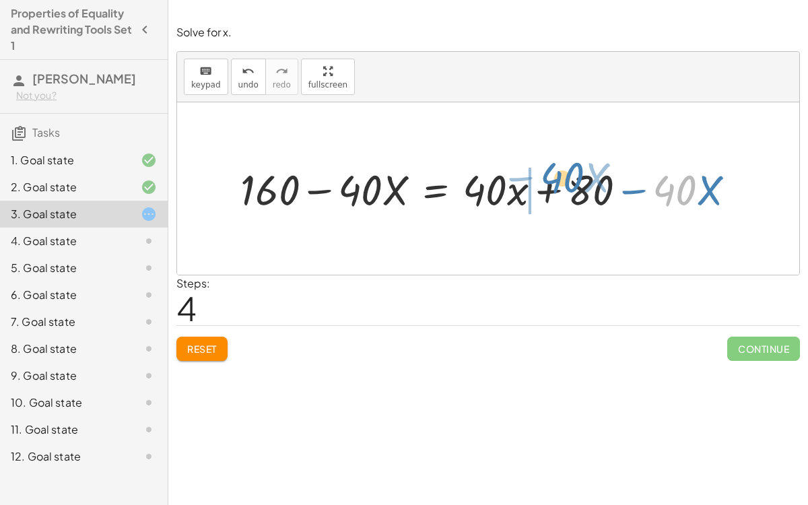
drag, startPoint x: 671, startPoint y: 189, endPoint x: 553, endPoint y: 176, distance: 118.6
click at [553, 176] on div at bounding box center [494, 188] width 520 height 55
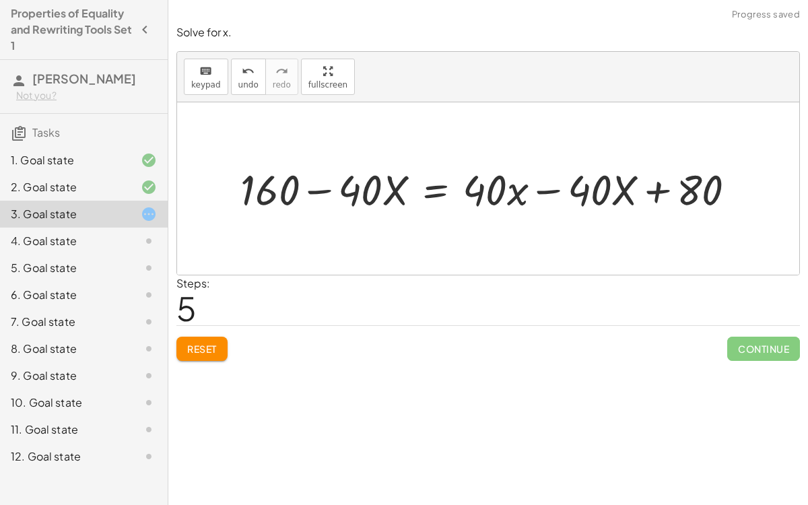
click at [550, 187] on div at bounding box center [494, 188] width 520 height 55
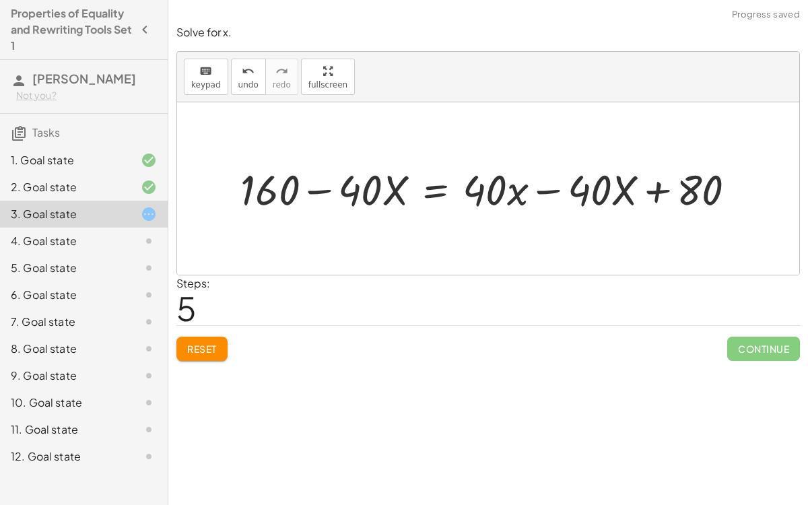
click at [550, 187] on div at bounding box center [494, 188] width 520 height 55
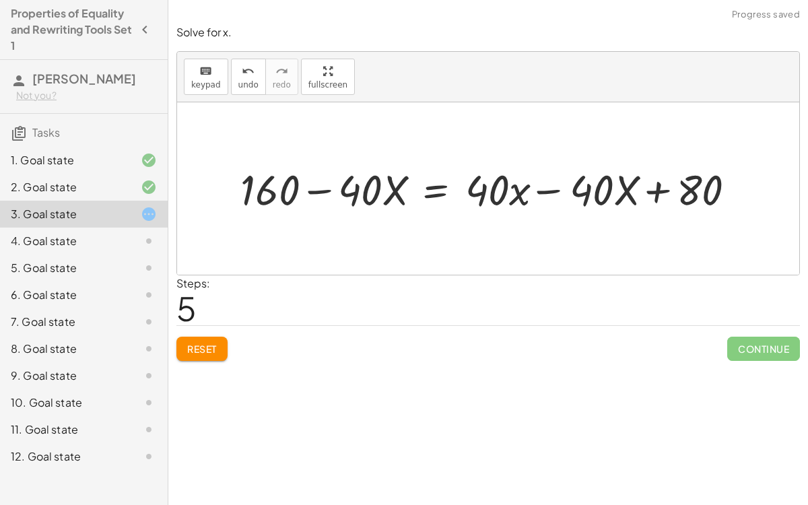
click at [550, 187] on div at bounding box center [494, 188] width 520 height 55
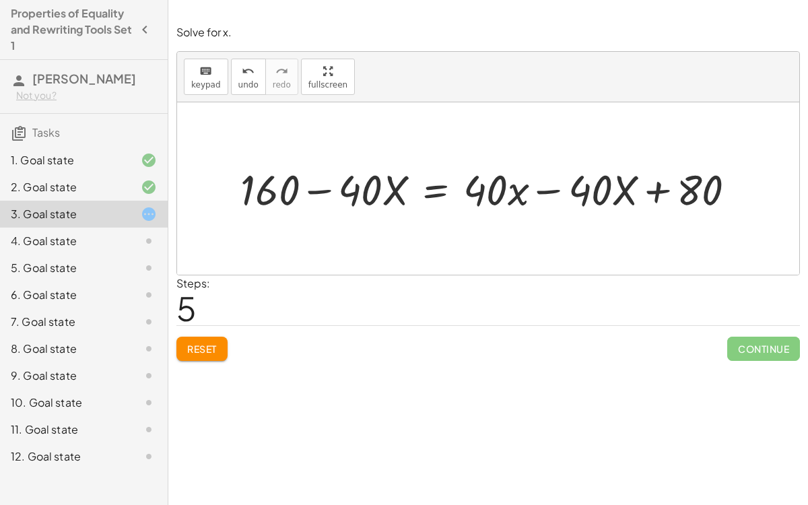
click at [550, 187] on div at bounding box center [494, 188] width 520 height 55
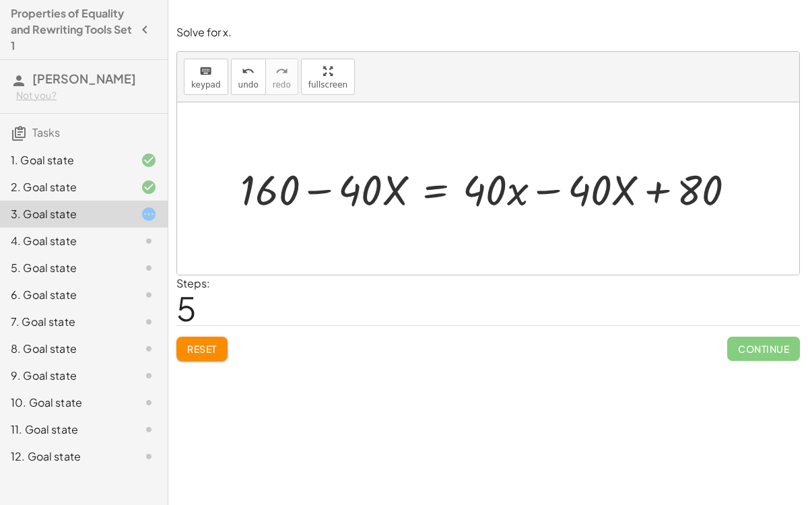
click at [626, 187] on div at bounding box center [494, 188] width 520 height 55
click at [209, 349] on span "Reset" at bounding box center [202, 349] width 30 height 12
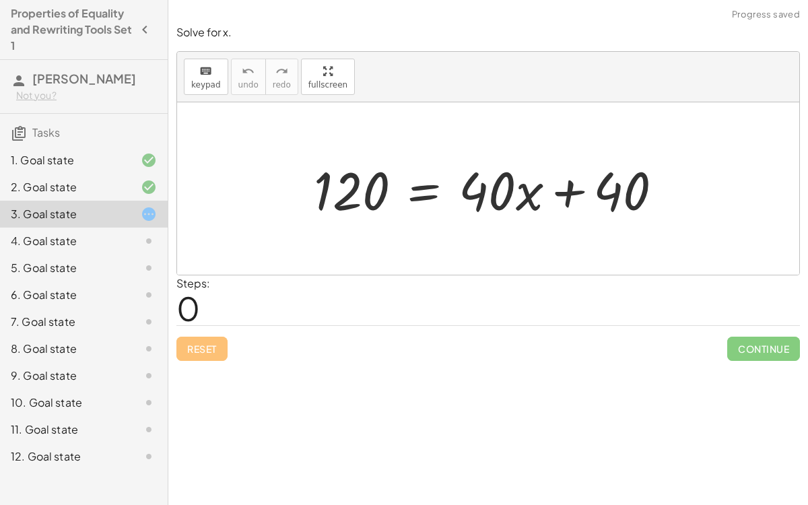
click at [425, 192] on div at bounding box center [493, 188] width 373 height 69
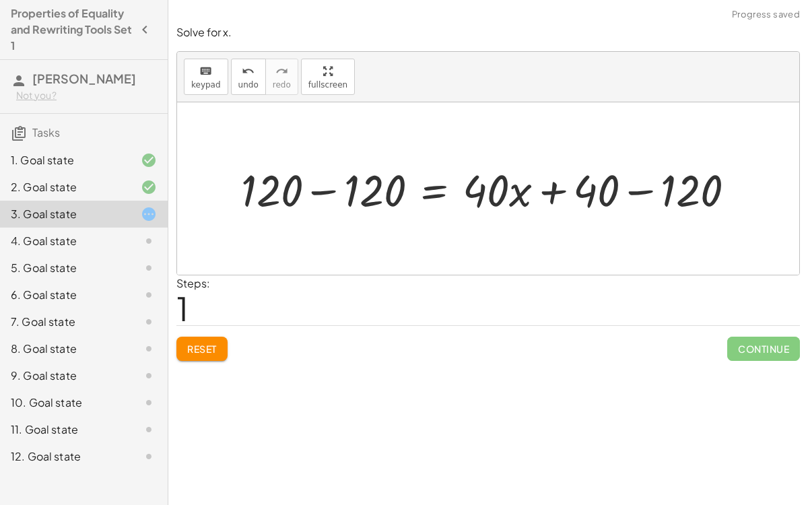
click at [316, 191] on div at bounding box center [493, 189] width 519 height 58
click at [636, 195] on div at bounding box center [565, 189] width 376 height 58
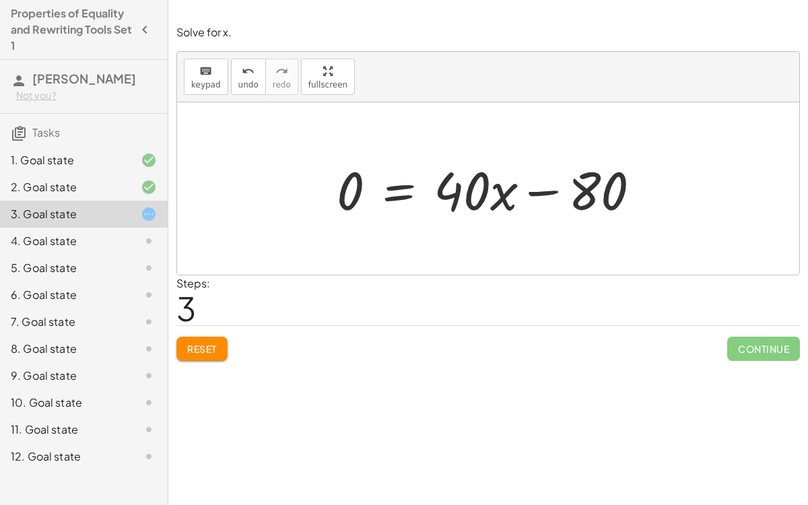
click at [195, 334] on div "Reset Continue" at bounding box center [488, 343] width 624 height 36
click at [199, 341] on button "Reset" at bounding box center [201, 349] width 51 height 24
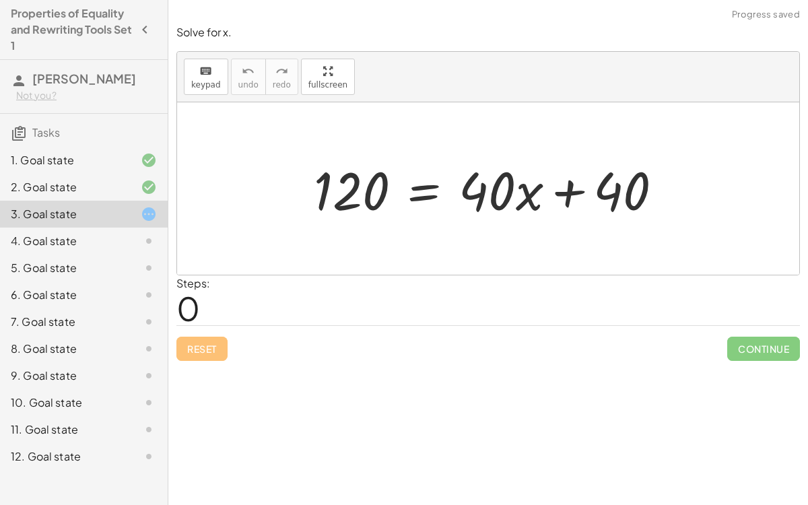
click at [434, 189] on div at bounding box center [493, 188] width 373 height 69
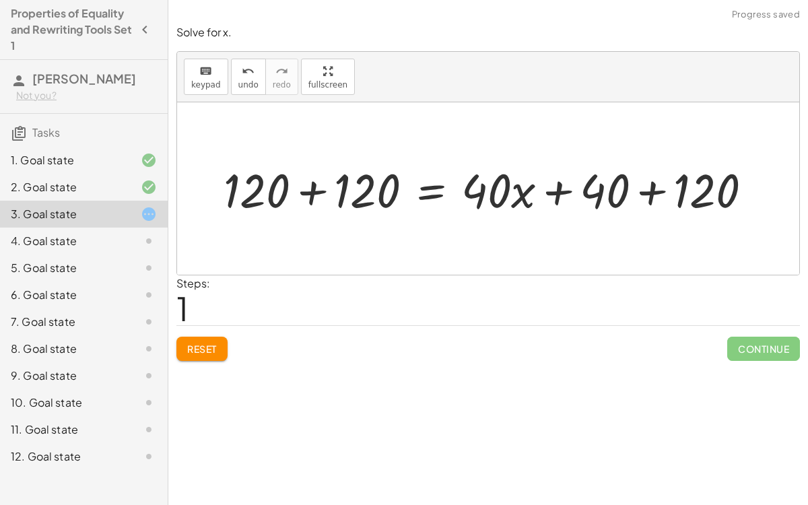
click at [308, 177] on div at bounding box center [490, 189] width 519 height 58
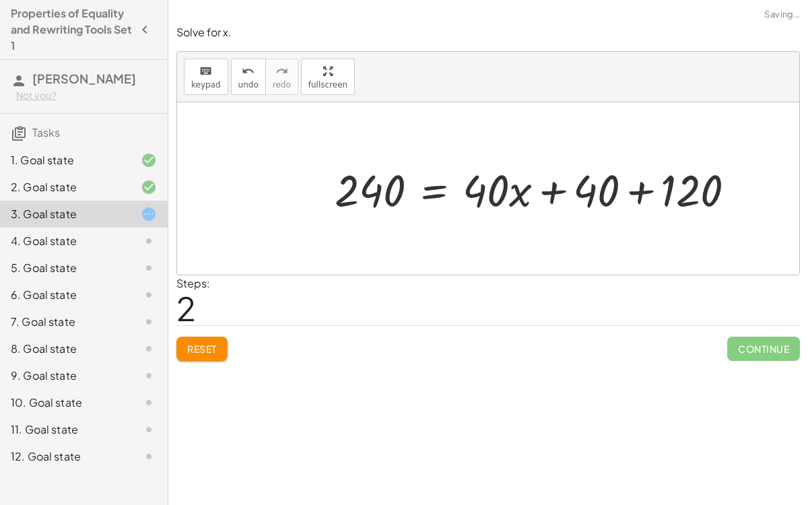
click at [653, 190] on div at bounding box center [540, 189] width 424 height 58
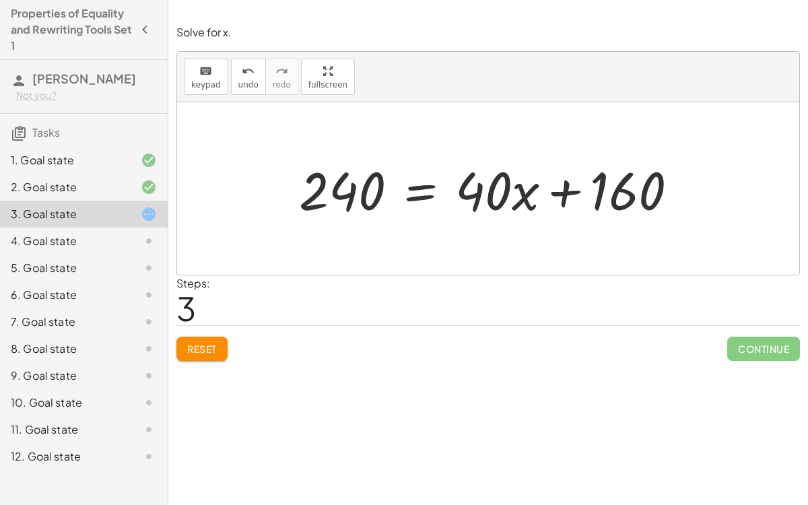
click at [566, 196] on div at bounding box center [493, 188] width 403 height 69
click at [422, 194] on div at bounding box center [493, 188] width 403 height 69
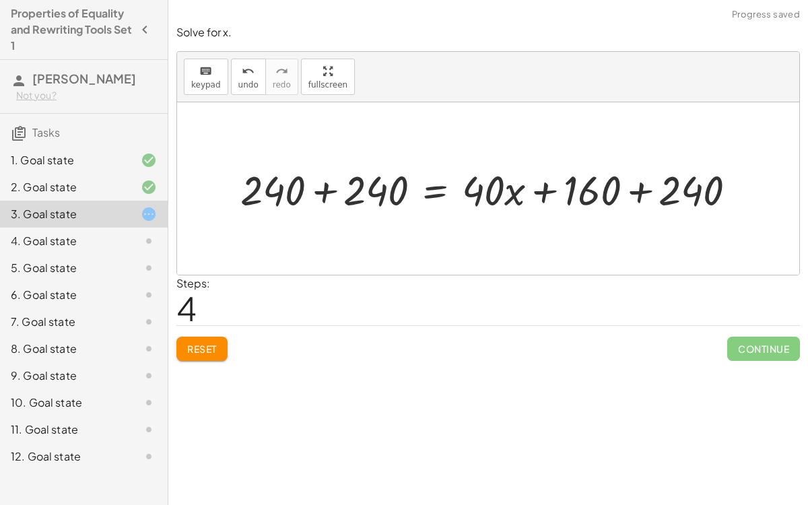
click at [331, 185] on div at bounding box center [494, 189] width 521 height 54
click at [641, 192] on div at bounding box center [545, 189] width 420 height 54
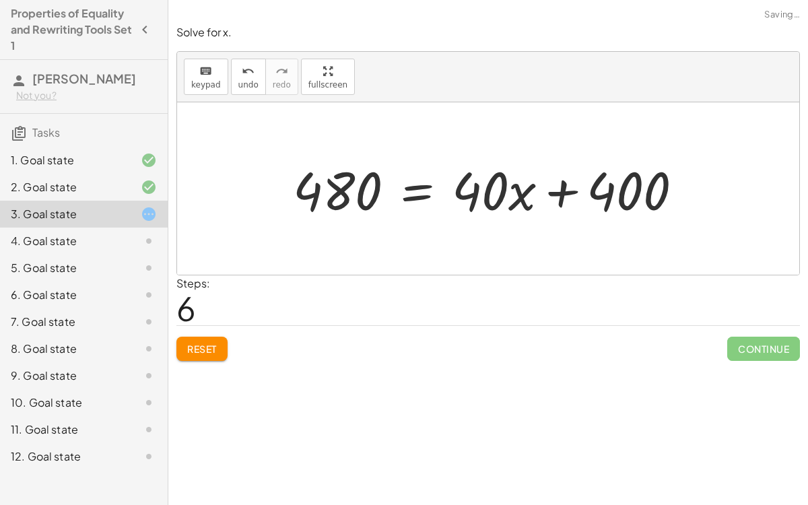
click at [570, 180] on div at bounding box center [493, 188] width 414 height 69
click at [556, 199] on div at bounding box center [493, 188] width 414 height 69
click at [199, 345] on span "Reset" at bounding box center [202, 349] width 30 height 12
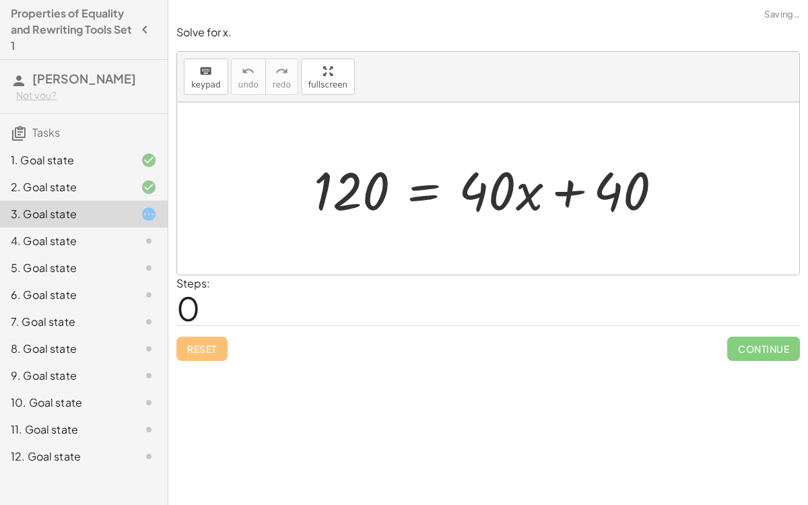
click at [425, 187] on div at bounding box center [493, 188] width 373 height 69
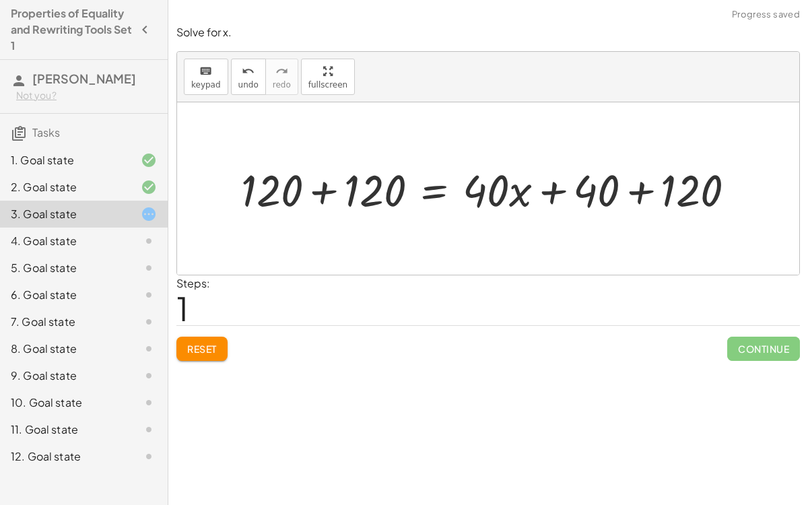
click at [315, 185] on div at bounding box center [493, 189] width 519 height 58
click at [181, 348] on button "Reset" at bounding box center [201, 349] width 51 height 24
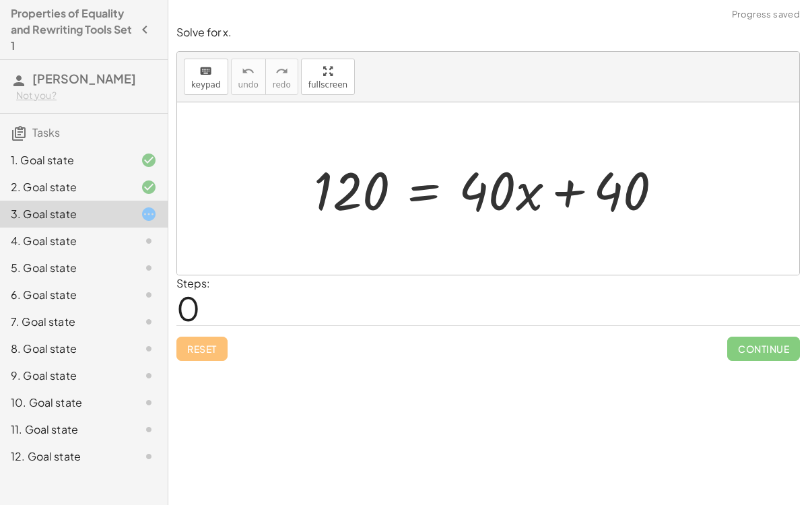
click at [434, 195] on div at bounding box center [493, 188] width 373 height 69
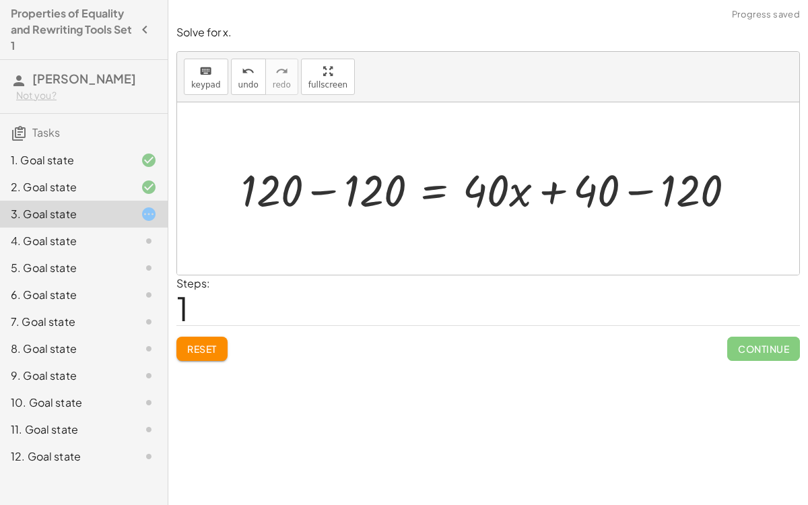
click at [325, 195] on div at bounding box center [493, 189] width 519 height 58
click at [634, 190] on div at bounding box center [565, 189] width 376 height 58
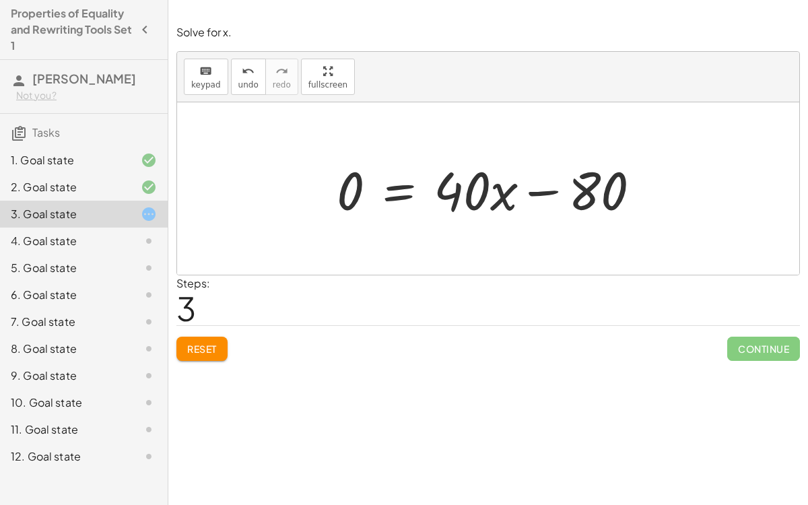
click at [399, 193] on div at bounding box center [494, 188] width 328 height 69
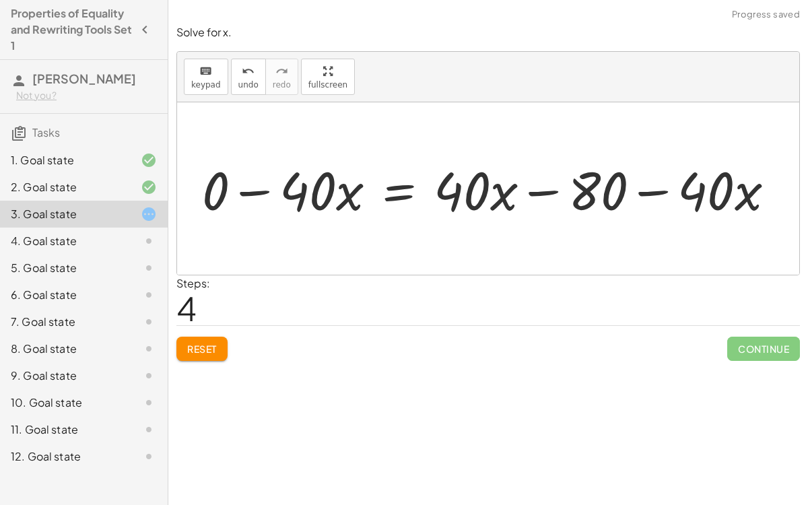
click at [258, 189] on div at bounding box center [493, 188] width 597 height 69
click at [547, 191] on div at bounding box center [520, 188] width 545 height 69
click at [651, 191] on div at bounding box center [520, 188] width 545 height 69
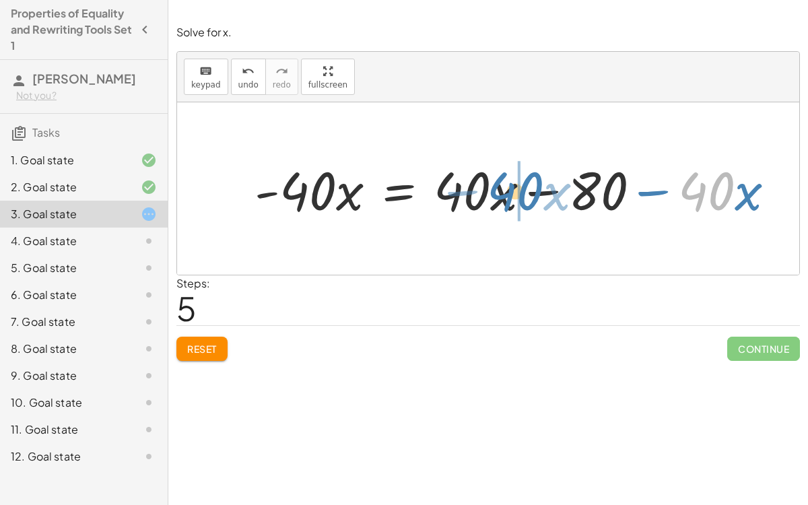
drag, startPoint x: 698, startPoint y: 194, endPoint x: 510, endPoint y: 195, distance: 187.2
click at [510, 195] on div at bounding box center [520, 188] width 545 height 69
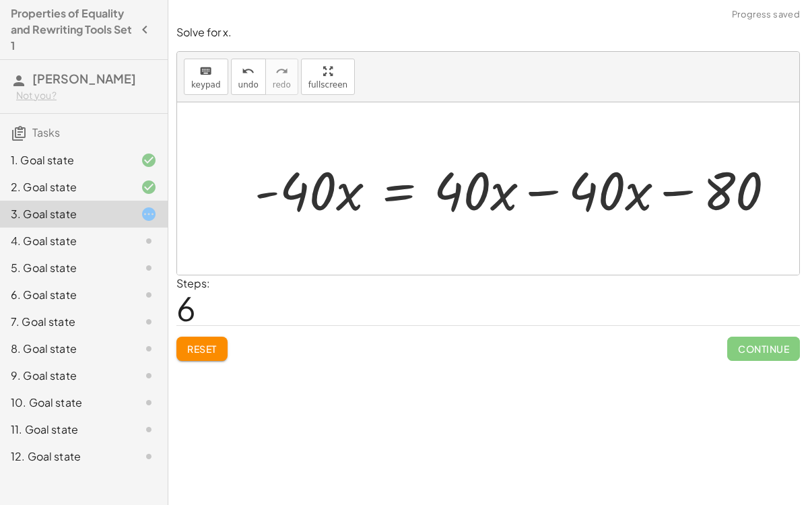
click at [544, 194] on div at bounding box center [520, 188] width 545 height 69
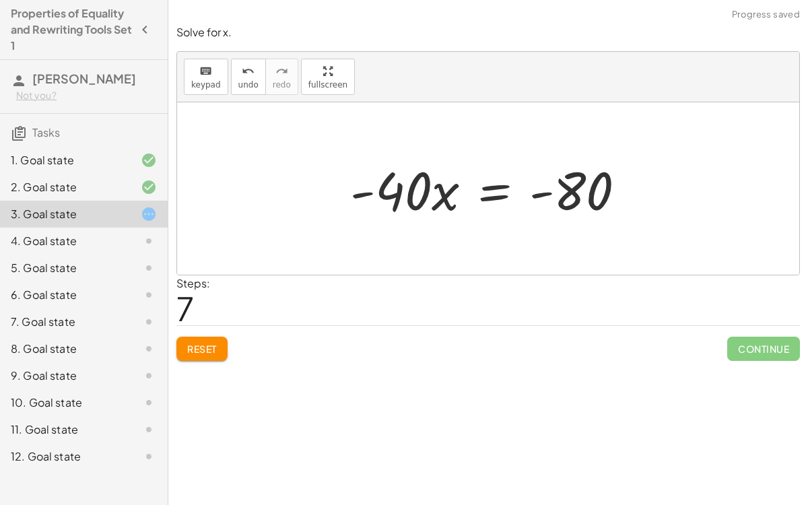
click at [493, 195] on div at bounding box center [493, 188] width 300 height 69
click at [246, 63] on icon "undo" at bounding box center [248, 71] width 13 height 16
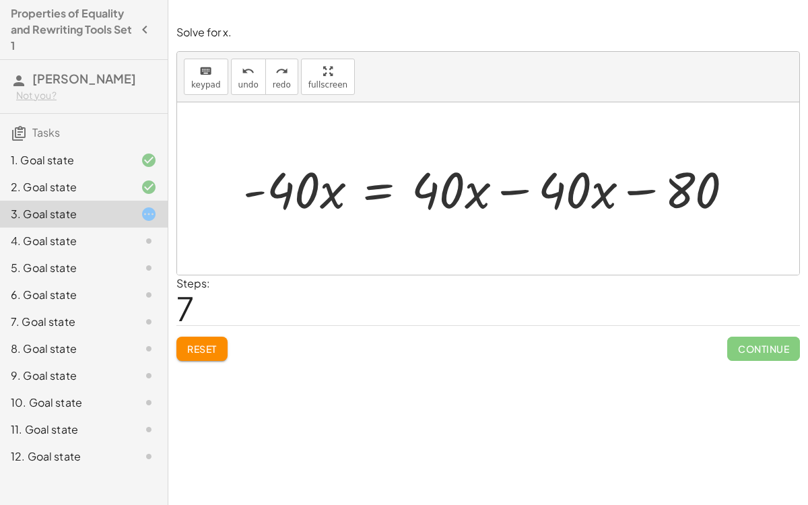
click at [526, 195] on div at bounding box center [493, 188] width 515 height 65
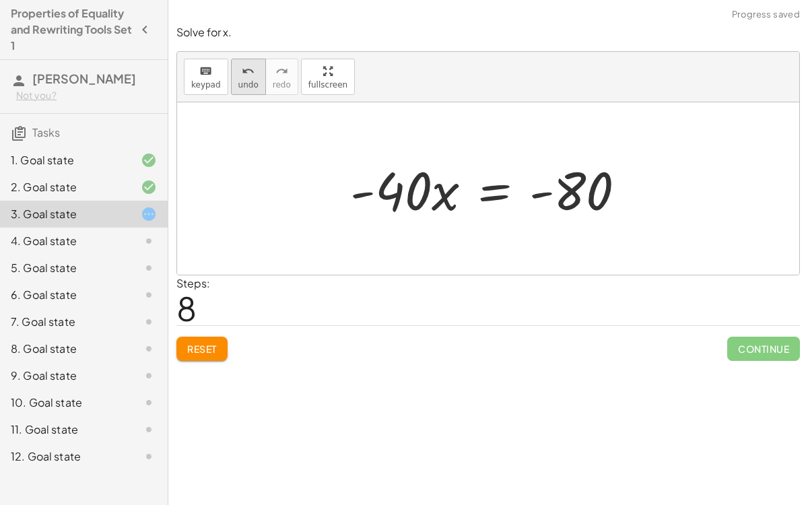
click at [238, 86] on span "undo" at bounding box center [248, 84] width 20 height 9
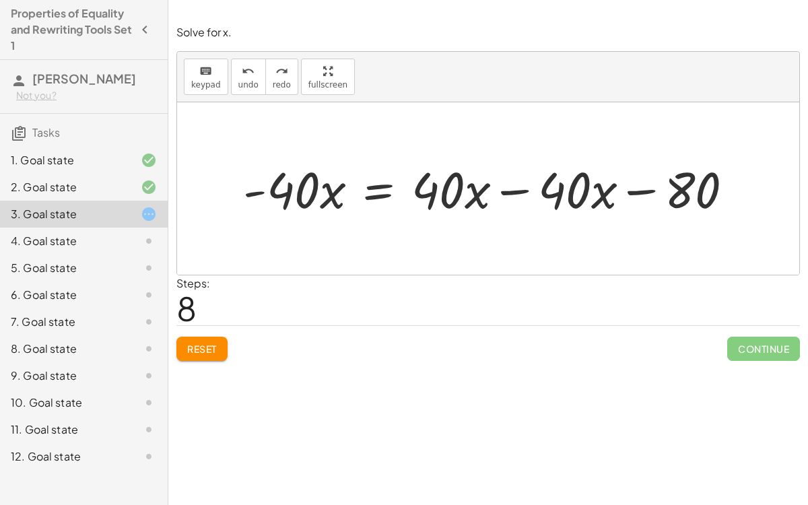
click at [510, 195] on div at bounding box center [493, 188] width 515 height 65
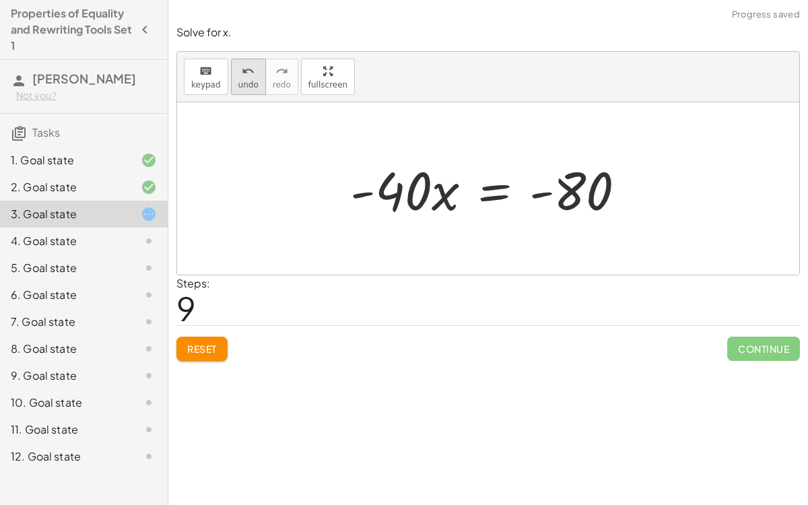
click at [239, 81] on span "undo" at bounding box center [248, 84] width 20 height 9
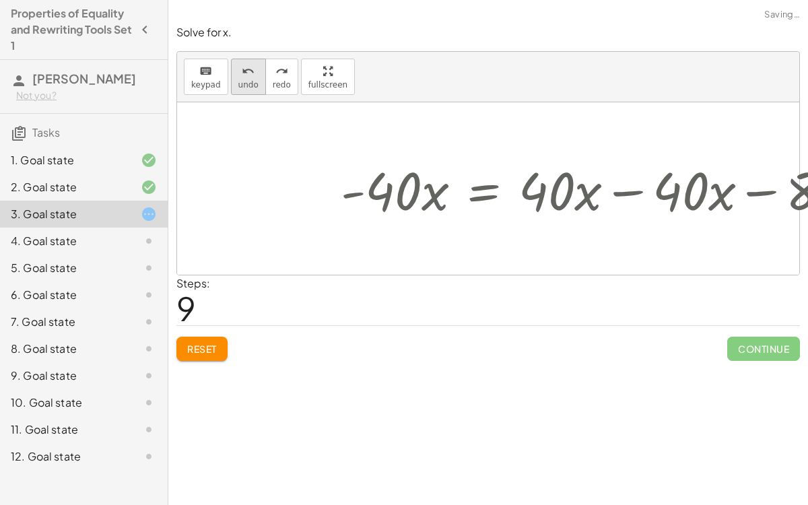
click at [239, 81] on span "undo" at bounding box center [248, 84] width 20 height 9
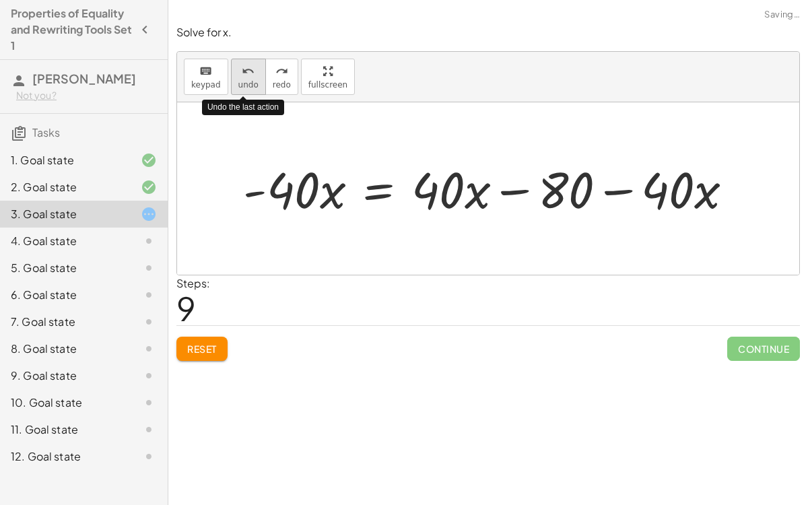
click at [240, 82] on span "undo" at bounding box center [248, 84] width 20 height 9
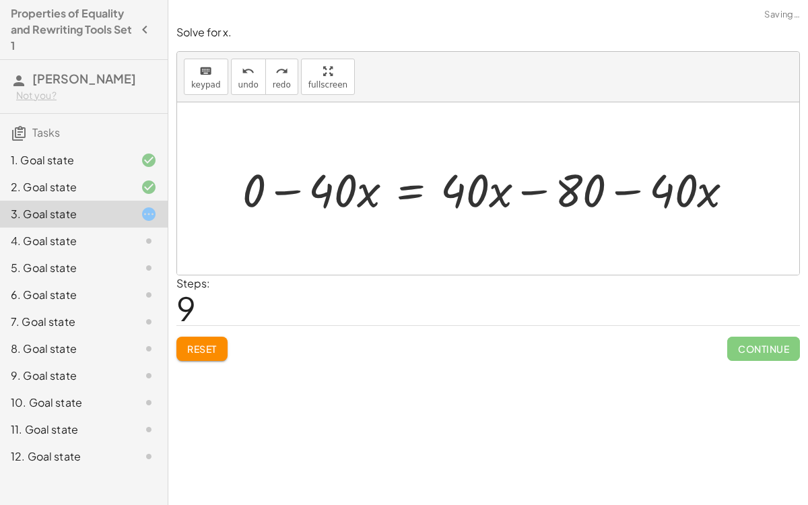
click at [294, 178] on div at bounding box center [494, 188] width 516 height 60
click at [521, 187] on div at bounding box center [516, 188] width 471 height 60
click at [616, 198] on div at bounding box center [516, 188] width 471 height 60
click at [204, 343] on span "Reset" at bounding box center [202, 349] width 30 height 12
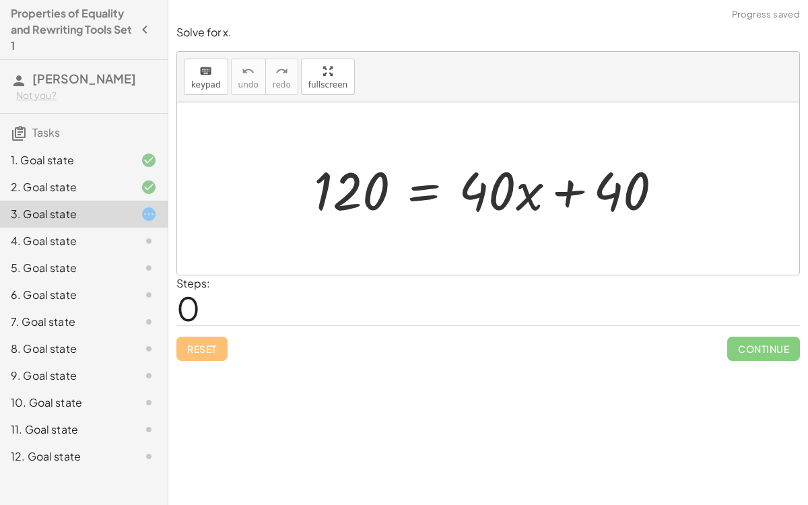
click at [439, 187] on div at bounding box center [493, 188] width 373 height 69
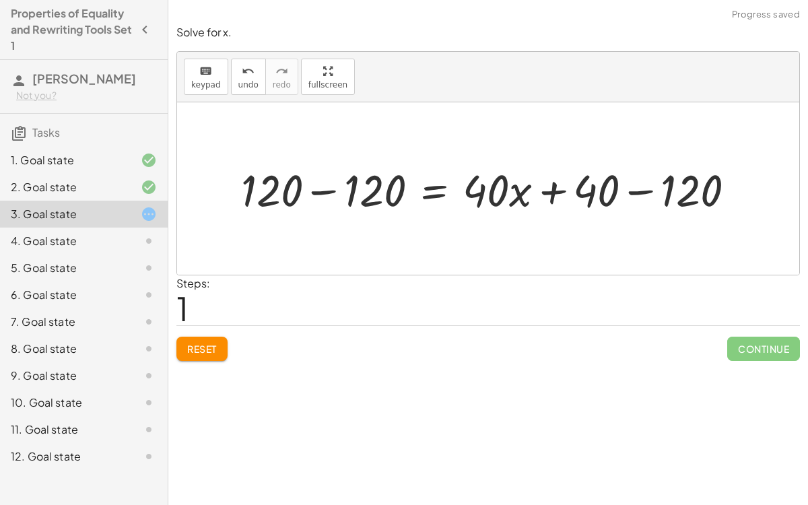
click at [306, 188] on div at bounding box center [493, 189] width 519 height 58
click at [651, 190] on div at bounding box center [565, 189] width 376 height 58
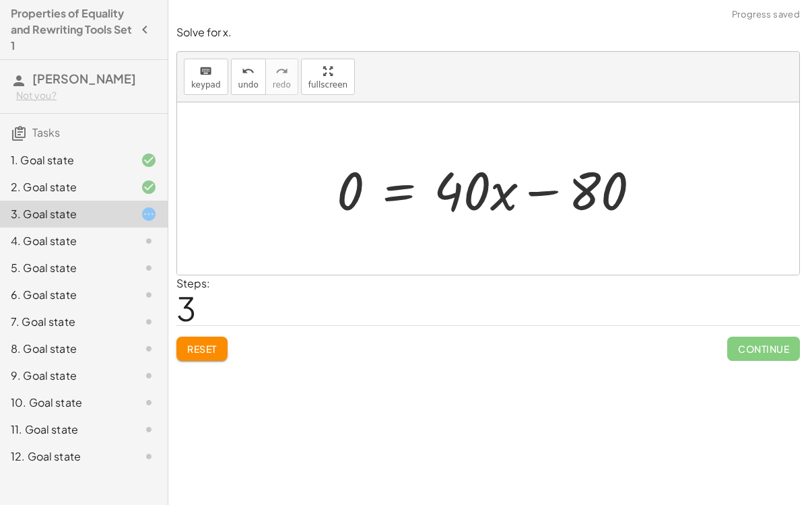
click at [405, 194] on div at bounding box center [494, 188] width 328 height 69
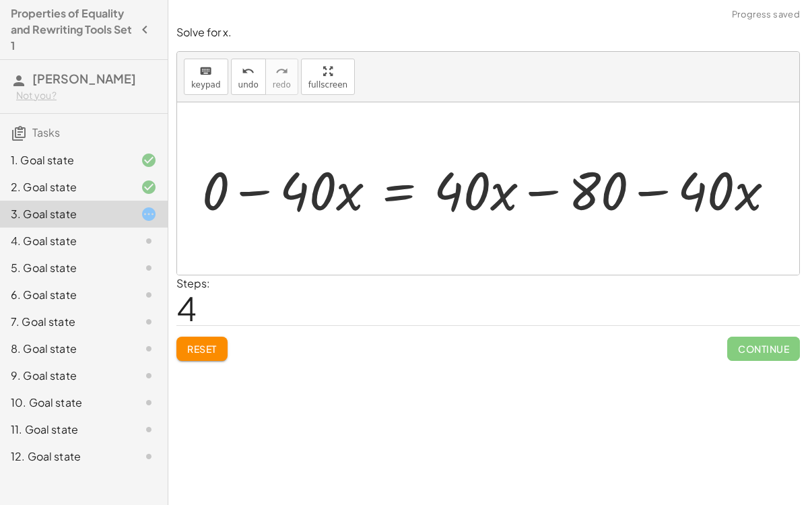
click at [282, 188] on div at bounding box center [493, 188] width 597 height 69
click at [270, 190] on div at bounding box center [493, 188] width 597 height 69
click at [655, 203] on div at bounding box center [520, 188] width 545 height 69
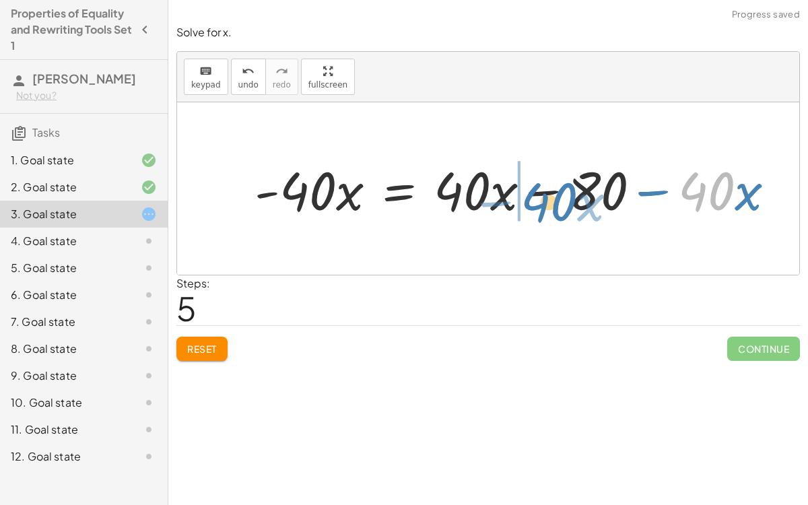
drag, startPoint x: 687, startPoint y: 189, endPoint x: 528, endPoint y: 199, distance: 159.3
click at [528, 199] on div at bounding box center [520, 188] width 545 height 69
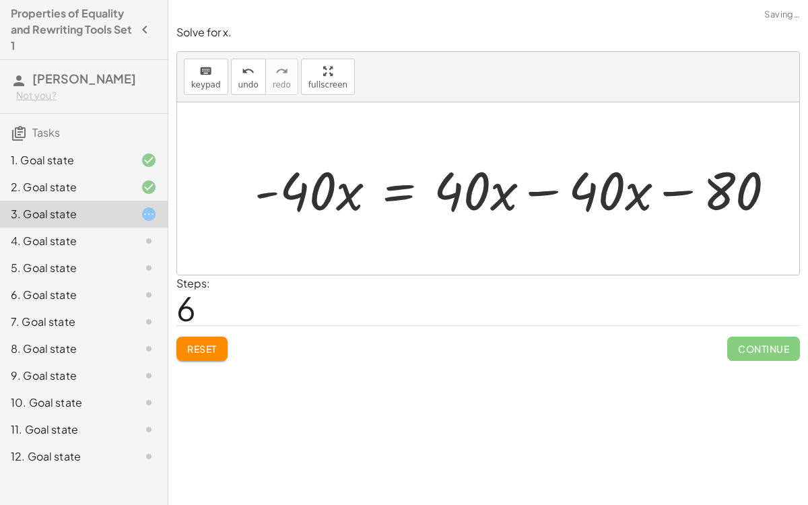
click at [539, 194] on div at bounding box center [520, 188] width 545 height 69
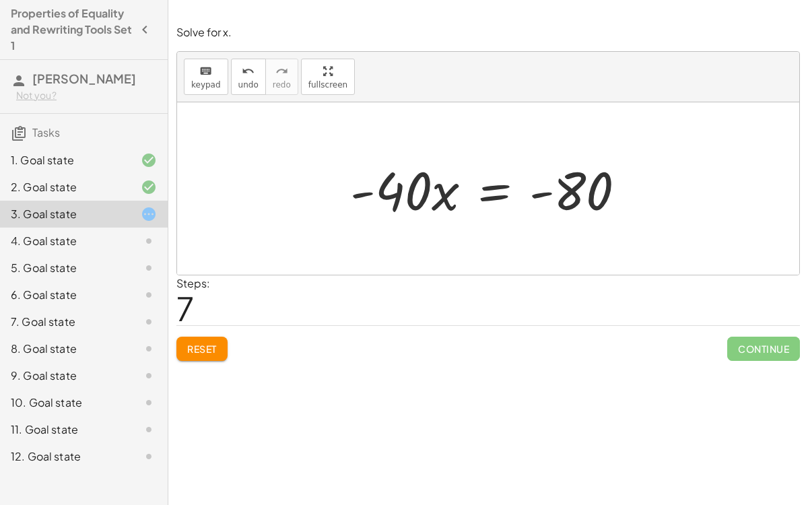
click at [494, 191] on div at bounding box center [493, 188] width 300 height 69
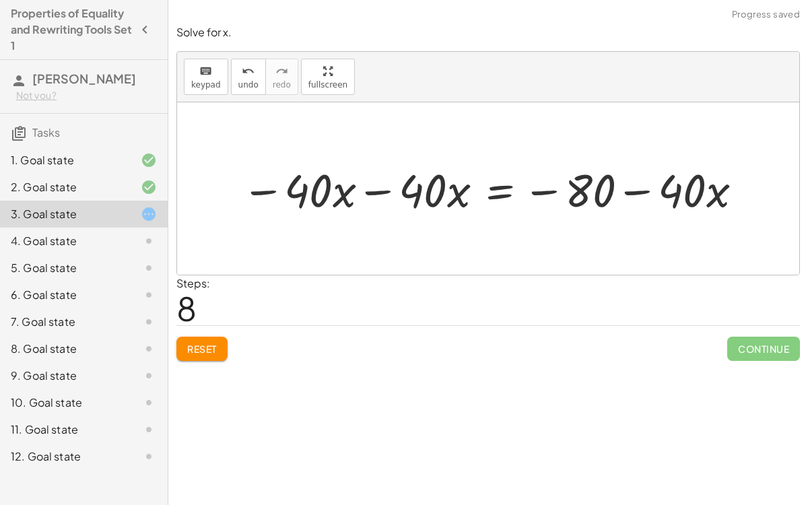
click at [377, 185] on div at bounding box center [493, 189] width 517 height 60
click at [554, 202] on div at bounding box center [563, 189] width 391 height 60
click at [498, 197] on div at bounding box center [563, 189] width 391 height 60
click at [556, 186] on div at bounding box center [563, 189] width 391 height 60
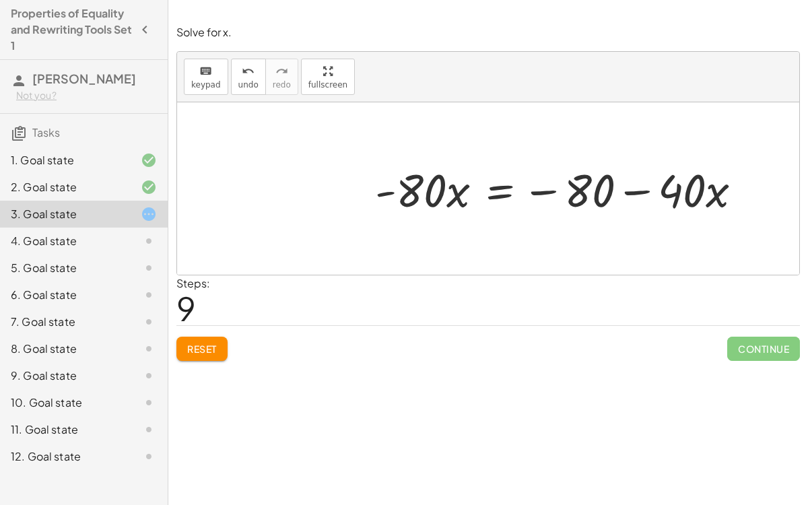
click at [556, 186] on div at bounding box center [563, 189] width 391 height 60
drag, startPoint x: 556, startPoint y: 186, endPoint x: 565, endPoint y: 187, distance: 9.5
click at [565, 187] on div at bounding box center [563, 189] width 391 height 60
click at [641, 197] on div at bounding box center [563, 189] width 391 height 60
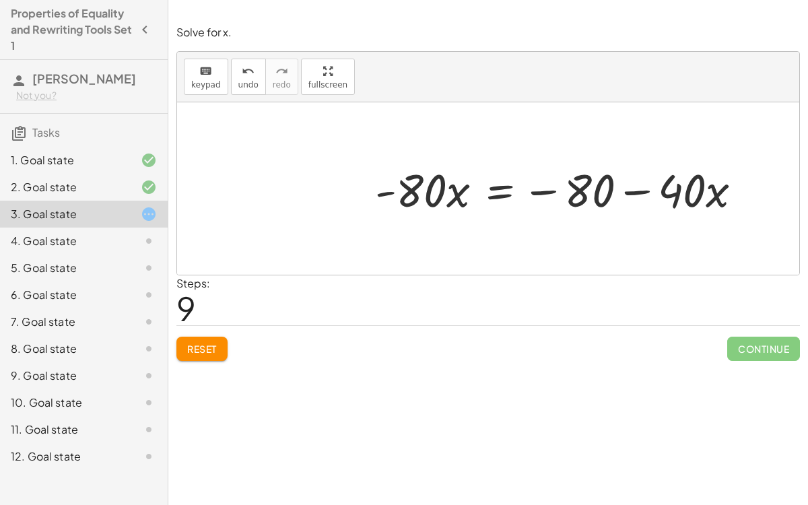
click at [506, 191] on div at bounding box center [563, 189] width 391 height 60
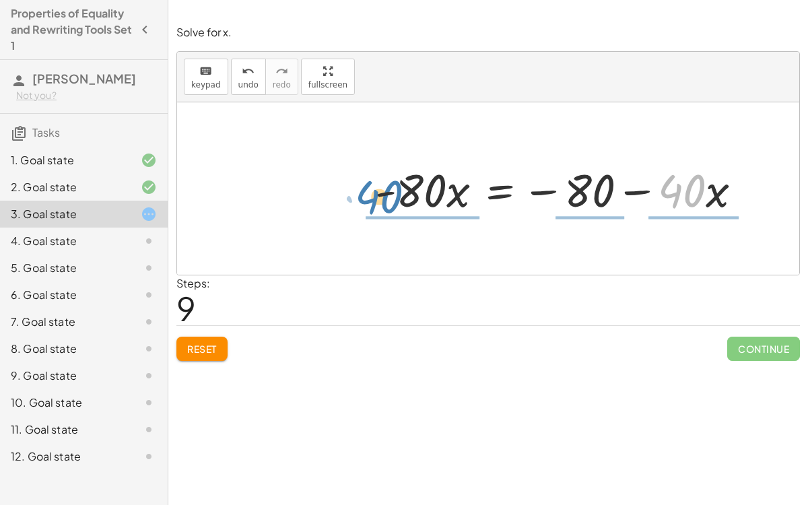
drag, startPoint x: 661, startPoint y: 195, endPoint x: 344, endPoint y: 193, distance: 316.5
click at [344, 193] on div "120 = + · 40 · x + 40 + 120 − 120 = + · 40 · x + 40 − 120 0 = + · 40 · x + 40 −…" at bounding box center [488, 188] width 622 height 172
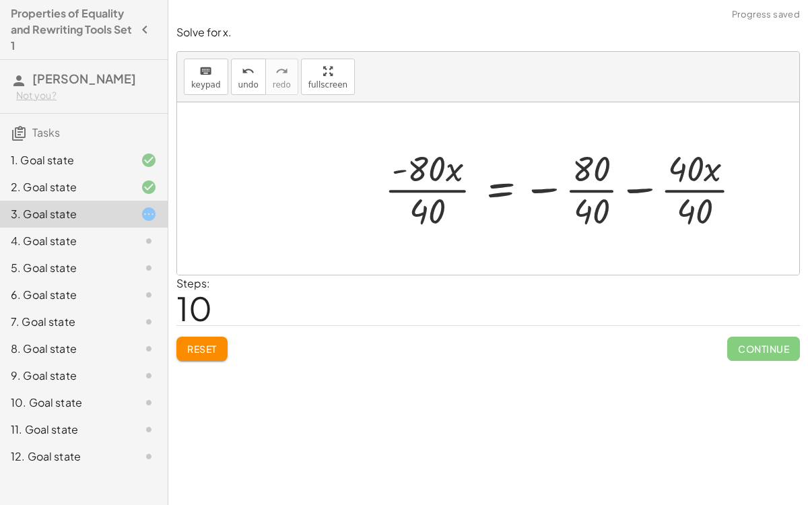
click at [434, 187] on div at bounding box center [569, 189] width 382 height 90
click at [579, 185] on div at bounding box center [576, 189] width 365 height 90
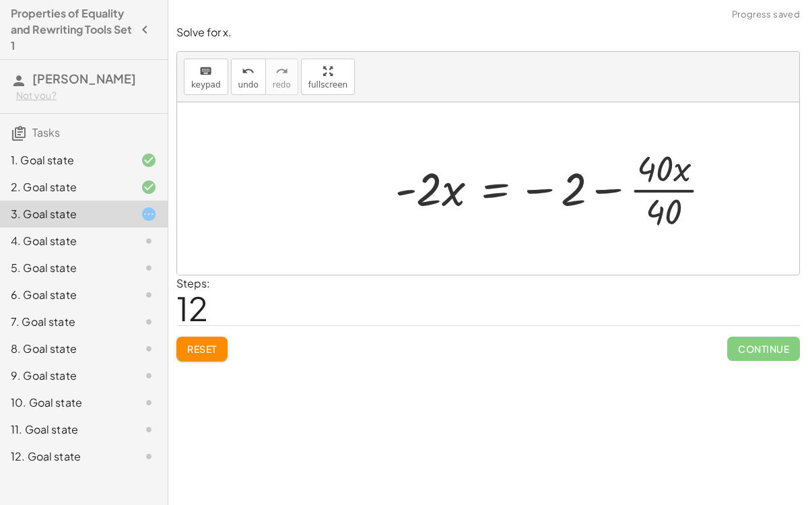
click at [643, 189] on div at bounding box center [567, 189] width 391 height 104
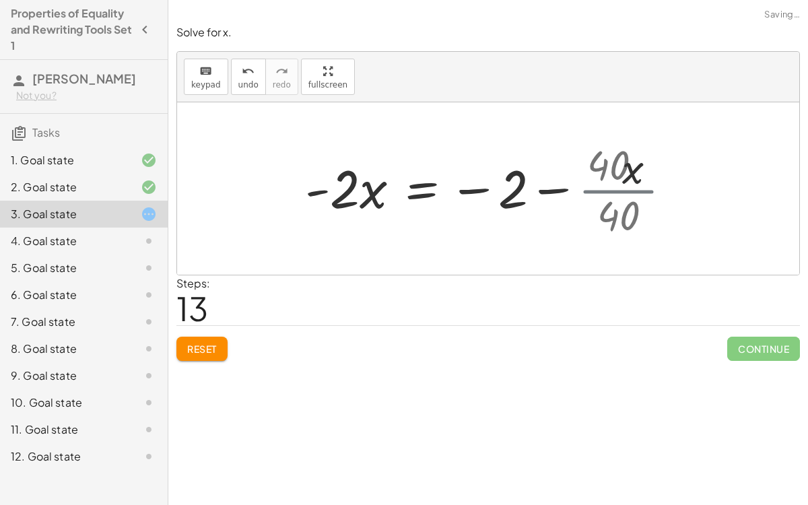
click at [643, 189] on div at bounding box center [488, 188] width 622 height 172
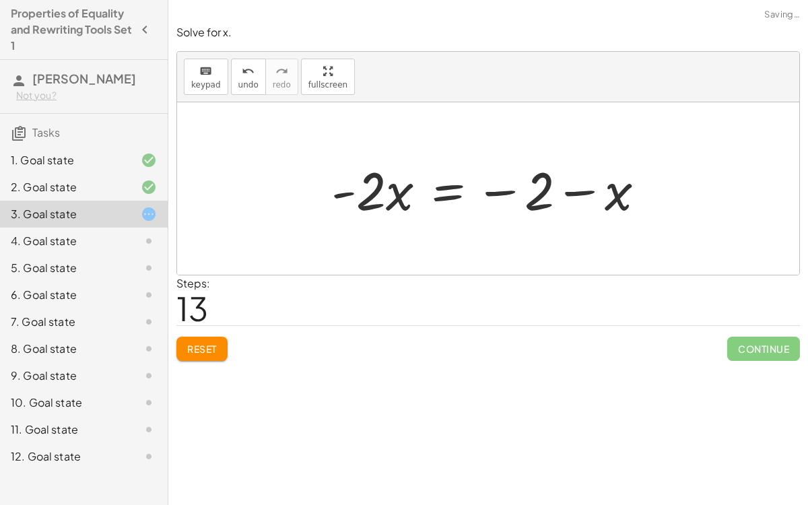
click at [591, 189] on div at bounding box center [494, 188] width 338 height 69
click at [507, 198] on div at bounding box center [494, 188] width 338 height 69
click at [433, 189] on div at bounding box center [494, 188] width 338 height 69
click at [500, 193] on div at bounding box center [494, 188] width 338 height 69
click at [565, 199] on div at bounding box center [494, 188] width 338 height 69
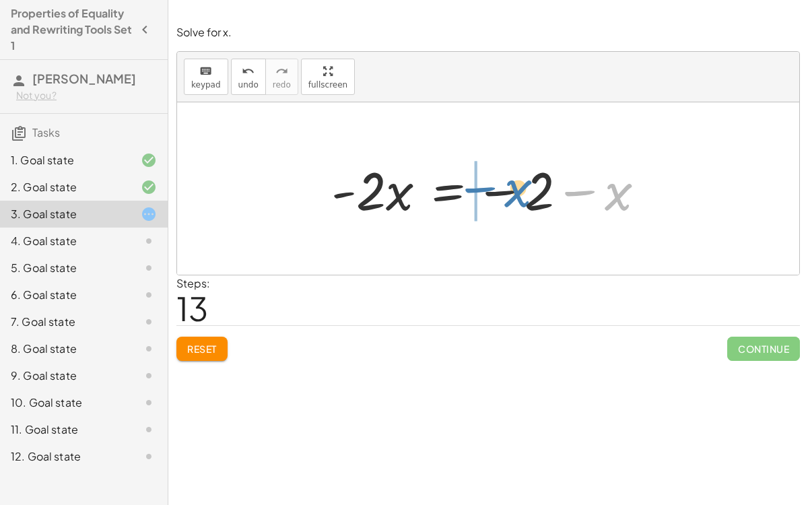
drag, startPoint x: 619, startPoint y: 185, endPoint x: 515, endPoint y: 182, distance: 104.4
click at [515, 182] on div at bounding box center [494, 188] width 338 height 69
click at [568, 190] on div at bounding box center [494, 188] width 338 height 69
click at [483, 183] on div at bounding box center [494, 188] width 338 height 69
click at [437, 195] on div at bounding box center [494, 188] width 338 height 69
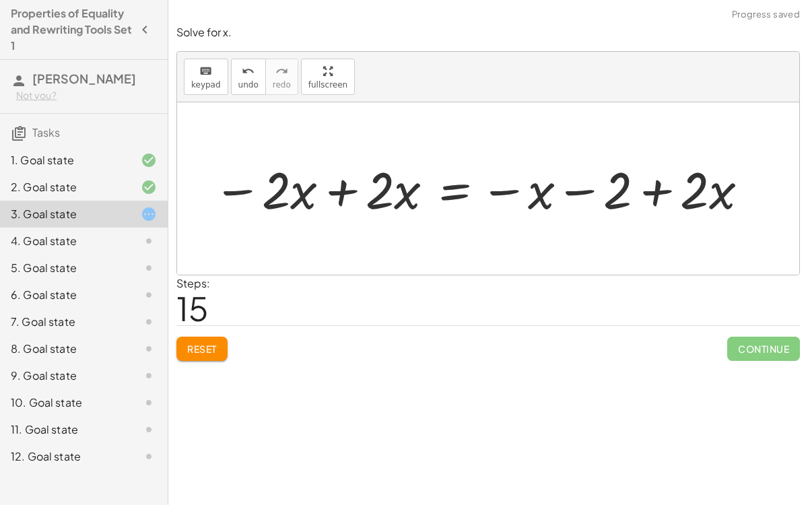
click at [334, 195] on div at bounding box center [481, 188] width 516 height 63
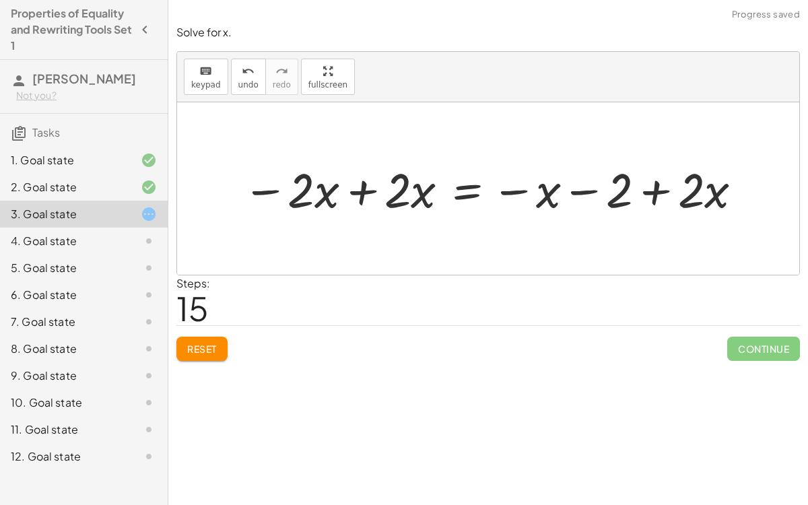
click at [354, 187] on div at bounding box center [494, 188] width 516 height 63
click at [472, 183] on div at bounding box center [582, 188] width 355 height 63
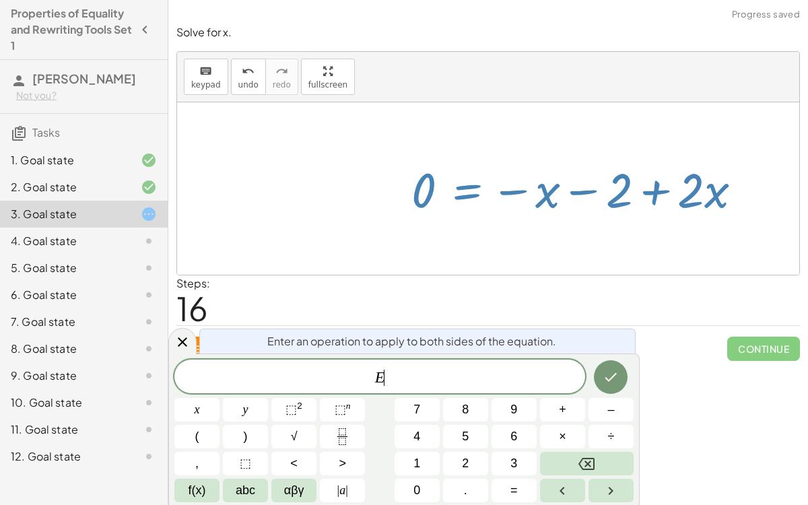
click at [424, 185] on div at bounding box center [582, 188] width 355 height 63
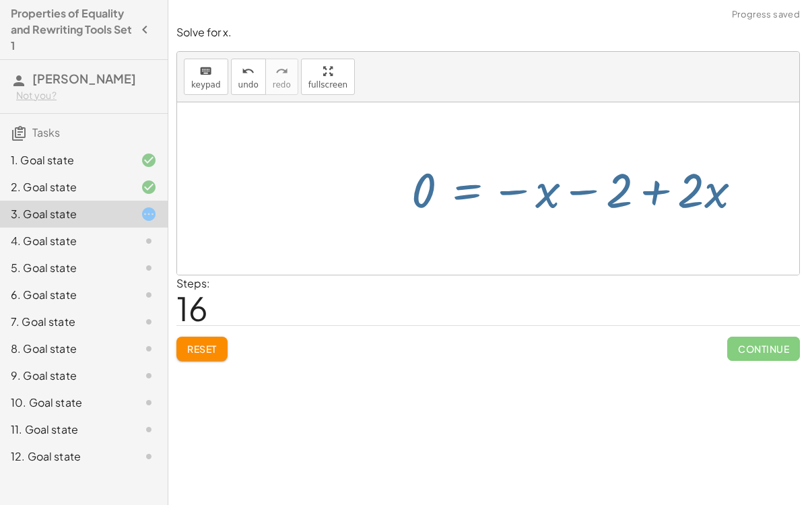
click at [424, 185] on div at bounding box center [582, 188] width 355 height 63
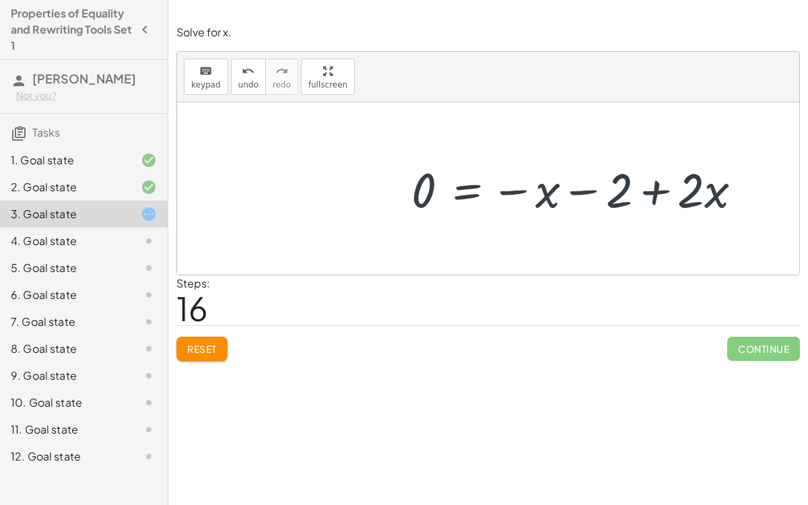
click at [424, 185] on div at bounding box center [582, 188] width 355 height 63
click at [581, 184] on div at bounding box center [582, 188] width 355 height 63
click at [647, 185] on div at bounding box center [582, 188] width 355 height 63
drag, startPoint x: 683, startPoint y: 193, endPoint x: 545, endPoint y: 192, distance: 138.1
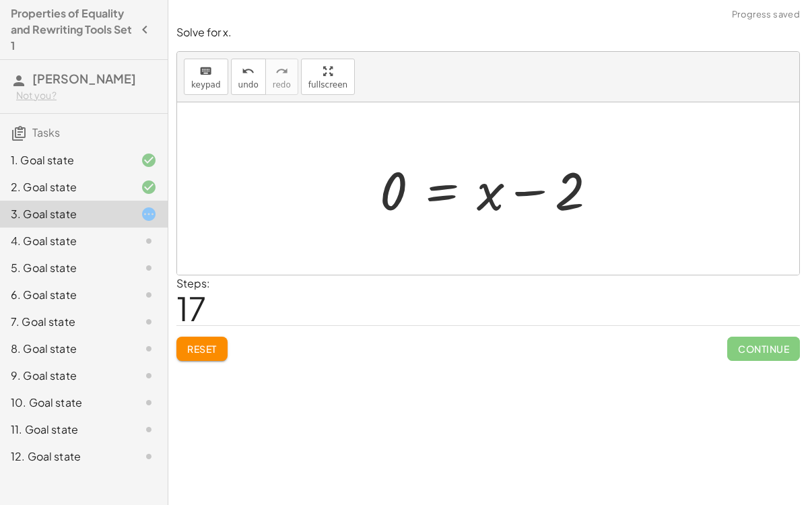
click at [539, 192] on div at bounding box center [494, 188] width 242 height 69
click at [440, 187] on div at bounding box center [494, 188] width 242 height 69
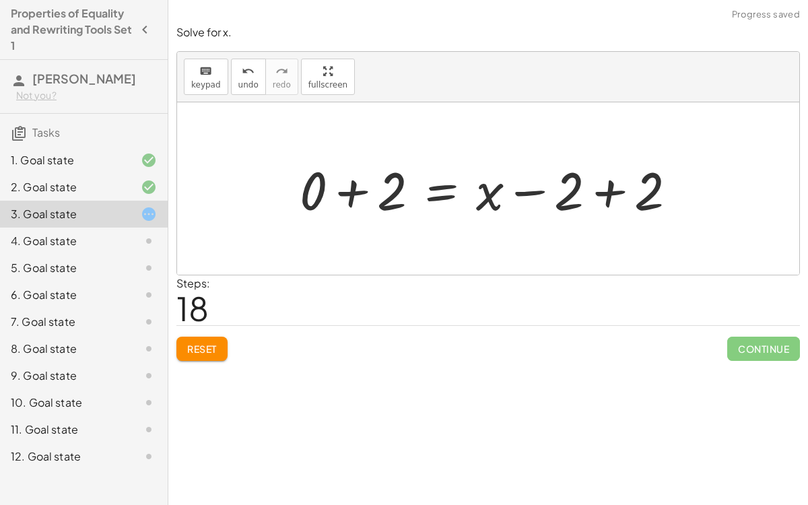
click at [630, 186] on div at bounding box center [493, 188] width 401 height 69
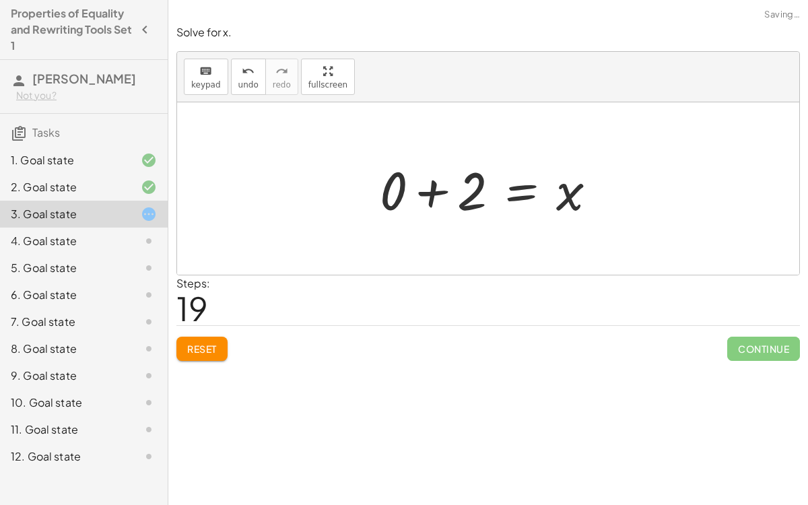
click at [423, 192] on div at bounding box center [494, 188] width 242 height 69
click at [423, 192] on div at bounding box center [488, 188] width 622 height 172
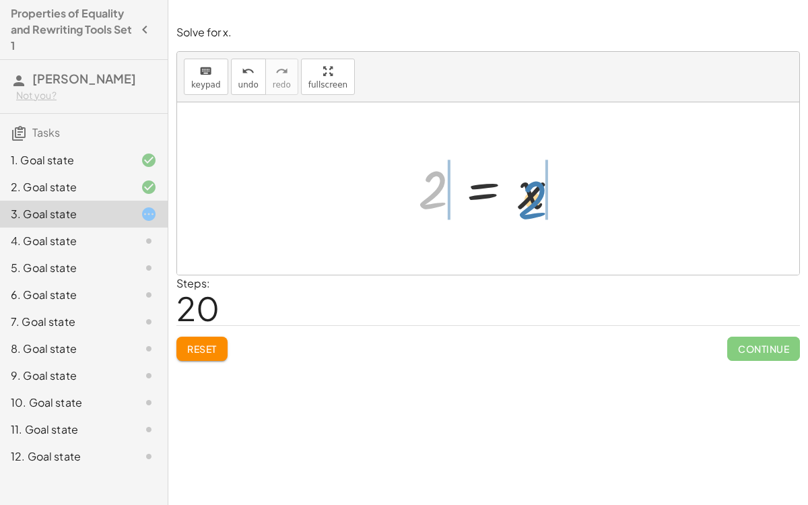
drag, startPoint x: 438, startPoint y: 191, endPoint x: 541, endPoint y: 202, distance: 104.3
click at [541, 202] on div at bounding box center [493, 189] width 164 height 67
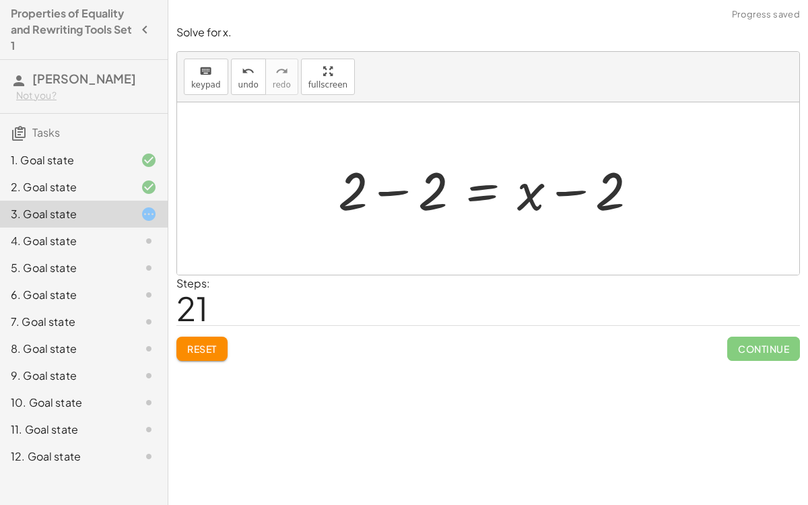
click at [387, 194] on div at bounding box center [493, 188] width 324 height 69
click at [387, 194] on div at bounding box center [488, 188] width 622 height 172
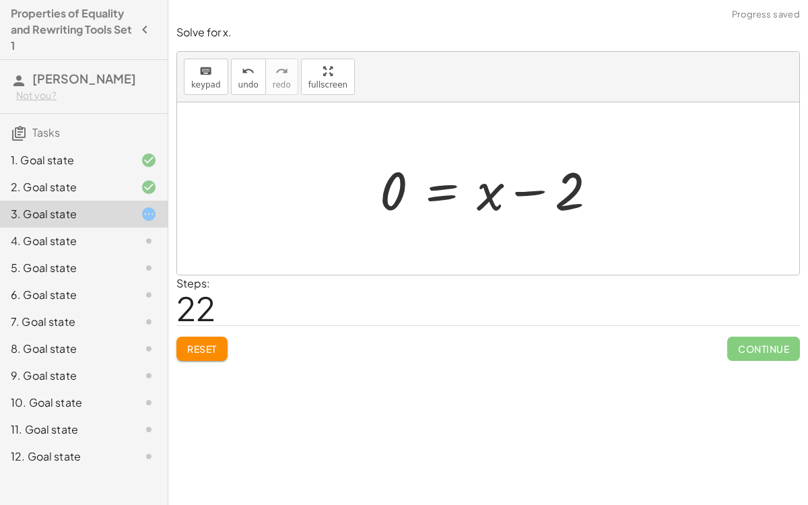
click at [549, 193] on div at bounding box center [494, 188] width 242 height 69
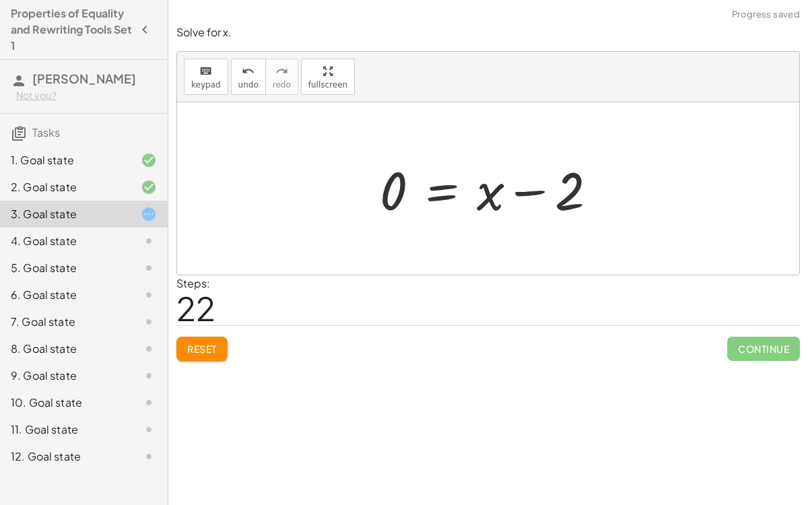
click at [549, 193] on div at bounding box center [494, 188] width 242 height 69
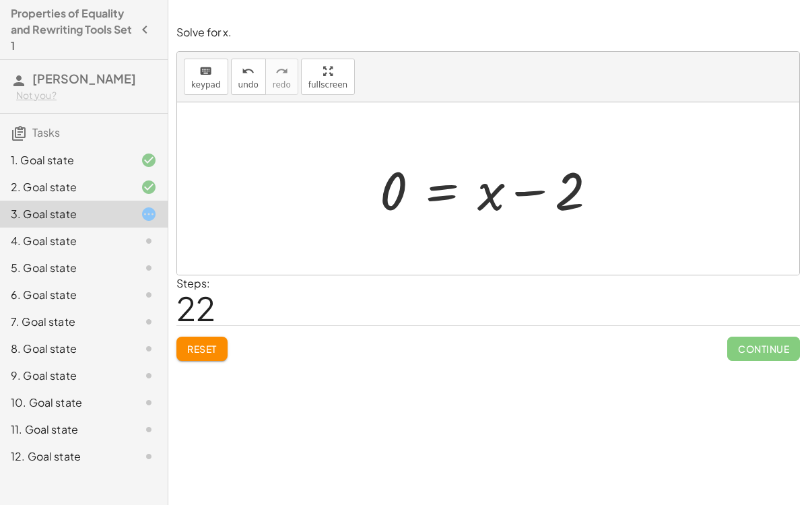
click at [549, 193] on div at bounding box center [494, 188] width 242 height 69
click at [181, 350] on button "Reset" at bounding box center [201, 349] width 51 height 24
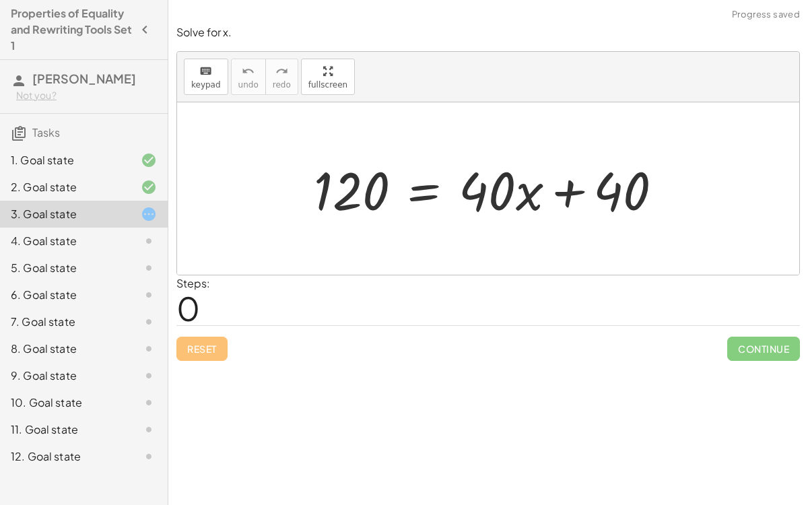
click at [409, 187] on div at bounding box center [493, 188] width 373 height 69
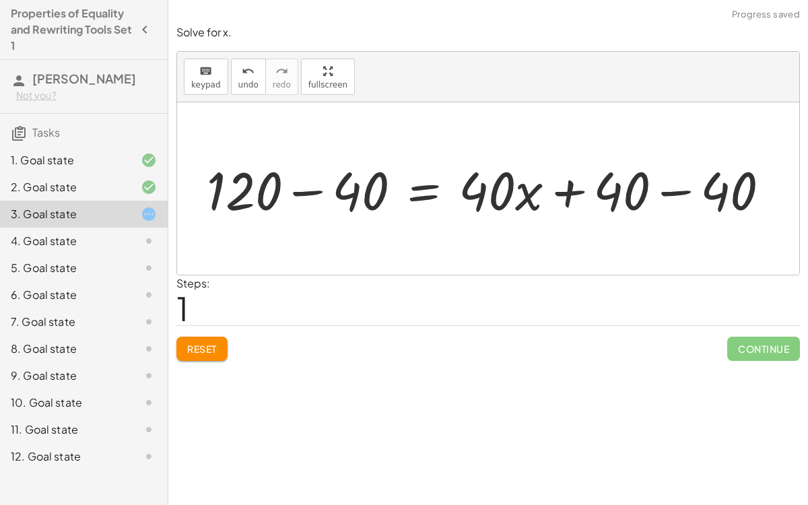
click at [691, 187] on div at bounding box center [493, 188] width 587 height 69
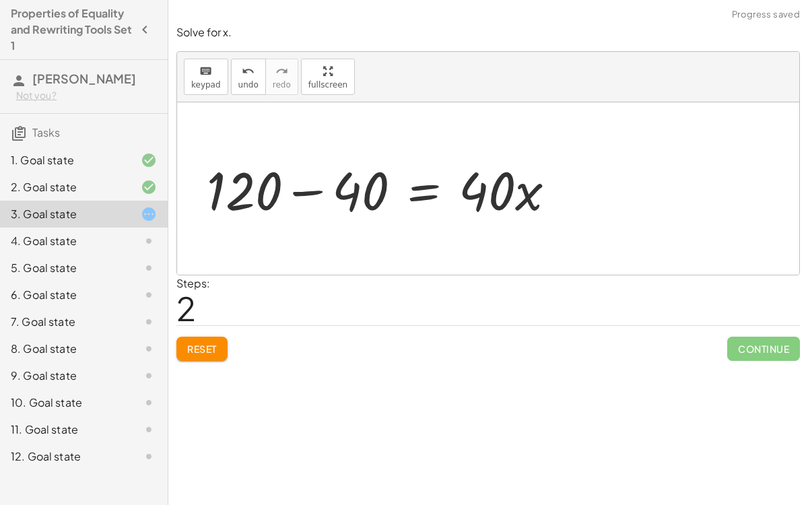
click at [321, 188] on div at bounding box center [386, 188] width 373 height 69
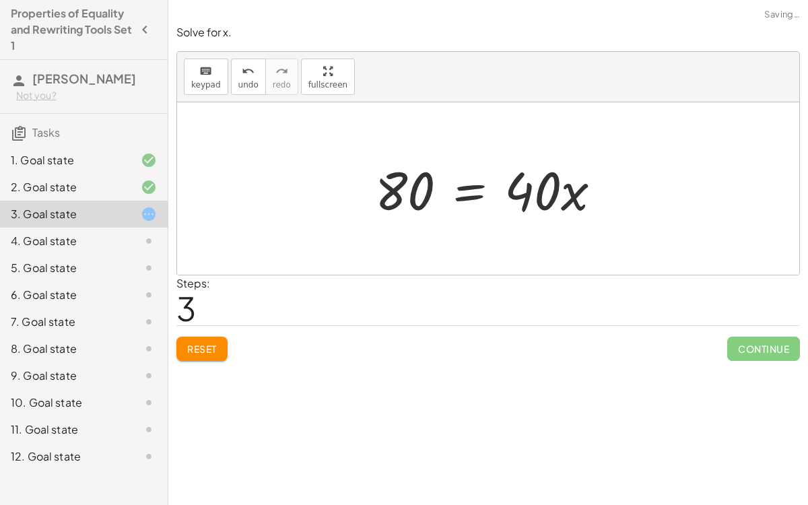
click at [387, 194] on div at bounding box center [493, 188] width 251 height 69
click at [453, 189] on div at bounding box center [493, 188] width 251 height 69
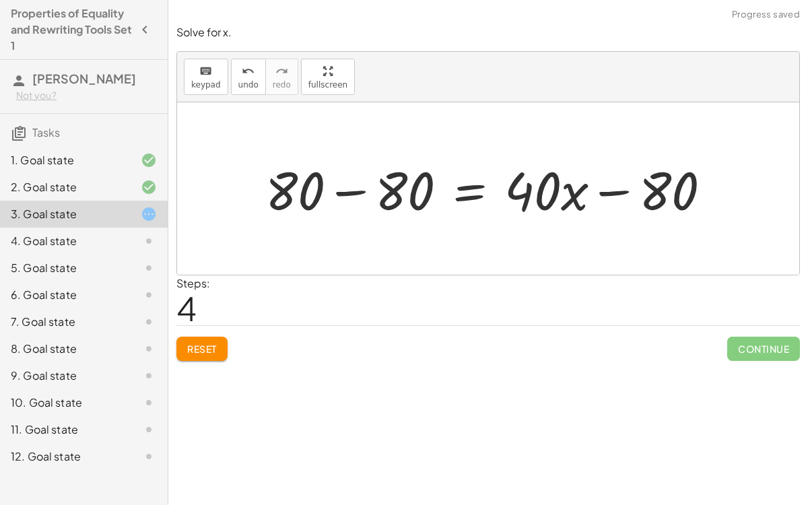
click at [364, 185] on div at bounding box center [494, 188] width 470 height 69
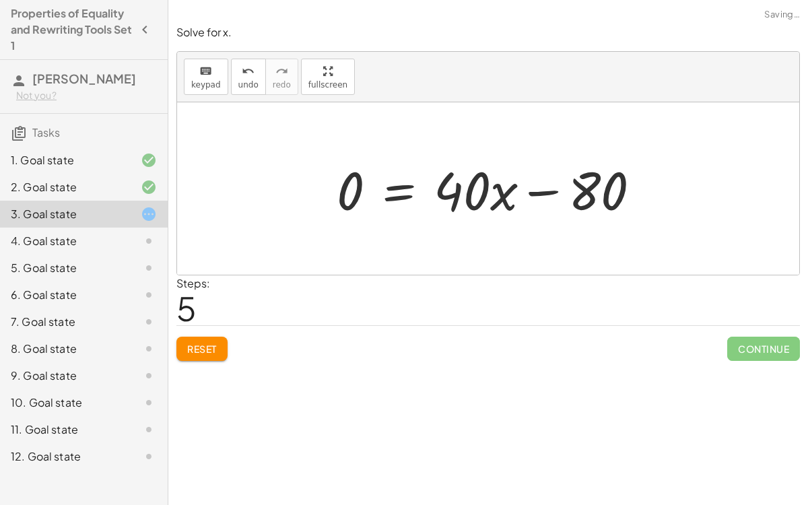
click at [356, 183] on div at bounding box center [494, 188] width 328 height 69
click at [588, 191] on div at bounding box center [494, 188] width 328 height 69
click at [397, 201] on div at bounding box center [494, 188] width 328 height 69
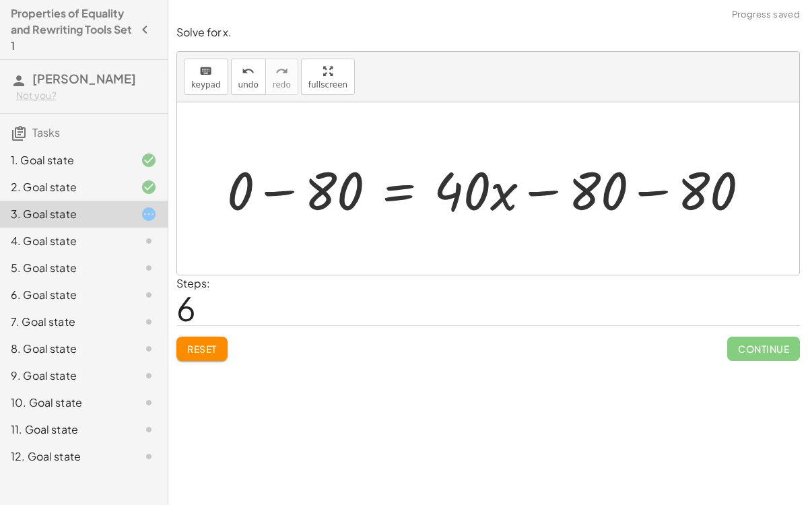
click at [554, 189] on div at bounding box center [494, 188] width 548 height 69
click at [632, 193] on div at bounding box center [494, 188] width 548 height 69
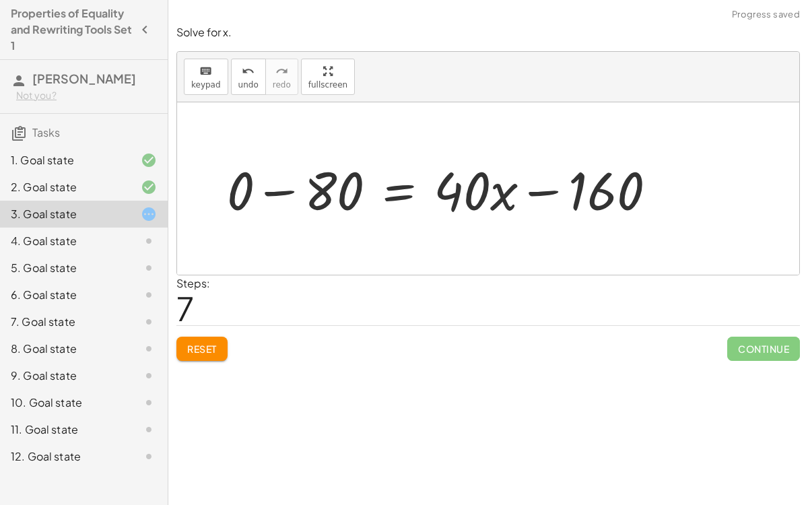
click at [554, 187] on div at bounding box center [447, 188] width 454 height 69
click at [298, 189] on div at bounding box center [447, 188] width 454 height 69
click at [199, 349] on span "Reset" at bounding box center [202, 349] width 30 height 12
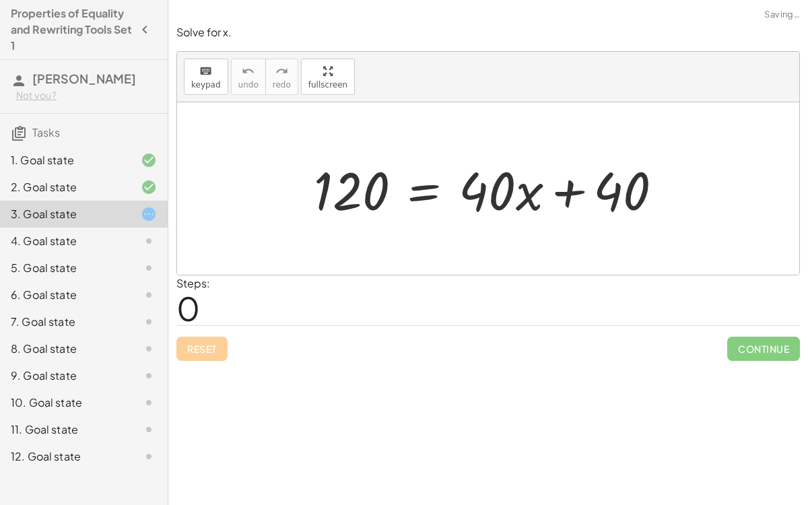
click at [199, 349] on div "Reset Continue" at bounding box center [488, 343] width 624 height 36
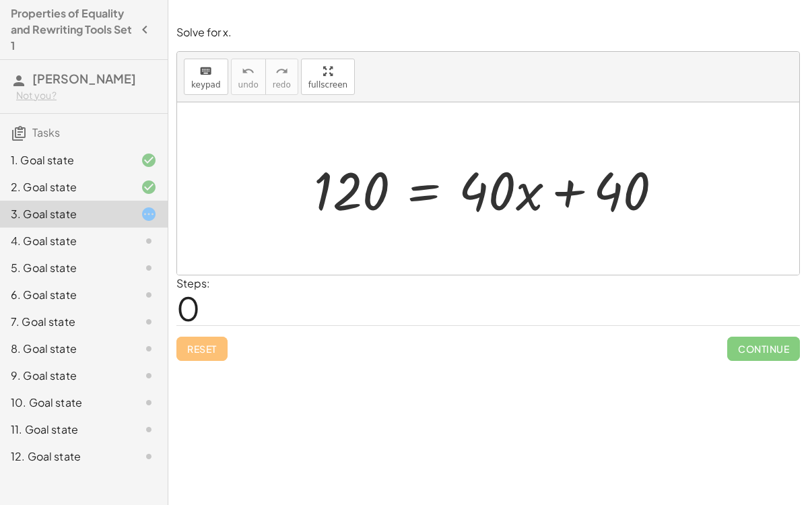
click at [199, 349] on div "Reset Continue" at bounding box center [488, 343] width 624 height 36
click at [422, 199] on div at bounding box center [493, 188] width 373 height 69
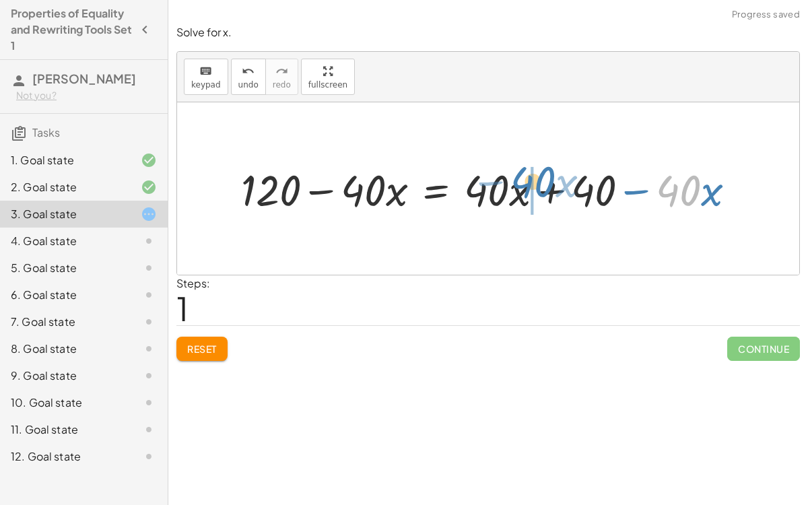
drag, startPoint x: 684, startPoint y: 188, endPoint x: 539, endPoint y: 179, distance: 145.1
click at [539, 179] on div at bounding box center [493, 188] width 519 height 57
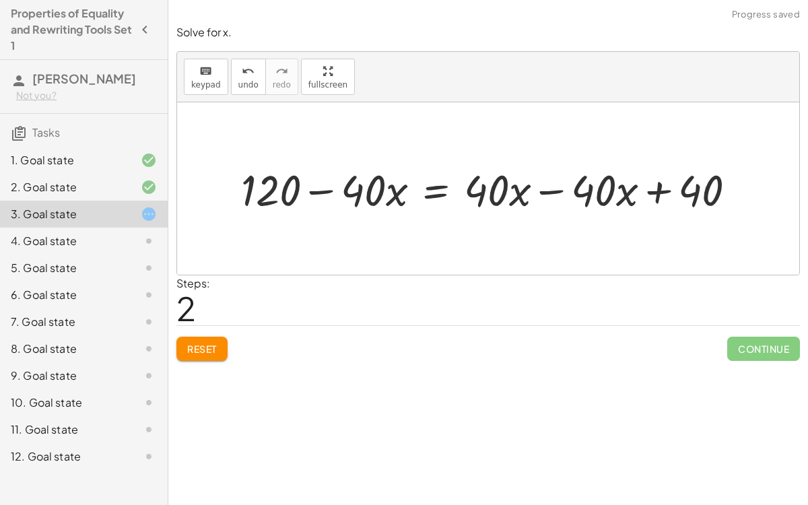
click at [552, 190] on div at bounding box center [493, 188] width 519 height 57
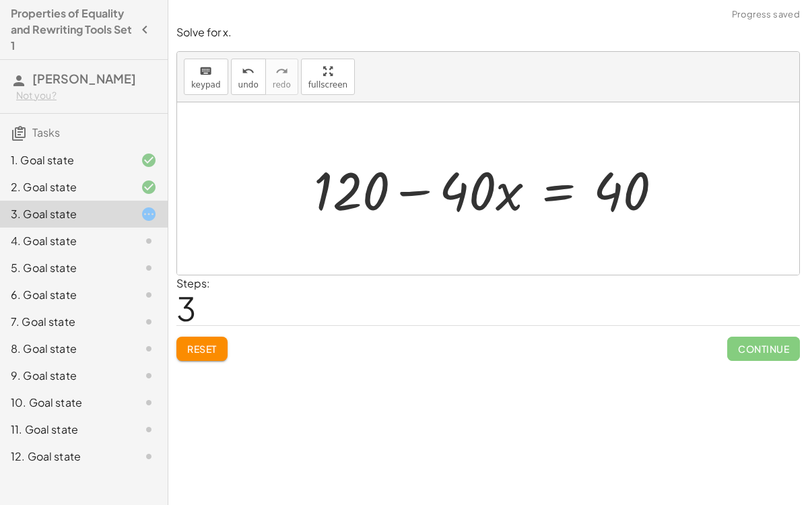
click at [408, 181] on div at bounding box center [493, 188] width 373 height 69
drag, startPoint x: 601, startPoint y: 190, endPoint x: 279, endPoint y: 224, distance: 323.7
click at [279, 224] on div "120 = + · 40 · x + 40 + 120 − · 40 · x = + · 40 · x + 40 − · 40 · x + 120 − · 4…" at bounding box center [488, 188] width 622 height 172
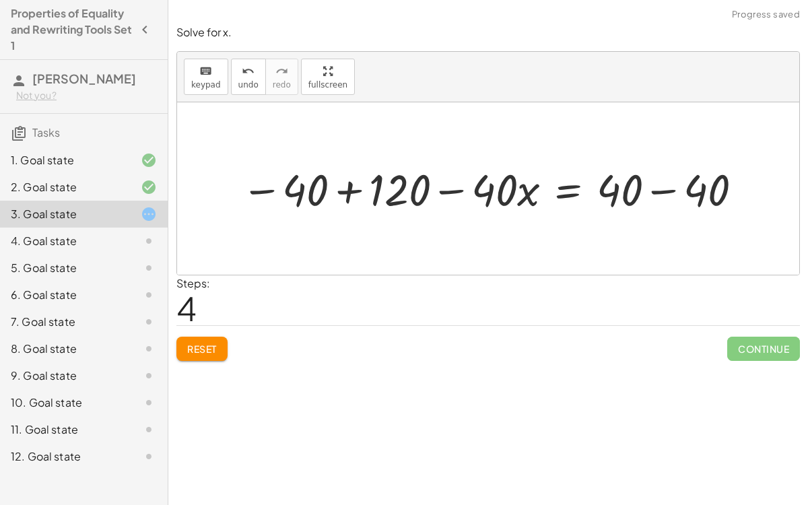
click at [343, 188] on div at bounding box center [493, 189] width 519 height 58
click at [661, 183] on div at bounding box center [567, 189] width 385 height 58
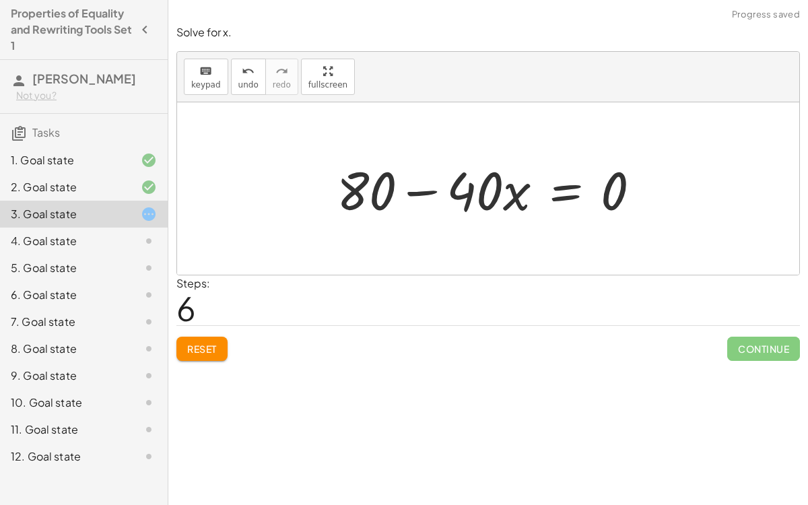
click at [409, 195] on div at bounding box center [494, 188] width 328 height 69
click at [548, 199] on div at bounding box center [494, 188] width 328 height 69
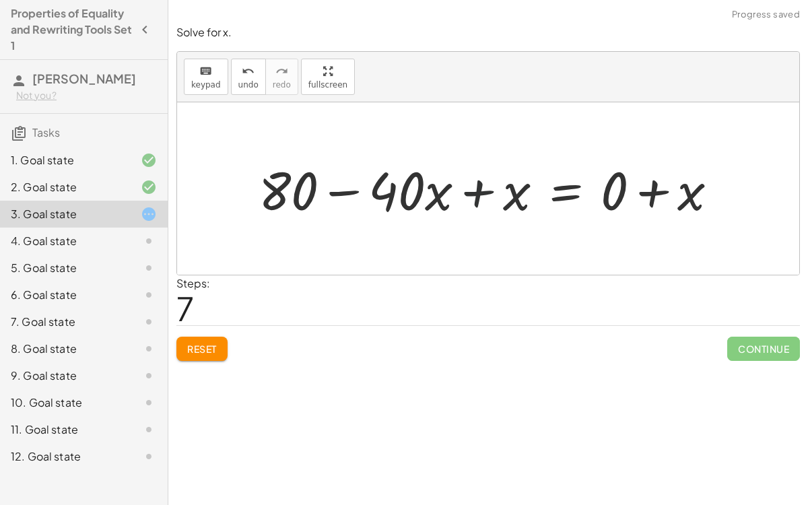
click at [482, 178] on div at bounding box center [494, 188] width 484 height 69
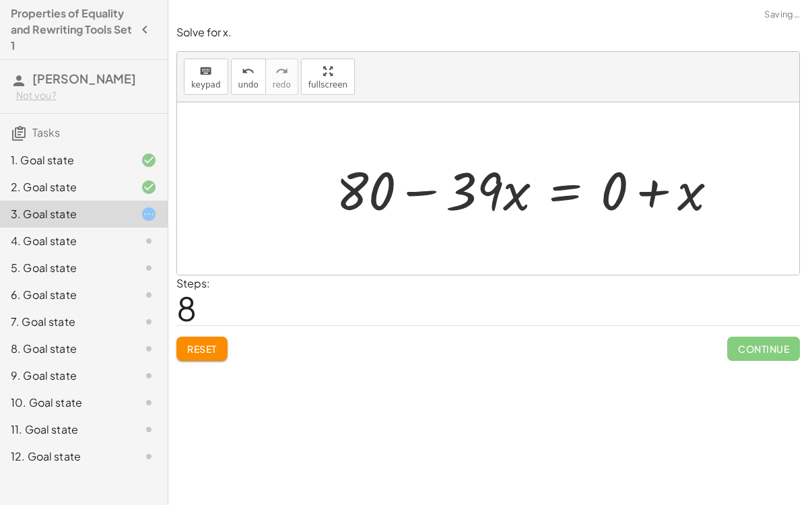
click at [401, 195] on div at bounding box center [532, 188] width 406 height 69
click at [646, 185] on div at bounding box center [532, 188] width 406 height 69
click at [230, 335] on div "Reset Continue" at bounding box center [488, 343] width 624 height 36
click at [211, 337] on button "Reset" at bounding box center [201, 349] width 51 height 24
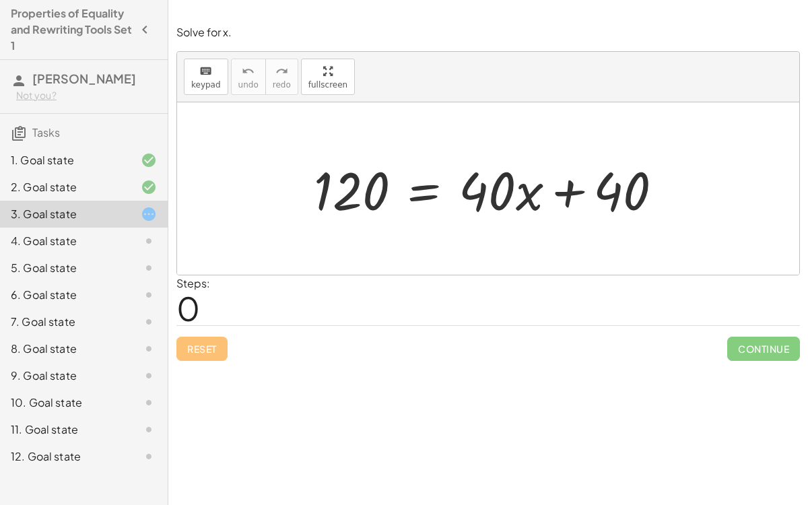
click at [423, 193] on div at bounding box center [493, 188] width 373 height 69
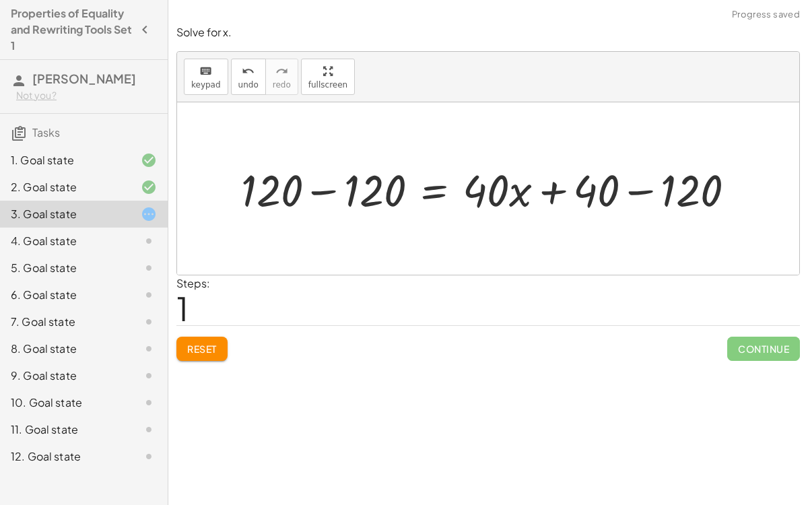
click at [325, 191] on div at bounding box center [493, 189] width 519 height 58
click at [645, 193] on div at bounding box center [565, 189] width 376 height 58
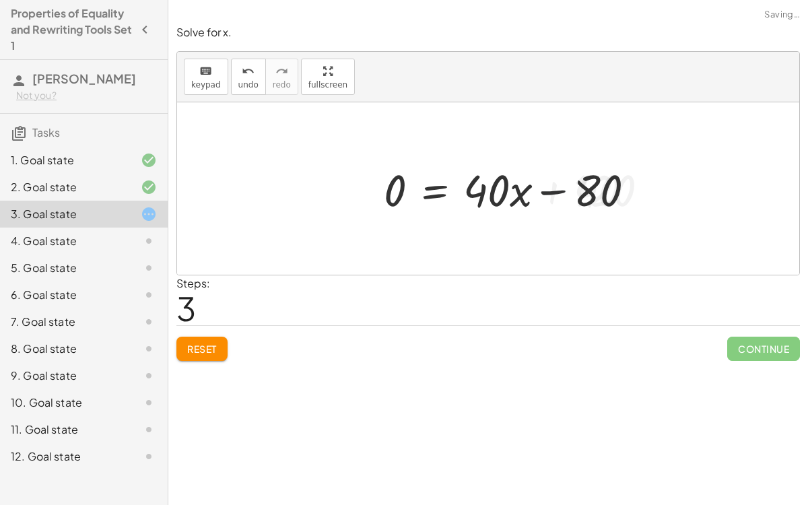
click at [434, 189] on div at bounding box center [514, 189] width 275 height 58
